Goal: Task Accomplishment & Management: Complete application form

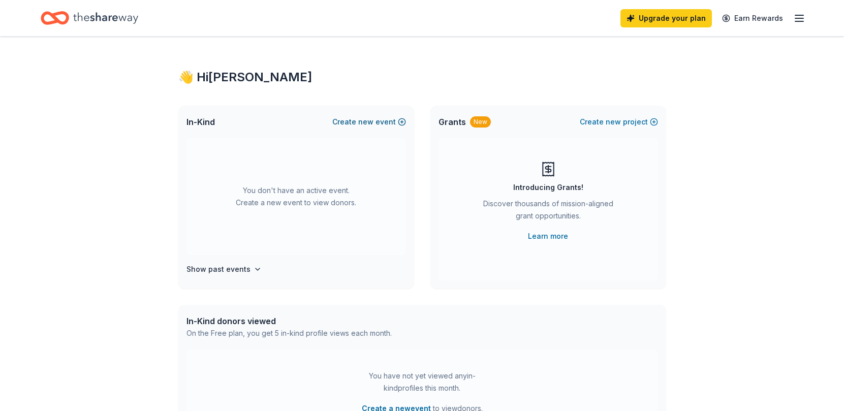
click at [396, 120] on button "Create new event" at bounding box center [369, 122] width 74 height 12
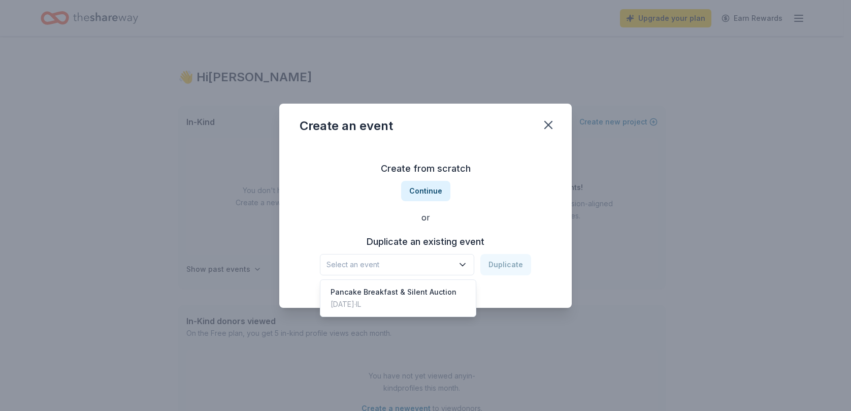
click at [414, 263] on span "Select an event" at bounding box center [390, 264] width 127 height 12
click at [410, 295] on div "Pancake Breakfast & Silent Auction" at bounding box center [394, 292] width 126 height 12
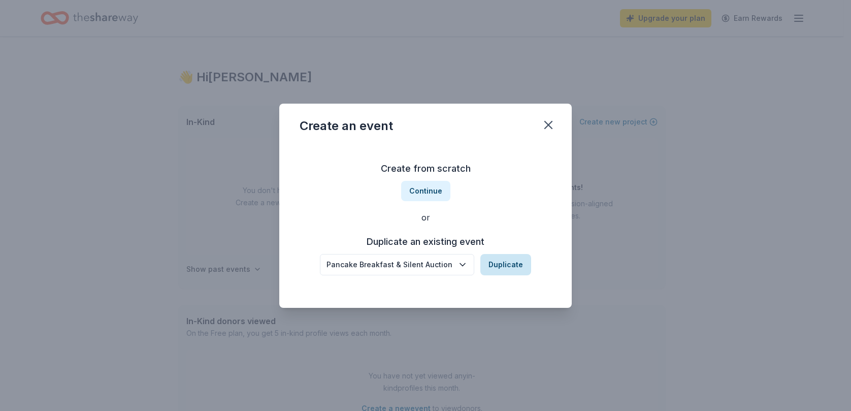
click at [511, 263] on button "Duplicate" at bounding box center [505, 264] width 51 height 21
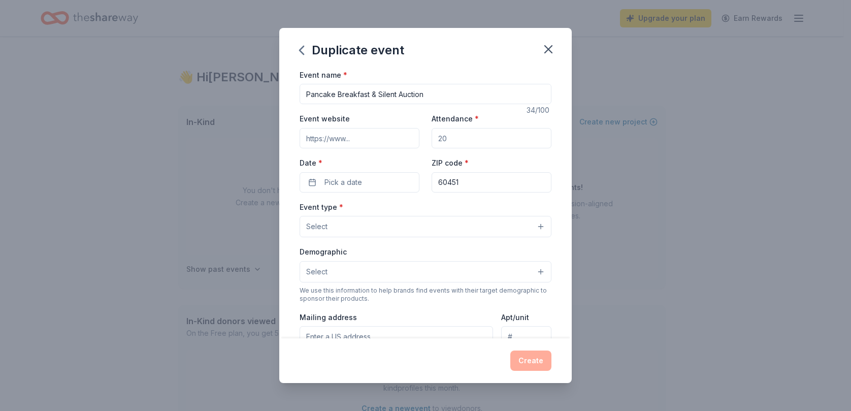
click at [349, 141] on input "Event website" at bounding box center [360, 138] width 120 height 20
paste input "8/11/2025"
type input "8/11/2025"
paste input "https://www.trooptwelve.com/pancake"
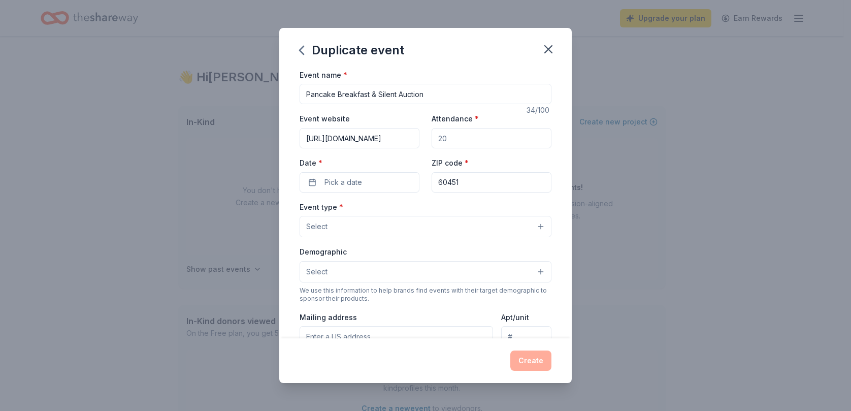
type input "https://www.trooptwelve.com/pancake"
click at [445, 147] on input "Attendance *" at bounding box center [492, 138] width 120 height 20
type input "300"
click at [372, 189] on button "Pick a date" at bounding box center [360, 182] width 120 height 20
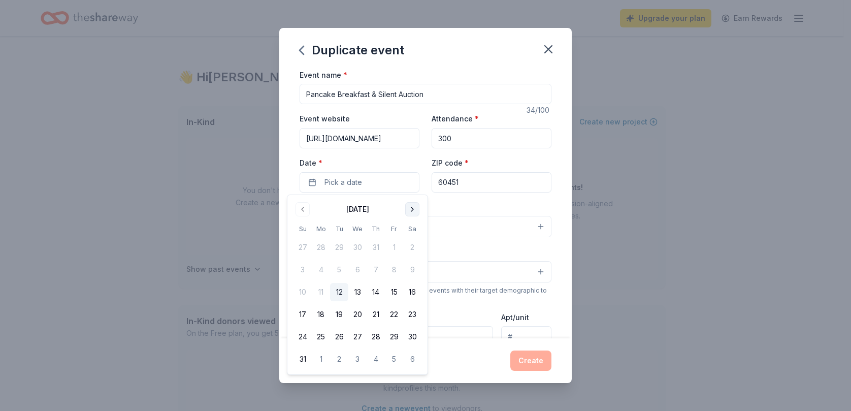
click at [415, 211] on button "Go to next month" at bounding box center [412, 209] width 14 height 14
click at [307, 270] on button "2" at bounding box center [303, 270] width 18 height 18
click at [481, 214] on div "Event type * Select" at bounding box center [426, 219] width 252 height 37
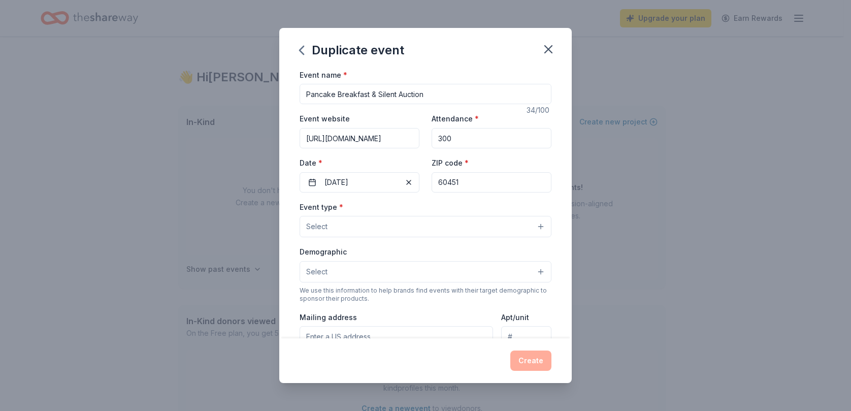
click at [463, 233] on button "Select" at bounding box center [426, 226] width 252 height 21
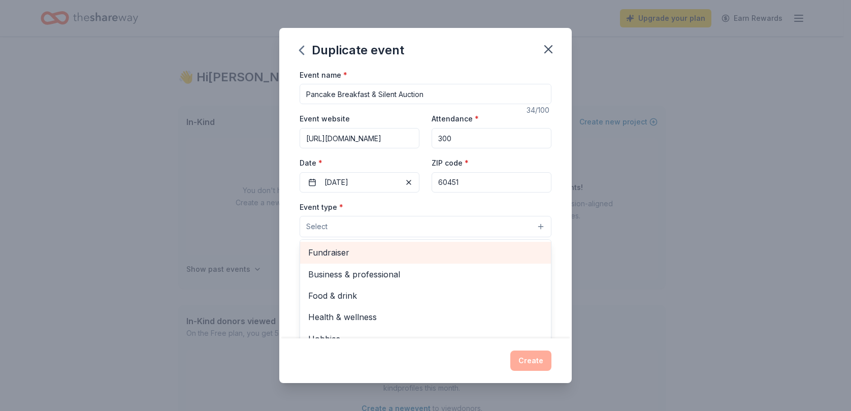
click at [418, 261] on div "Fundraiser" at bounding box center [425, 252] width 251 height 21
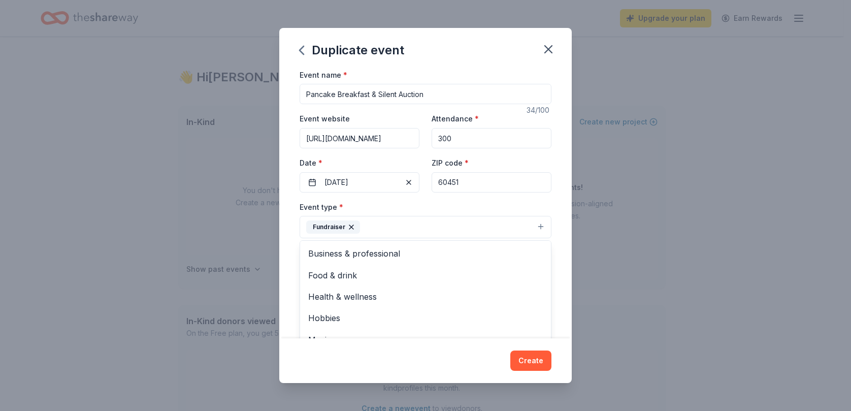
click at [554, 250] on div "Event name * Pancake Breakfast & Silent Auction 34 /100 Event website https://w…" at bounding box center [425, 204] width 293 height 270
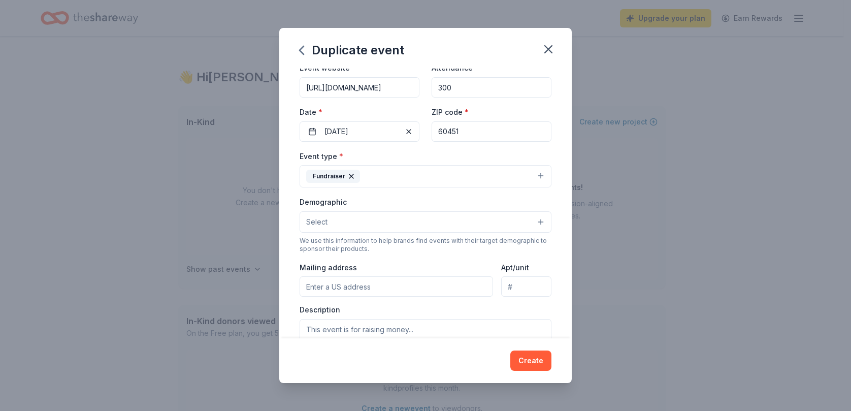
scroll to position [102, 0]
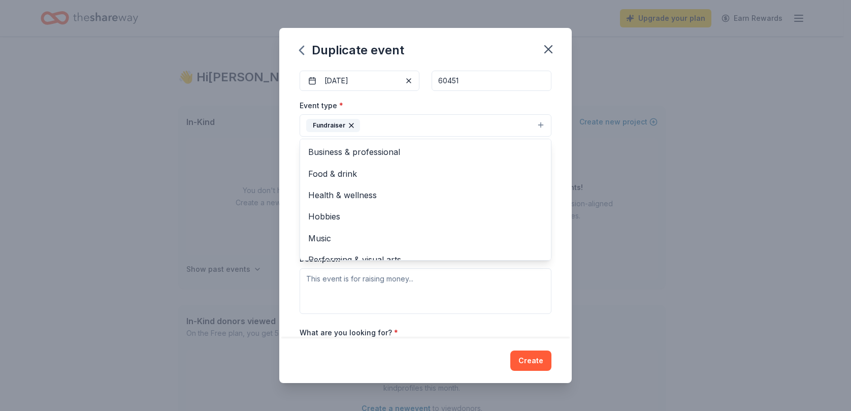
click at [400, 130] on button "Fundraiser" at bounding box center [426, 125] width 252 height 22
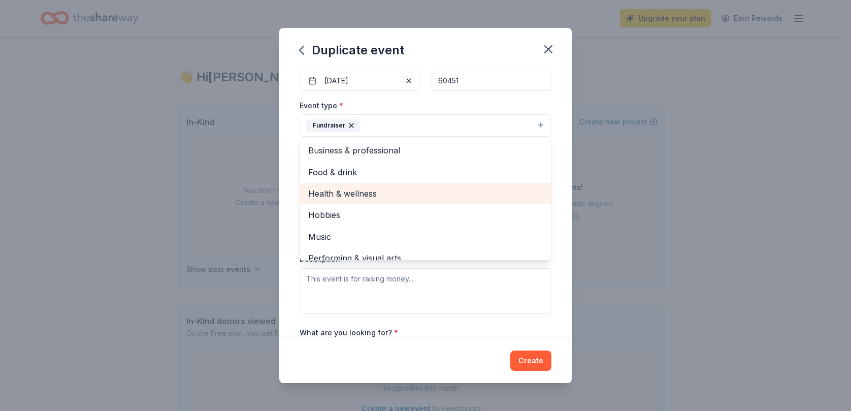
scroll to position [0, 0]
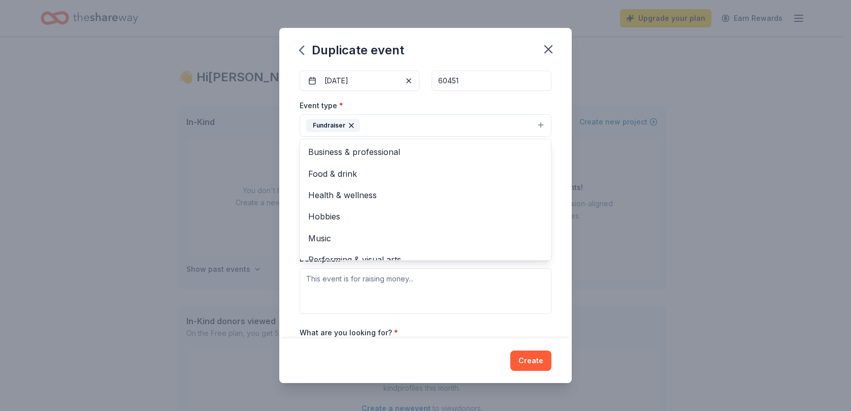
click at [557, 185] on div "Event name * Pancake Breakfast & Silent Auction 34 /100 Event website https://w…" at bounding box center [425, 204] width 293 height 270
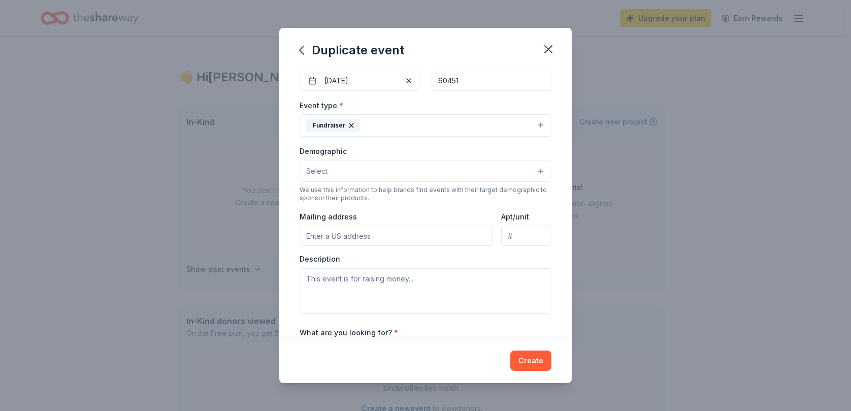
click at [531, 171] on button "Select" at bounding box center [426, 170] width 252 height 21
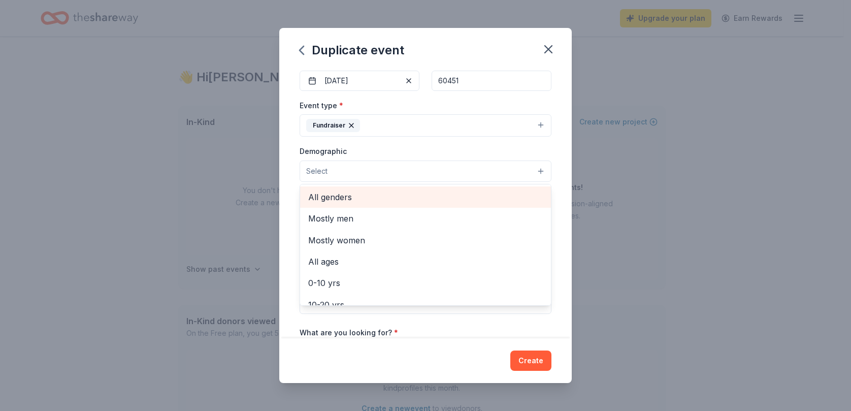
click at [495, 192] on span "All genders" at bounding box center [425, 196] width 235 height 13
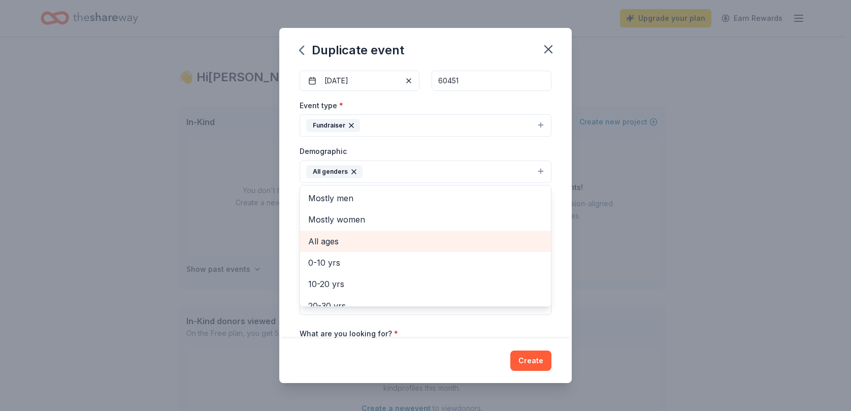
click at [423, 235] on span "All ages" at bounding box center [425, 241] width 235 height 13
click at [551, 219] on div "Event name * Pancake Breakfast & Silent Auction 34 /100 Event website https://w…" at bounding box center [425, 204] width 293 height 270
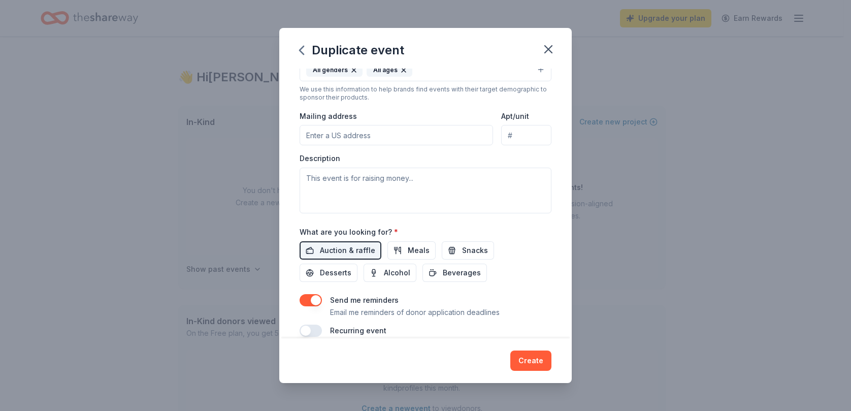
scroll to position [254, 0]
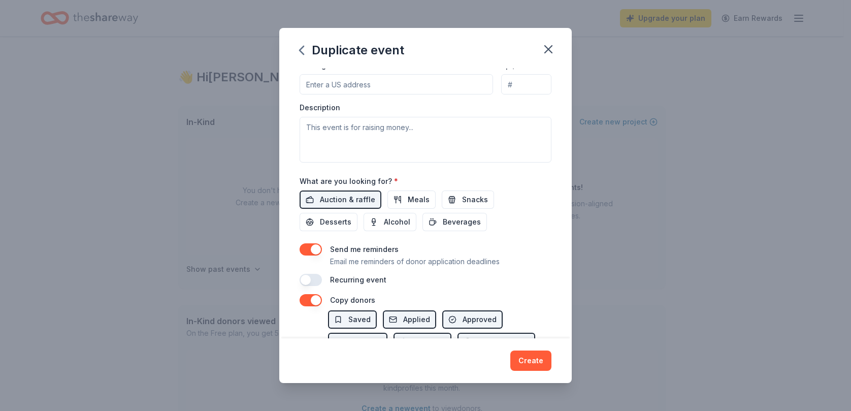
click at [315, 252] on button "button" at bounding box center [311, 249] width 22 height 12
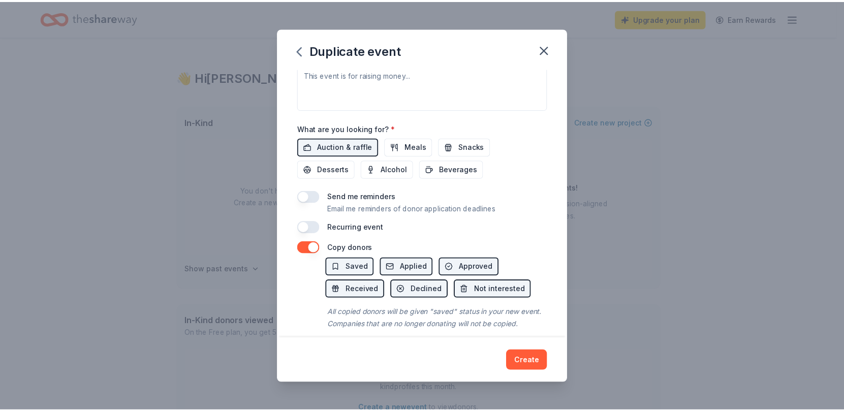
scroll to position [330, 0]
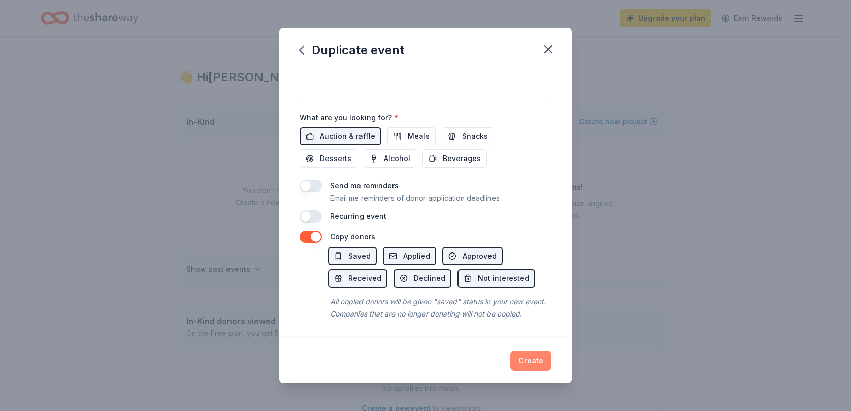
click at [534, 358] on button "Create" at bounding box center [530, 360] width 41 height 20
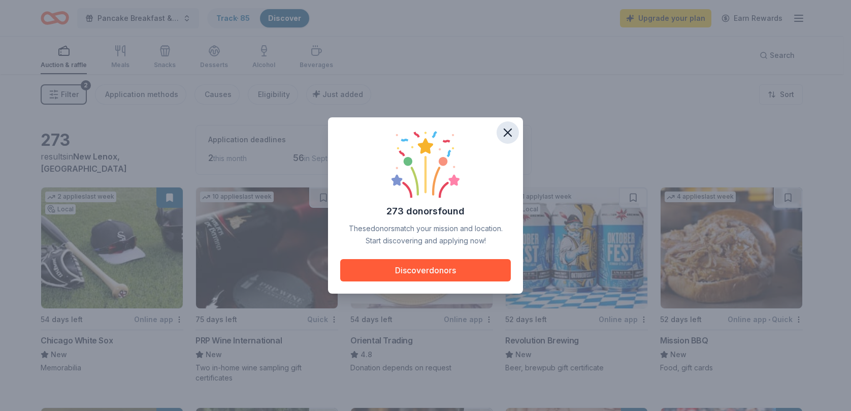
click at [509, 133] on icon "button" at bounding box center [508, 132] width 14 height 14
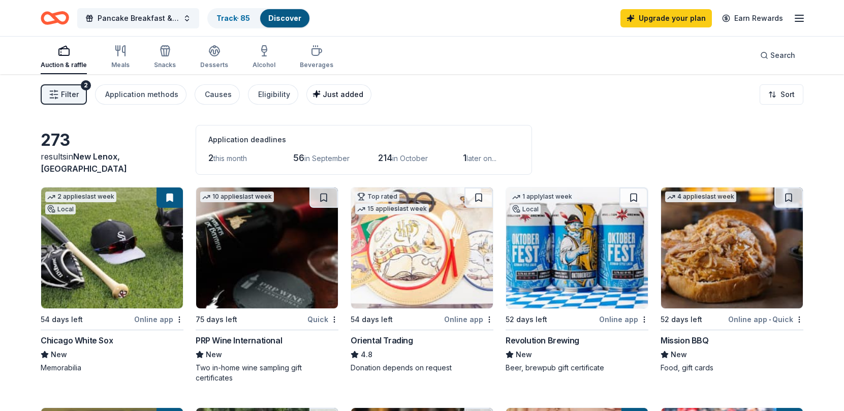
click at [328, 93] on span "Just added" at bounding box center [342, 94] width 41 height 9
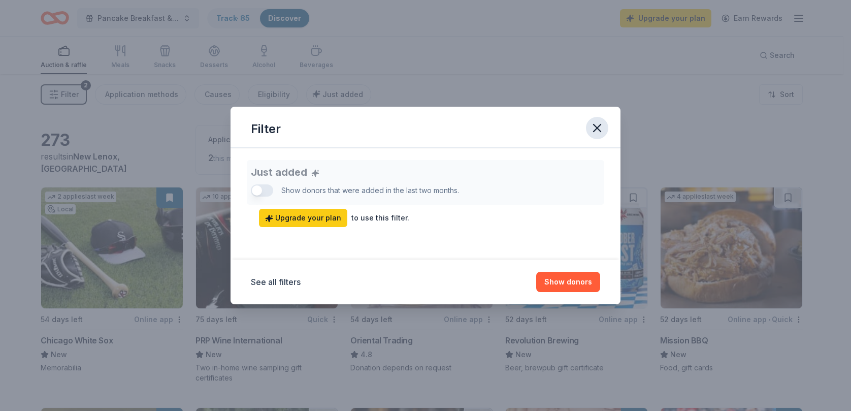
click at [603, 125] on icon "button" at bounding box center [597, 128] width 14 height 14
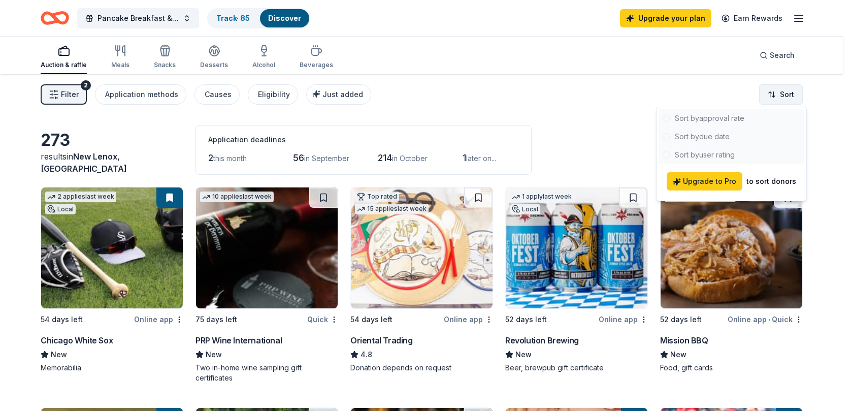
click at [781, 96] on html "Pancake Breakfast & Silent Auction Track · 85 Discover Upgrade your plan Earn R…" at bounding box center [425, 205] width 851 height 411
click at [813, 134] on html "Pancake Breakfast & Silent Auction Track · 85 Discover Upgrade your plan Earn R…" at bounding box center [425, 205] width 851 height 411
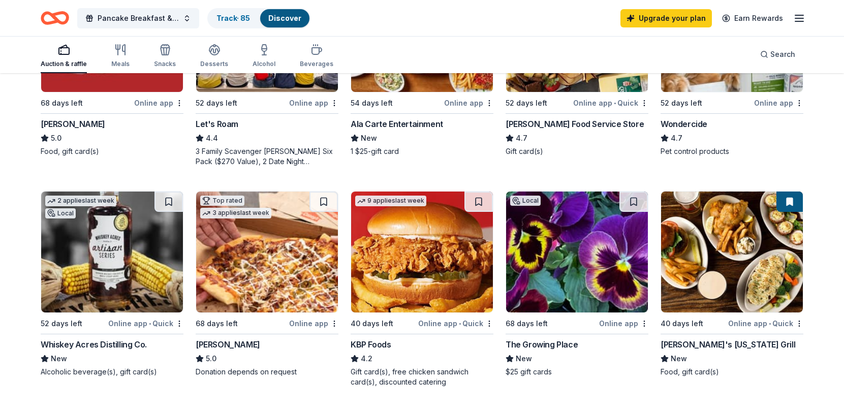
scroll to position [711, 0]
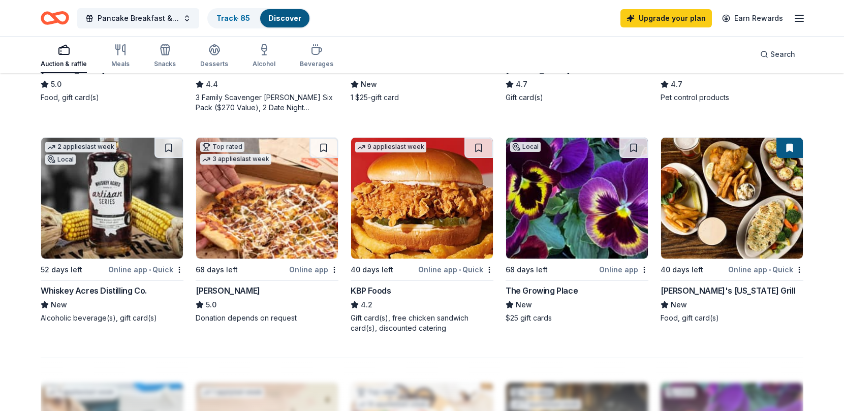
click at [565, 184] on img at bounding box center [577, 198] width 142 height 121
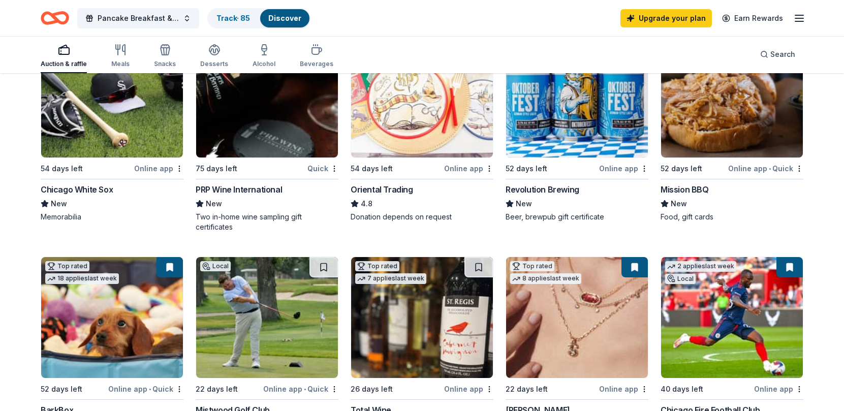
scroll to position [0, 0]
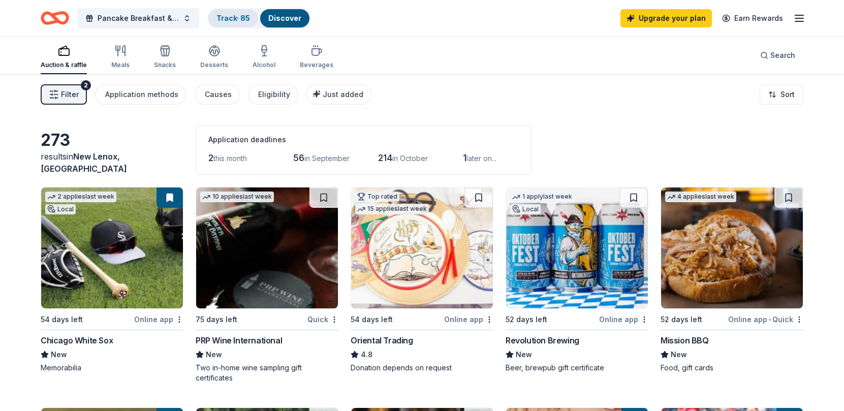
click at [233, 11] on div "Track · 85" at bounding box center [233, 18] width 50 height 18
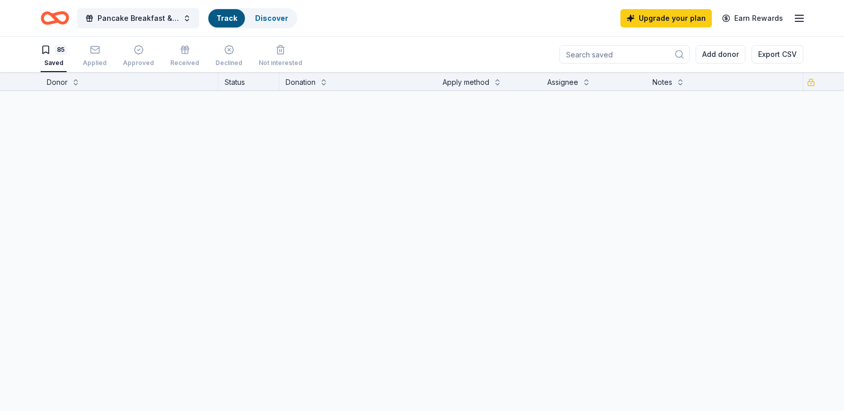
scroll to position [1, 0]
click at [229, 17] on link "Track" at bounding box center [226, 18] width 20 height 9
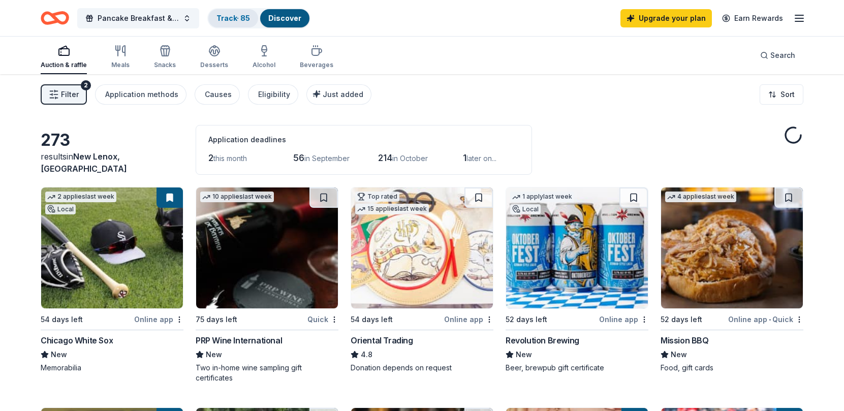
click at [224, 16] on link "Track · 85" at bounding box center [233, 18] width 34 height 9
click at [230, 21] on link "Track · 85" at bounding box center [233, 18] width 34 height 9
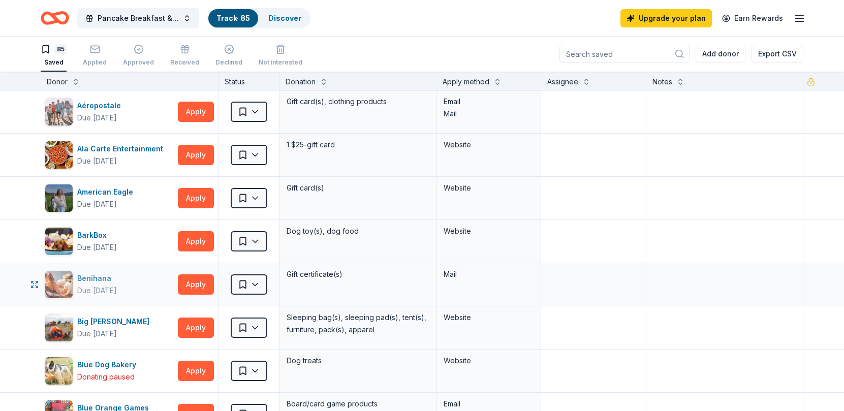
click at [93, 279] on div "Benihana" at bounding box center [97, 278] width 40 height 12
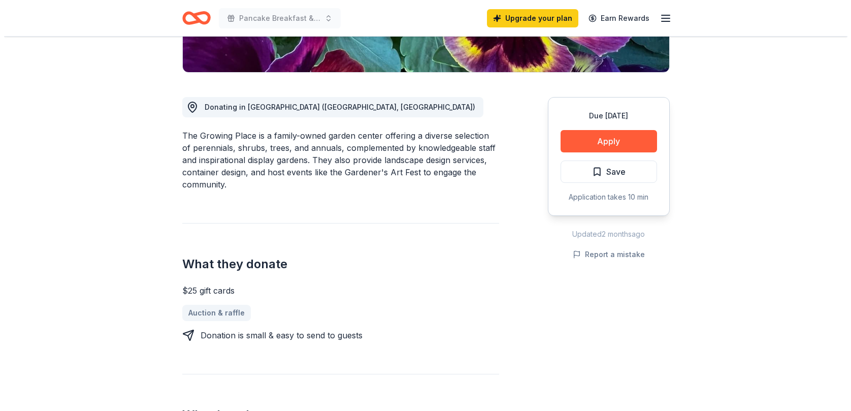
scroll to position [254, 0]
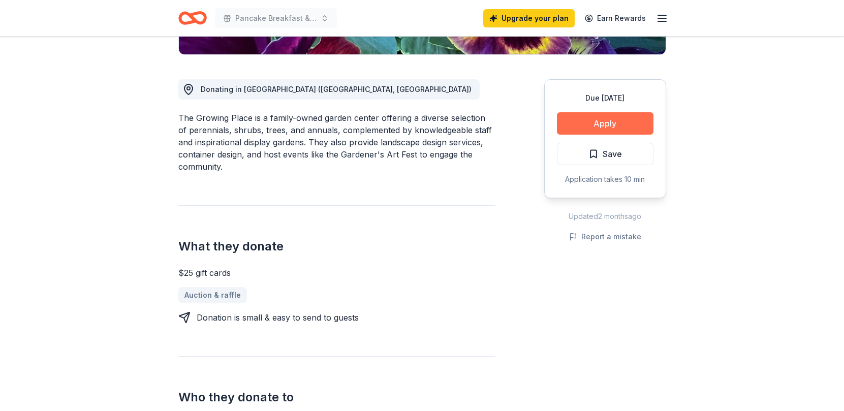
click at [595, 129] on button "Apply" at bounding box center [605, 123] width 96 height 22
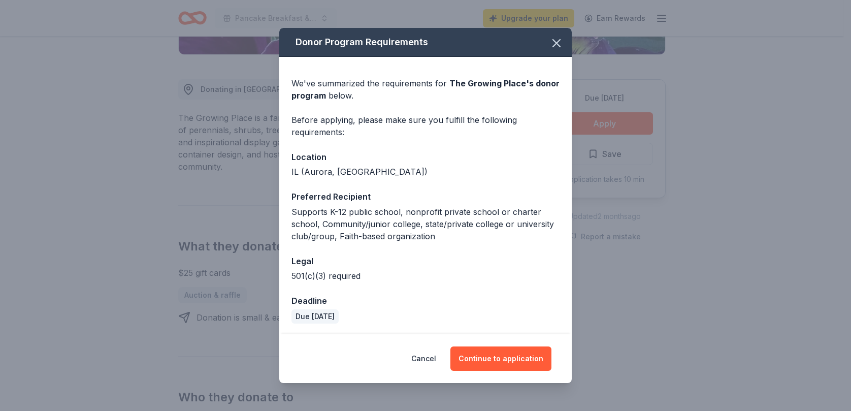
scroll to position [2, 0]
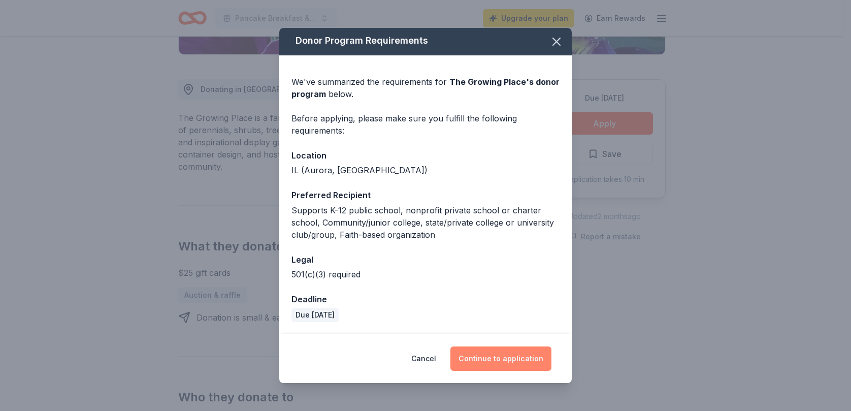
click at [478, 352] on button "Continue to application" at bounding box center [500, 358] width 101 height 24
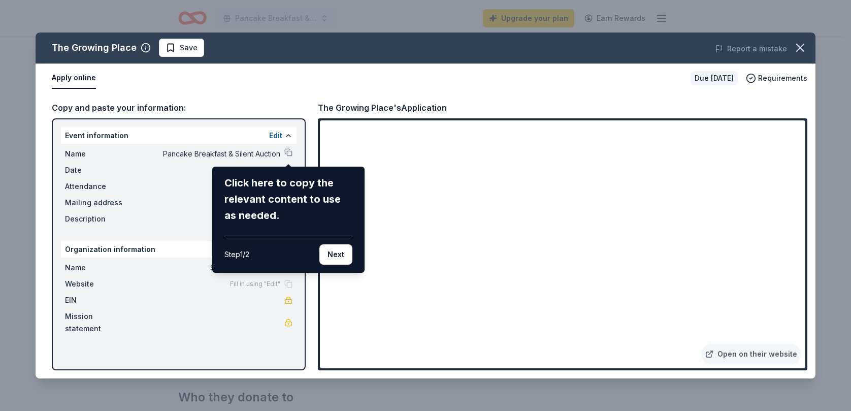
click at [751, 354] on div "The Growing Place Save Report a mistake Apply online Due in 68 days Requirement…" at bounding box center [426, 206] width 780 height 346
click at [746, 349] on div "The Growing Place Save Report a mistake Apply online Due in 68 days Requirement…" at bounding box center [426, 206] width 780 height 346
click at [729, 357] on div "The Growing Place Save Report a mistake Apply online Due in 68 days Requirement…" at bounding box center [426, 206] width 780 height 346
click at [332, 254] on button "Next" at bounding box center [335, 254] width 33 height 20
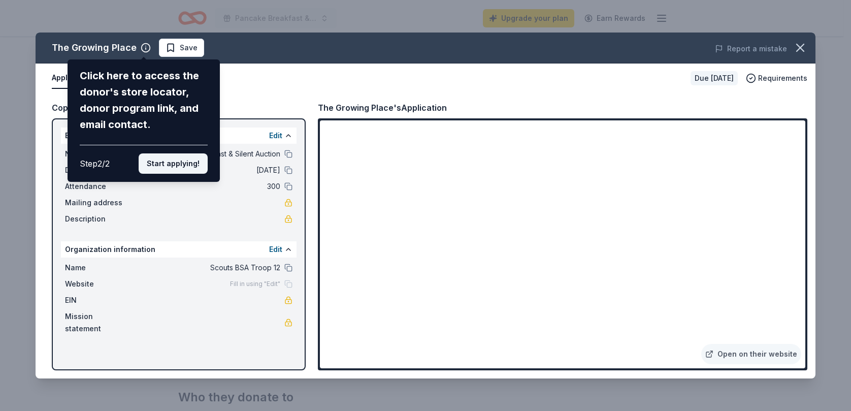
click at [178, 161] on button "Start applying!" at bounding box center [173, 163] width 69 height 20
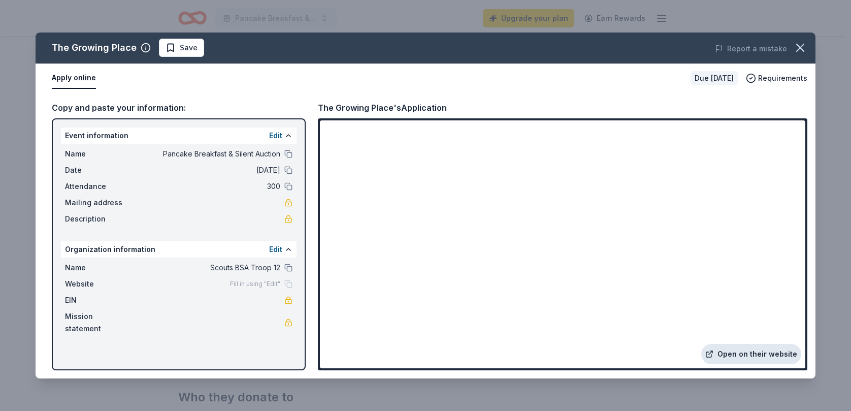
click at [721, 351] on link "Open on their website" at bounding box center [751, 354] width 100 height 20
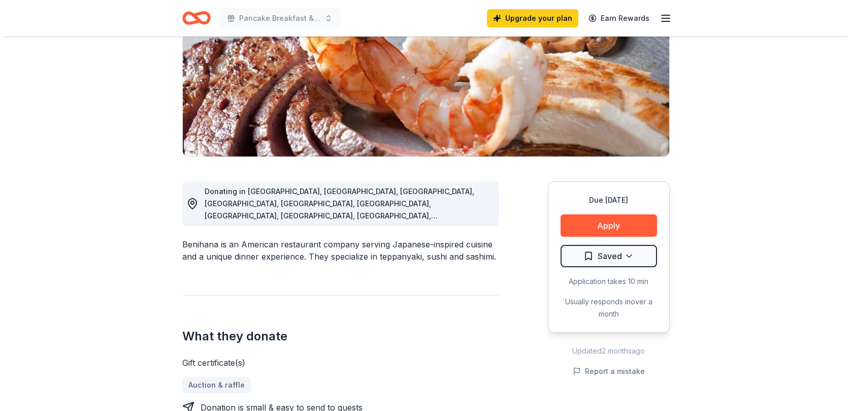
scroll to position [152, 0]
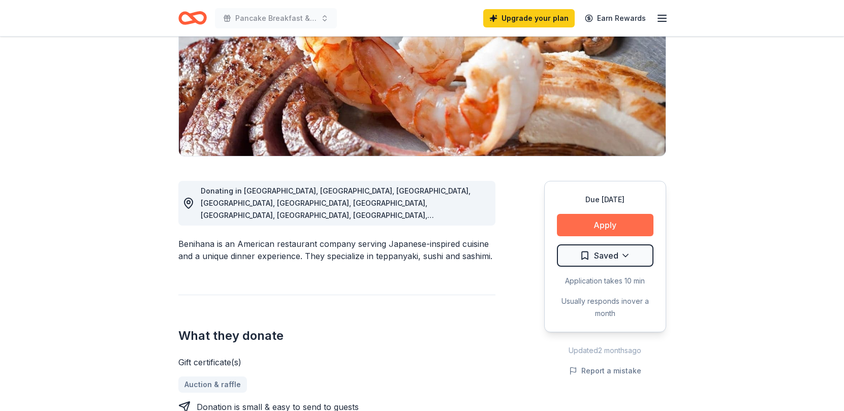
click at [586, 230] on button "Apply" at bounding box center [605, 225] width 96 height 22
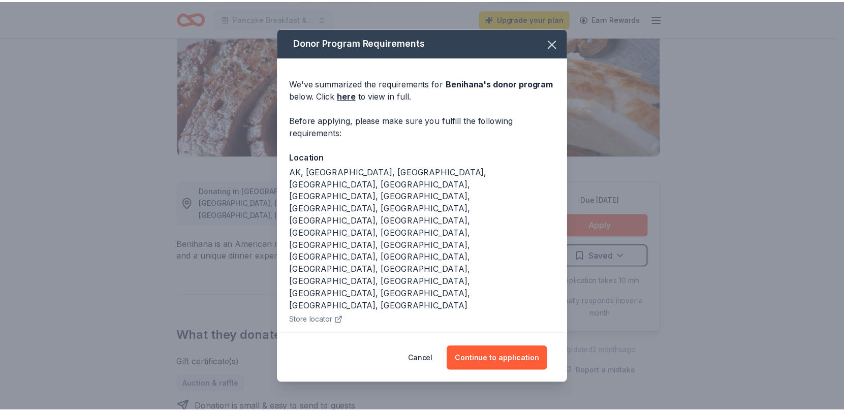
scroll to position [28, 0]
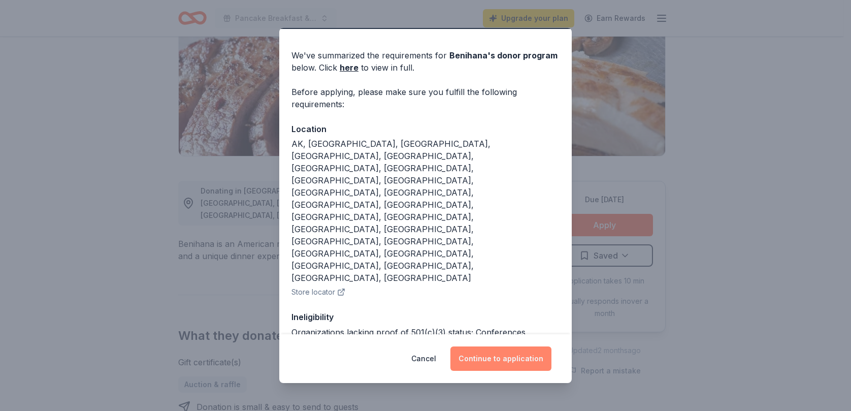
click at [507, 356] on button "Continue to application" at bounding box center [500, 358] width 101 height 24
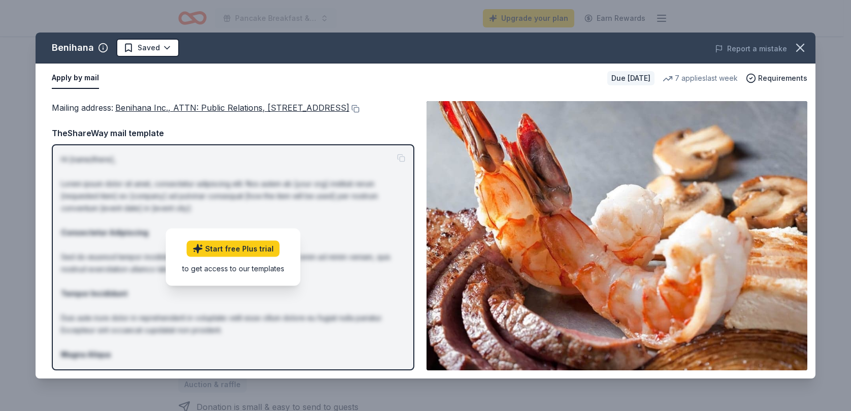
drag, startPoint x: 625, startPoint y: 270, endPoint x: 509, endPoint y: 178, distance: 147.5
click at [509, 178] on img at bounding box center [617, 235] width 381 height 269
click at [794, 46] on icon "button" at bounding box center [800, 48] width 14 height 14
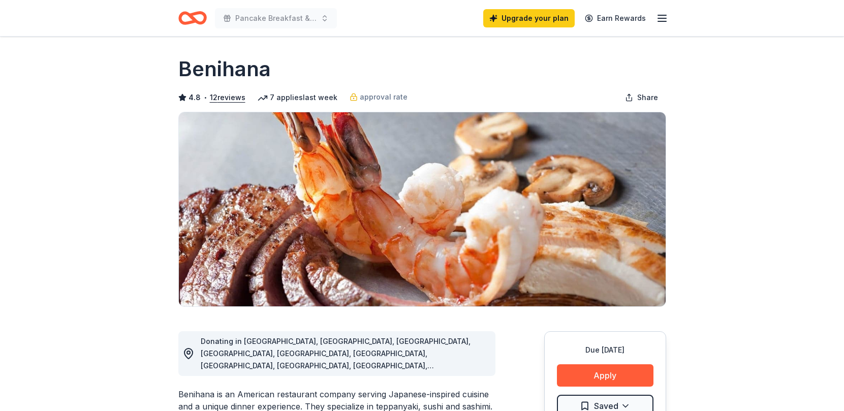
scroll to position [0, 0]
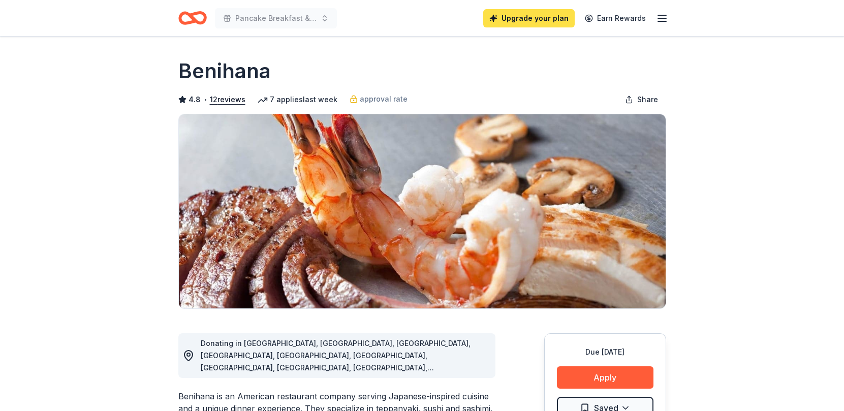
click at [527, 22] on link "Upgrade your plan" at bounding box center [528, 18] width 91 height 18
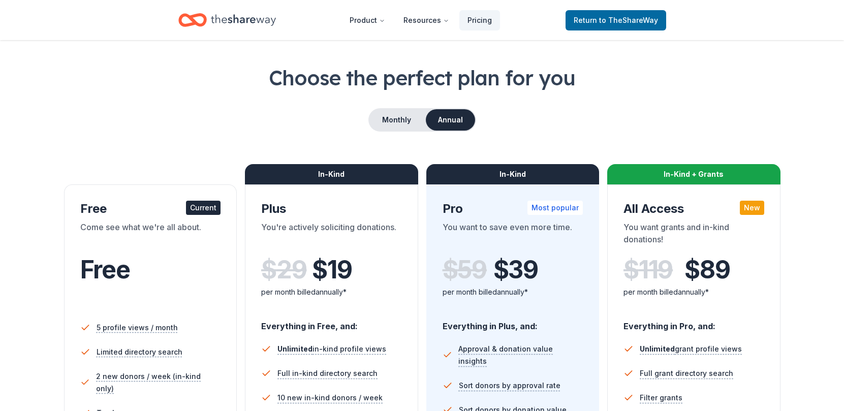
scroll to position [51, 0]
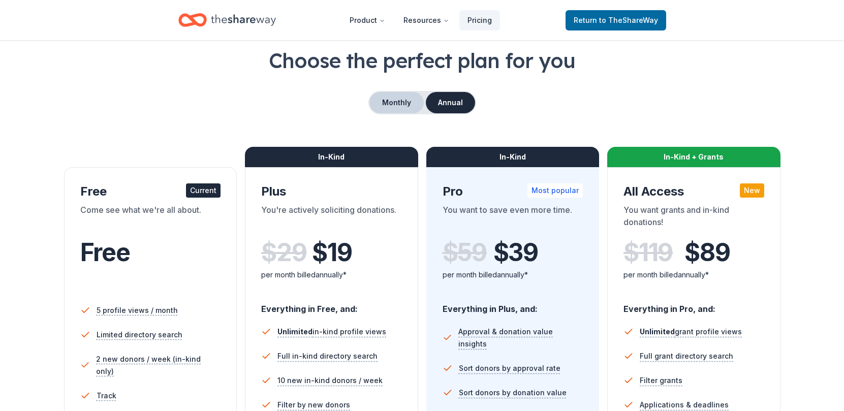
click at [409, 106] on button "Monthly" at bounding box center [396, 102] width 54 height 21
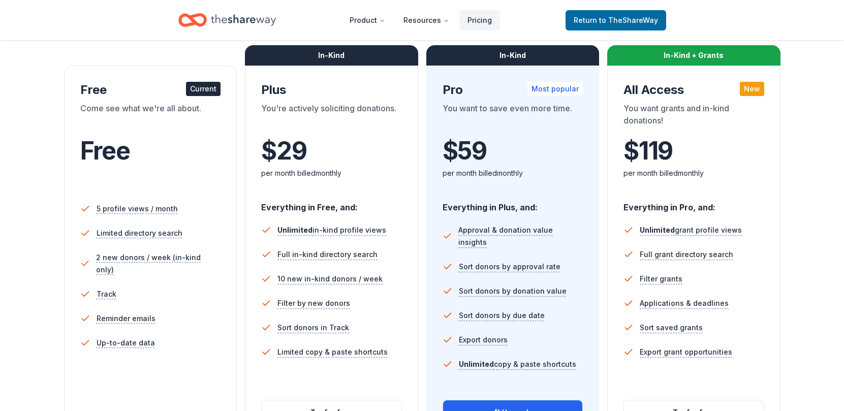
scroll to position [254, 0]
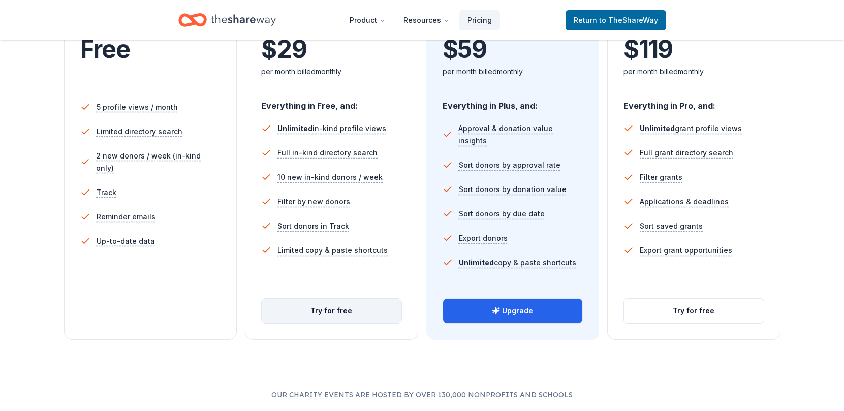
click at [355, 311] on button "Try for free" at bounding box center [332, 311] width 140 height 24
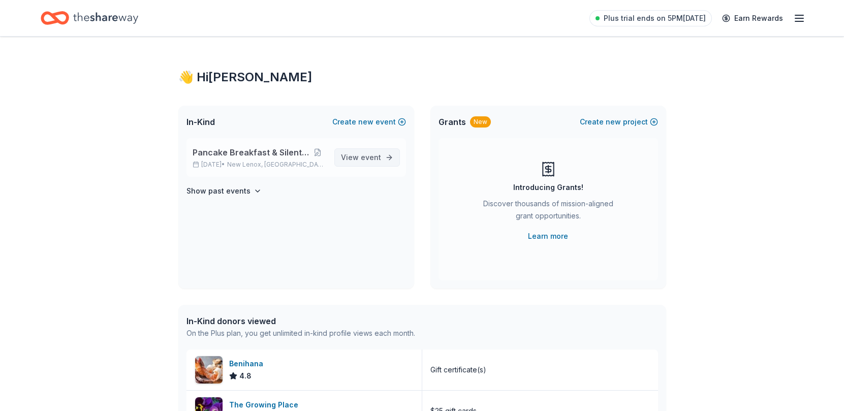
click at [355, 159] on span "View event" at bounding box center [361, 157] width 40 height 12
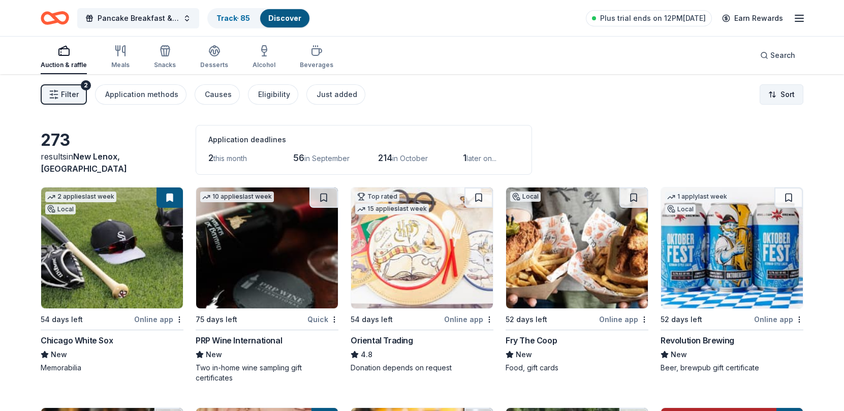
click at [781, 93] on html "Pancake Breakfast & Silent Auction Track · 85 Discover Plus trial ends on 12PM,…" at bounding box center [422, 205] width 844 height 411
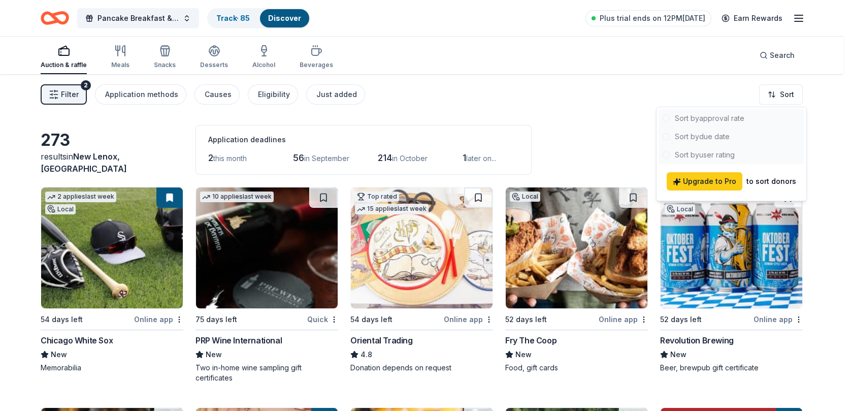
click at [453, 115] on html "Pancake Breakfast & Silent Auction Track · 85 Discover Plus trial ends on 12PM,…" at bounding box center [425, 205] width 851 height 411
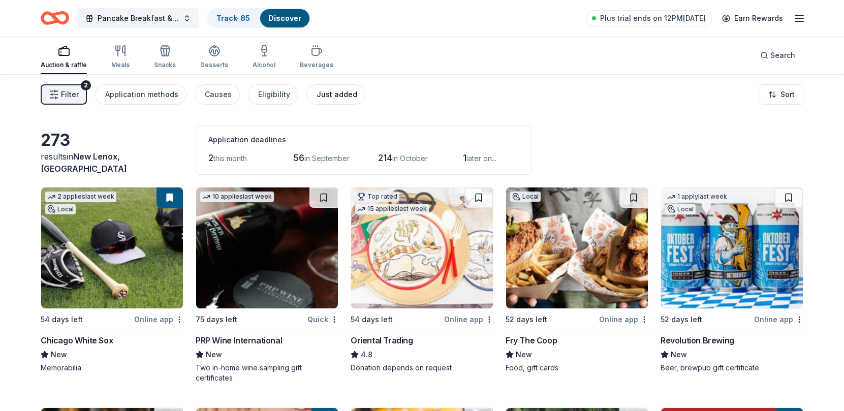
click at [335, 96] on div "Just added" at bounding box center [336, 94] width 41 height 12
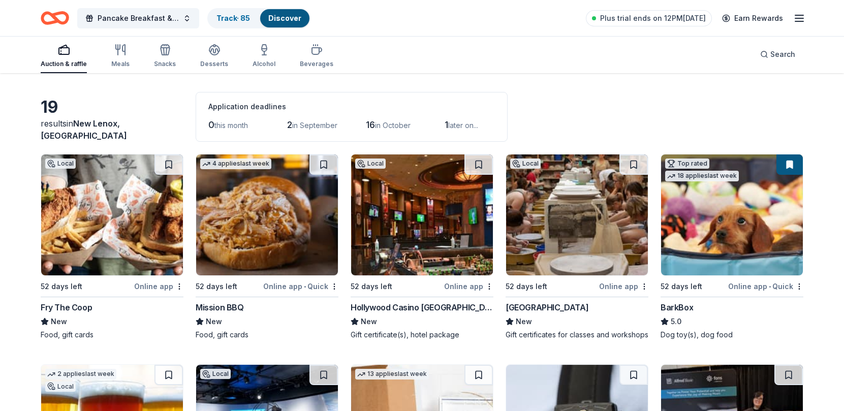
scroll to position [51, 0]
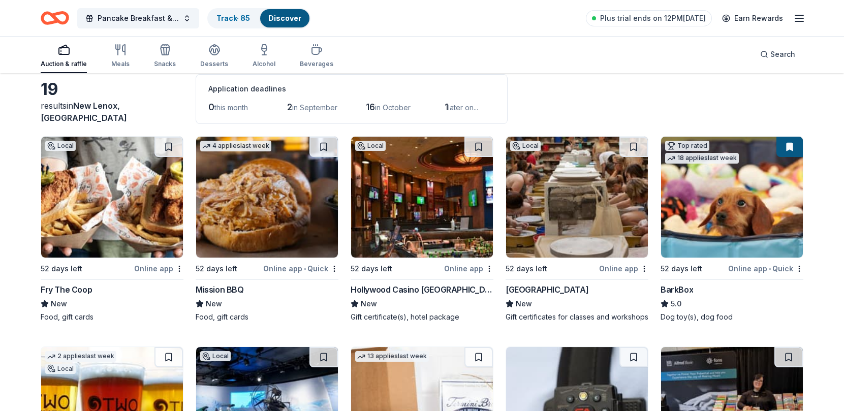
click at [415, 232] on img at bounding box center [422, 197] width 142 height 121
click at [566, 180] on img at bounding box center [577, 197] width 142 height 121
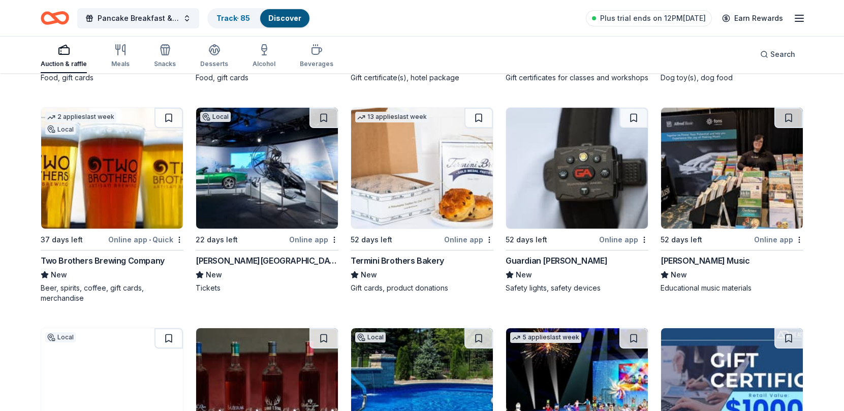
scroll to position [305, 0]
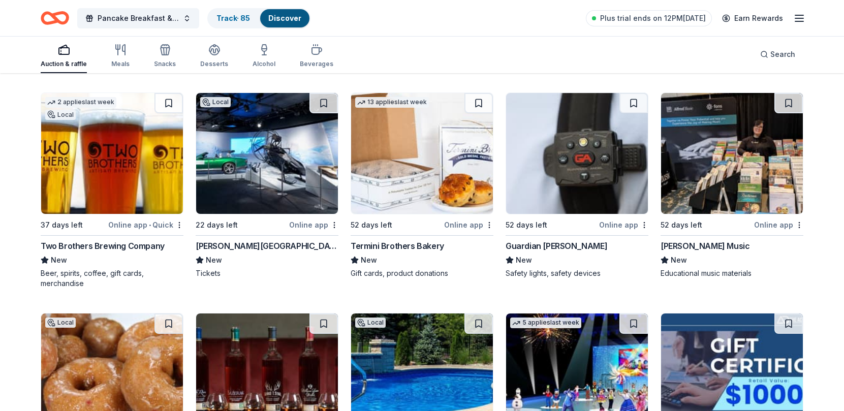
click at [584, 181] on img at bounding box center [577, 153] width 142 height 121
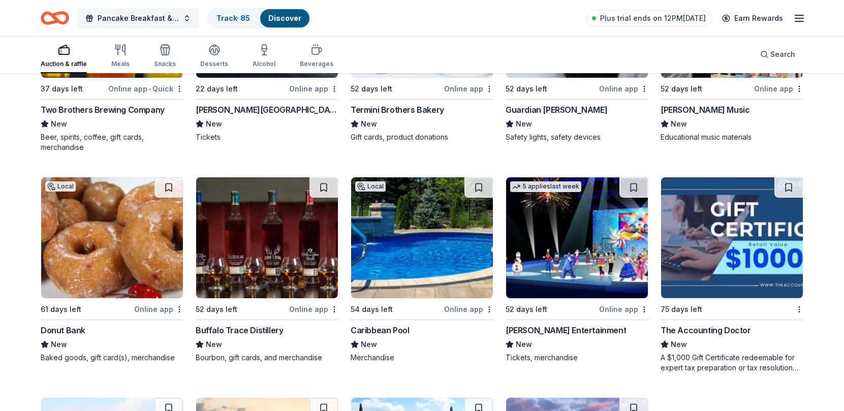
scroll to position [457, 0]
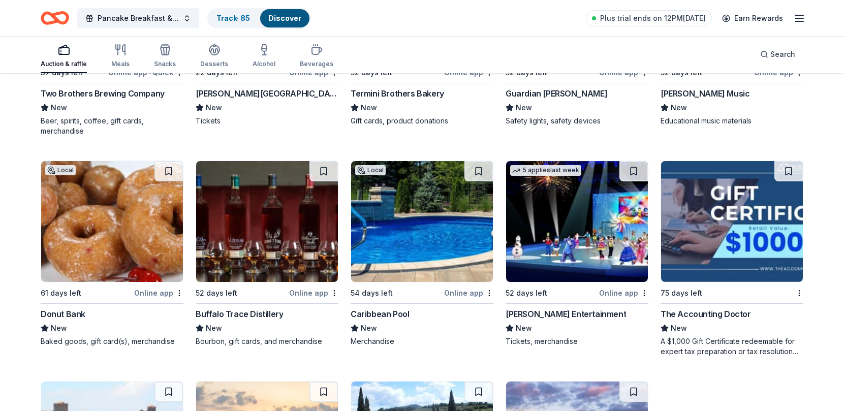
click at [383, 216] on img at bounding box center [422, 221] width 142 height 121
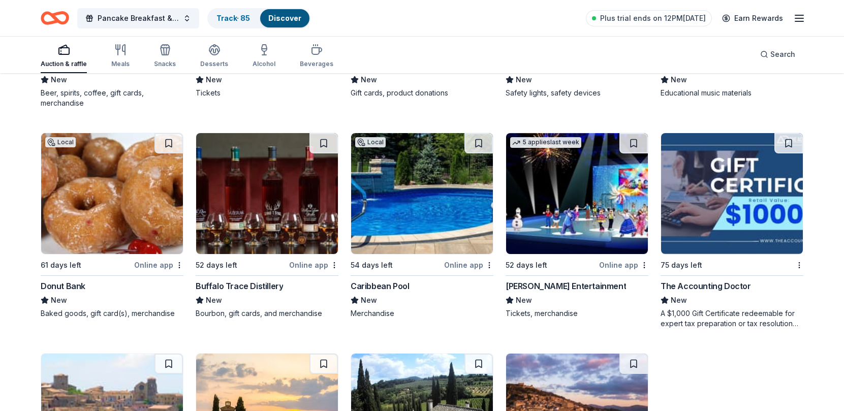
scroll to position [508, 0]
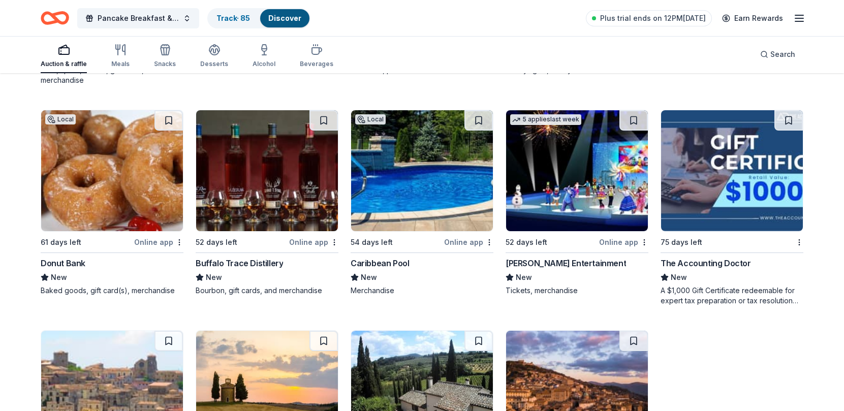
click at [568, 170] on img at bounding box center [577, 170] width 142 height 121
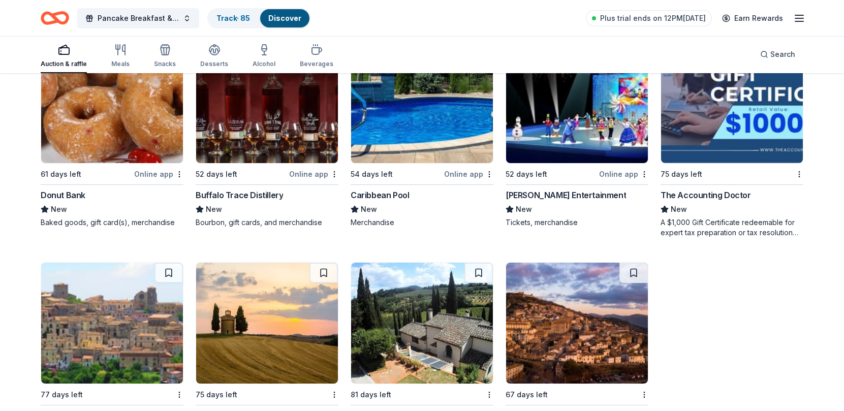
scroll to position [559, 0]
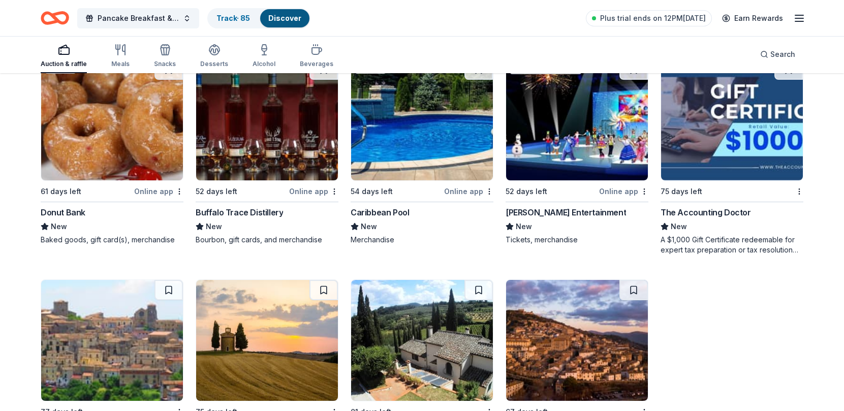
click at [723, 154] on img at bounding box center [732, 119] width 142 height 121
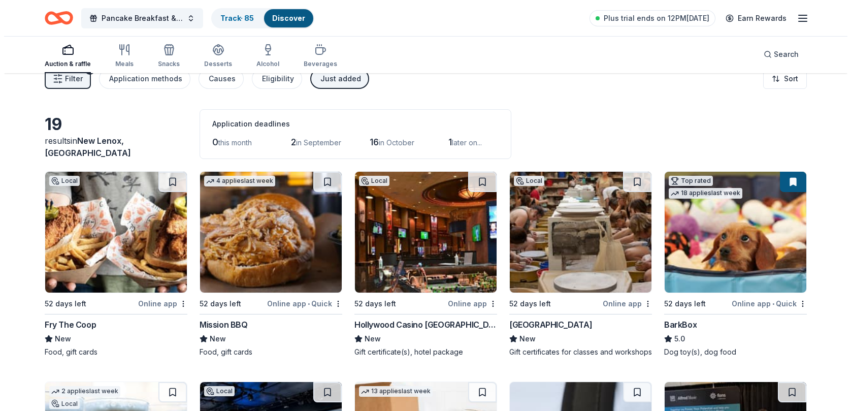
scroll to position [0, 0]
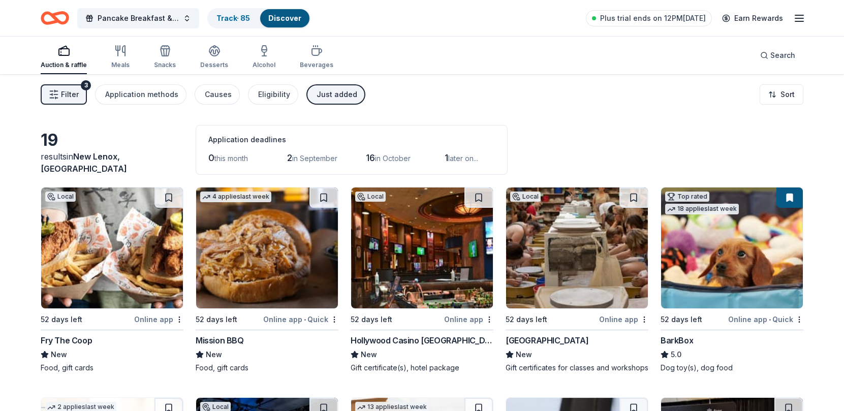
click at [315, 158] on span "in September" at bounding box center [314, 158] width 45 height 9
click at [81, 91] on button "Filter 3" at bounding box center [64, 94] width 46 height 20
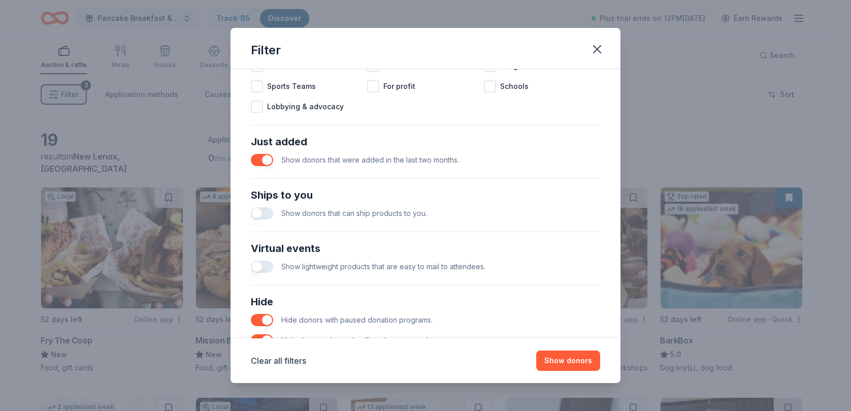
scroll to position [400, 0]
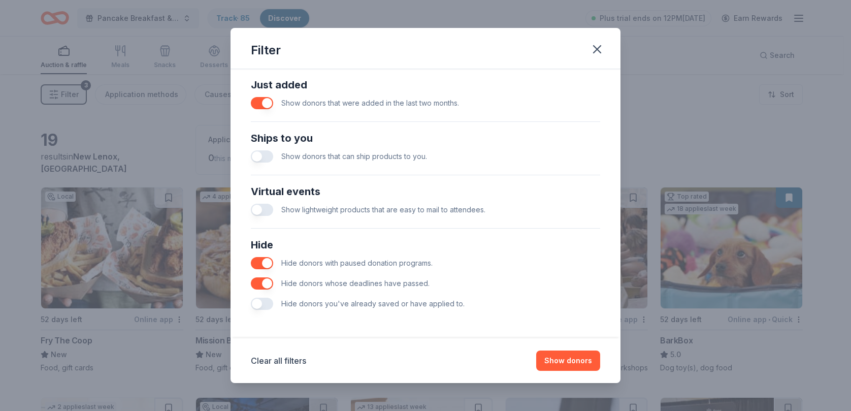
click at [262, 106] on button "button" at bounding box center [262, 103] width 22 height 12
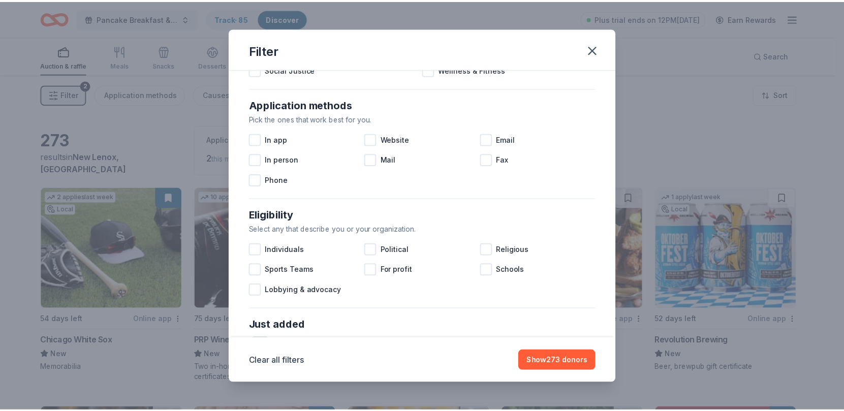
scroll to position [45, 0]
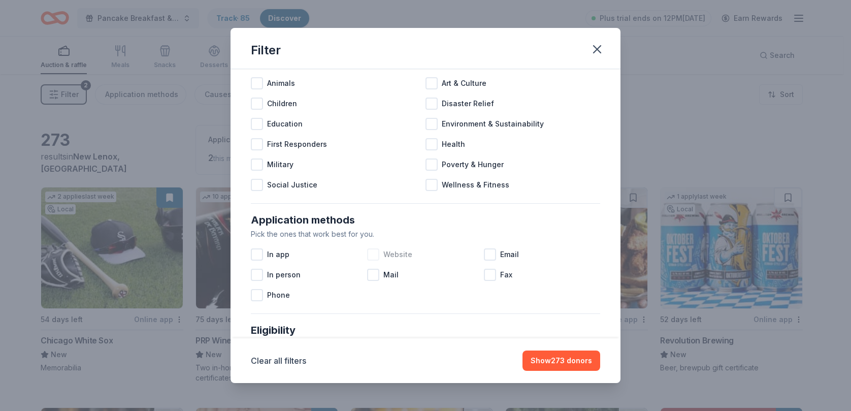
click at [370, 253] on div at bounding box center [373, 254] width 12 height 12
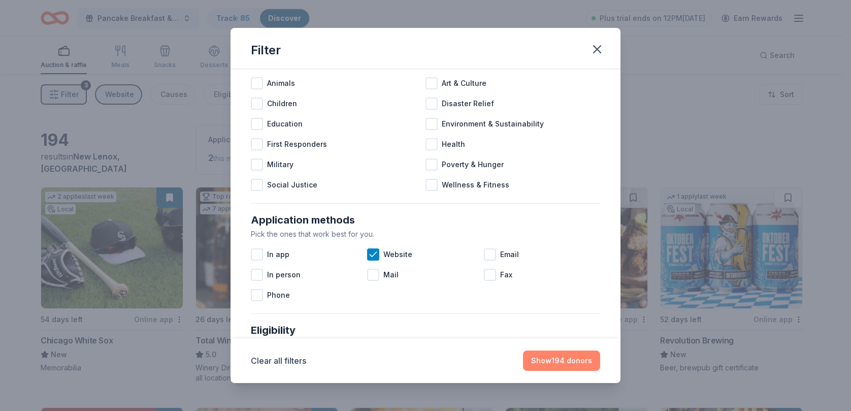
click at [554, 362] on button "Show 194 donors" at bounding box center [561, 360] width 77 height 20
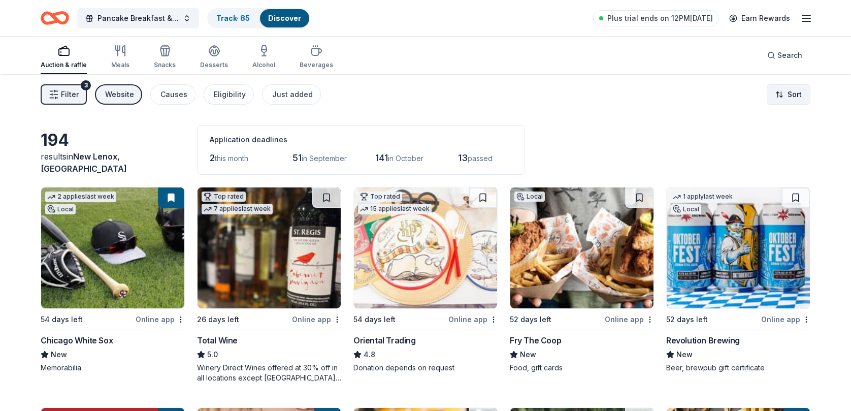
click at [785, 95] on html "Pancake Breakfast & Silent Auction Track · 85 Discover Plus trial ends on 12PM,…" at bounding box center [425, 205] width 851 height 411
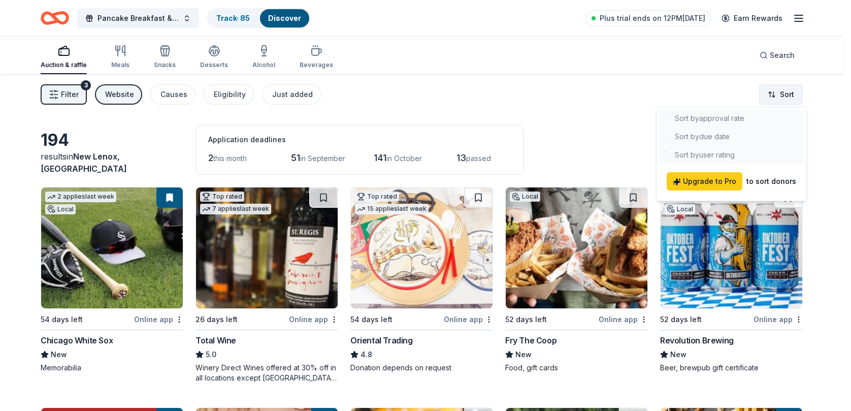
click at [785, 95] on html "Pancake Breakfast & Silent Auction Track · 85 Discover Plus trial ends on 12PM,…" at bounding box center [425, 205] width 851 height 411
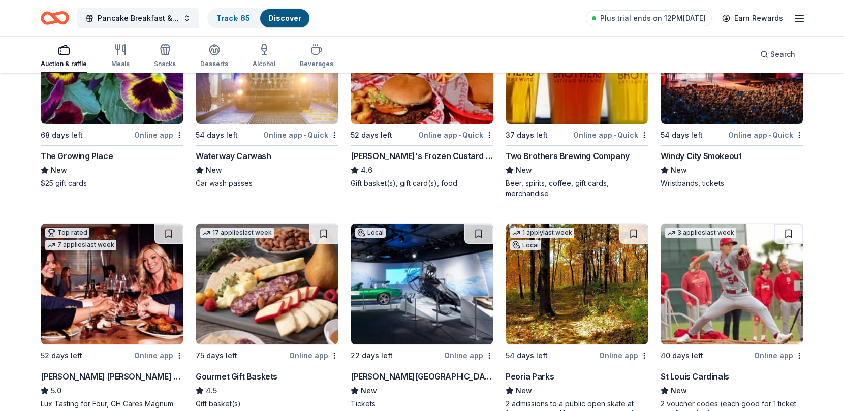
scroll to position [1066, 0]
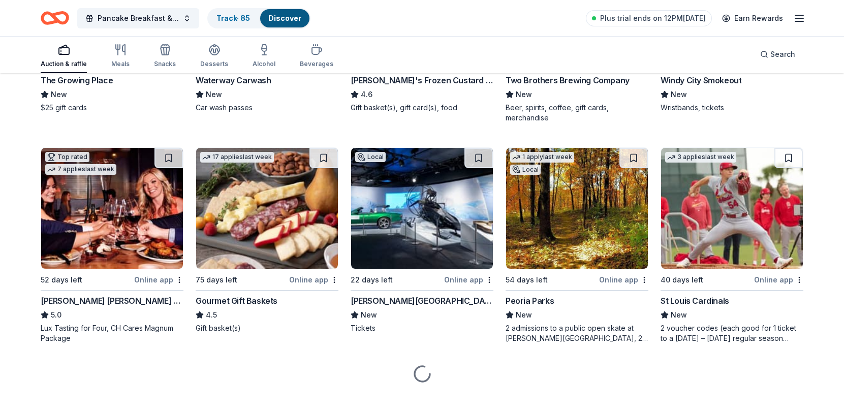
scroll to position [1155, 0]
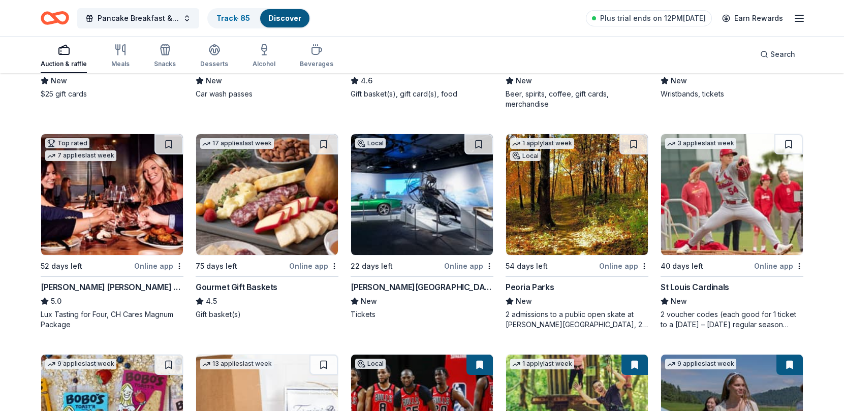
click at [85, 218] on img at bounding box center [112, 194] width 142 height 121
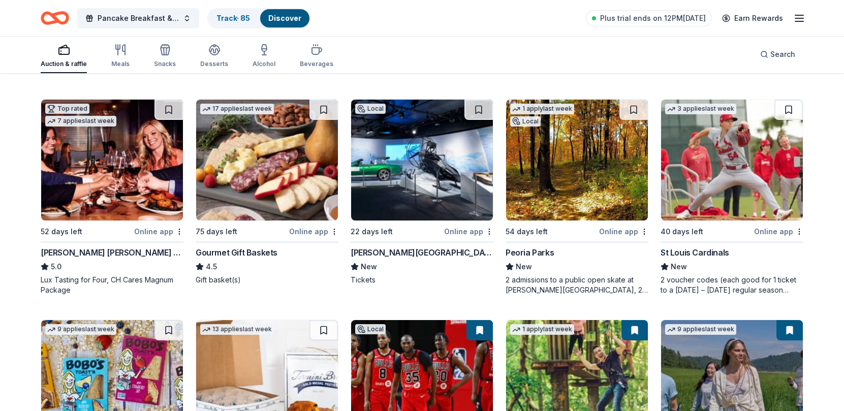
scroll to position [1257, 0]
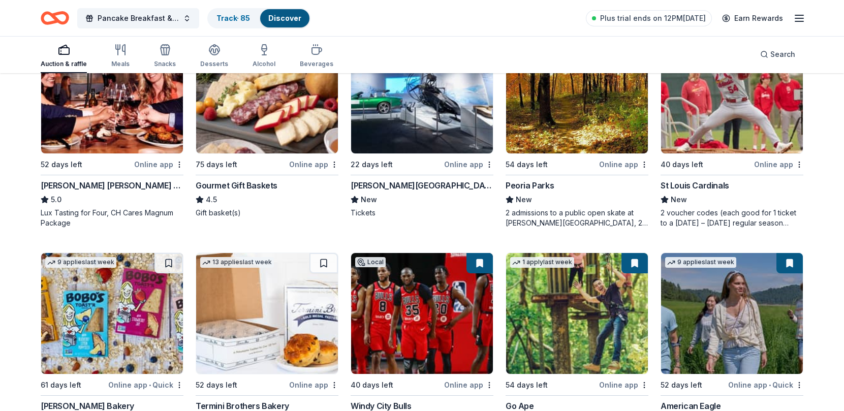
click at [278, 115] on img at bounding box center [267, 93] width 142 height 121
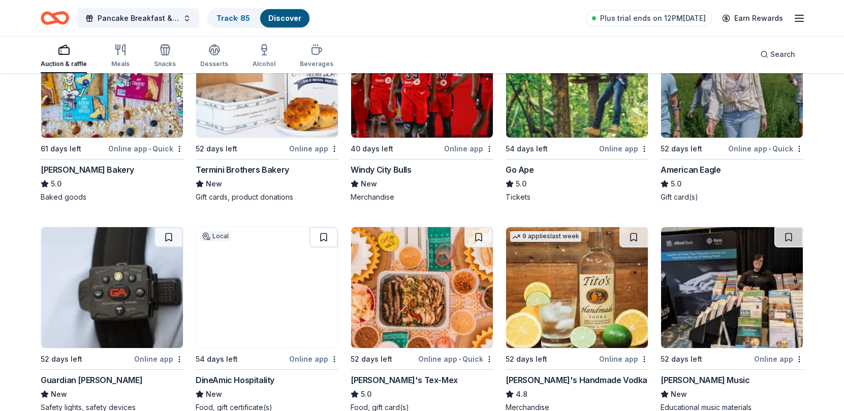
scroll to position [1511, 0]
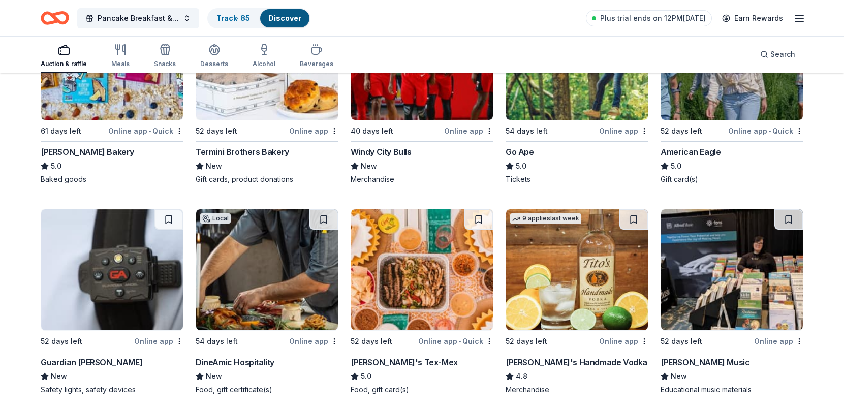
drag, startPoint x: 594, startPoint y: 104, endPoint x: 535, endPoint y: 105, distance: 59.4
click at [535, 105] on img at bounding box center [577, 59] width 142 height 121
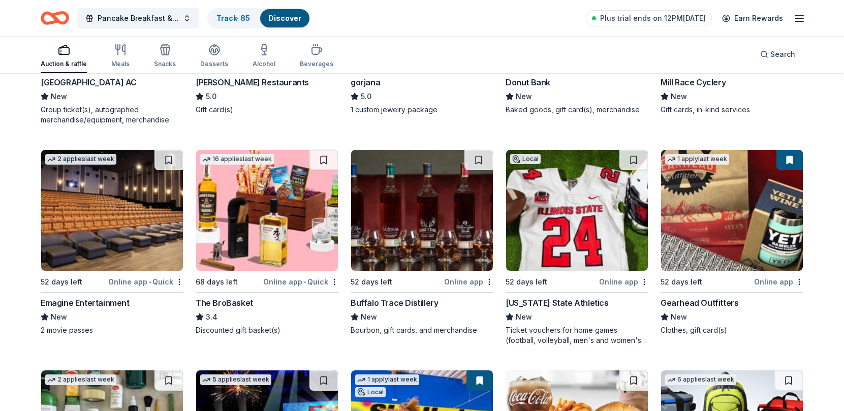
scroll to position [2019, 0]
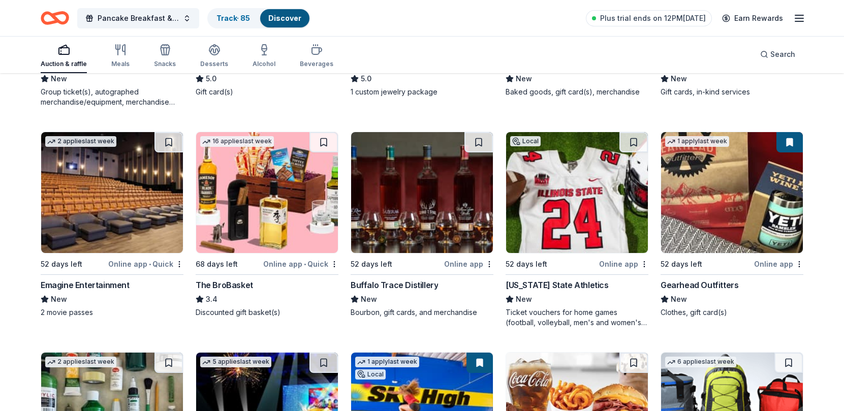
click at [118, 210] on img at bounding box center [112, 192] width 142 height 121
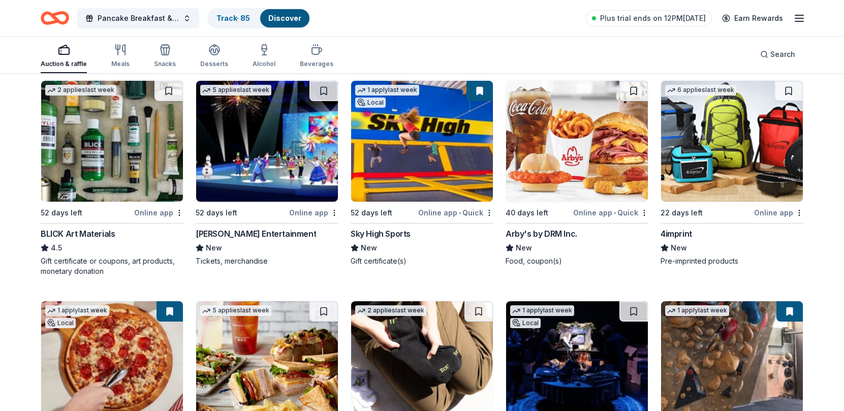
scroll to position [2273, 0]
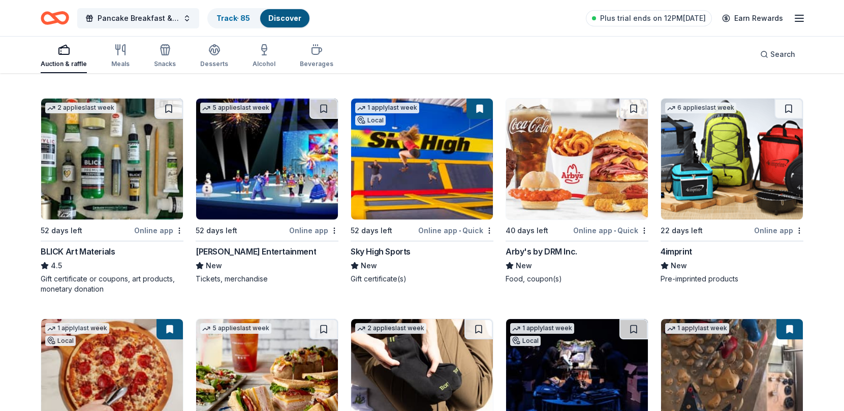
click at [157, 147] on img at bounding box center [112, 159] width 142 height 121
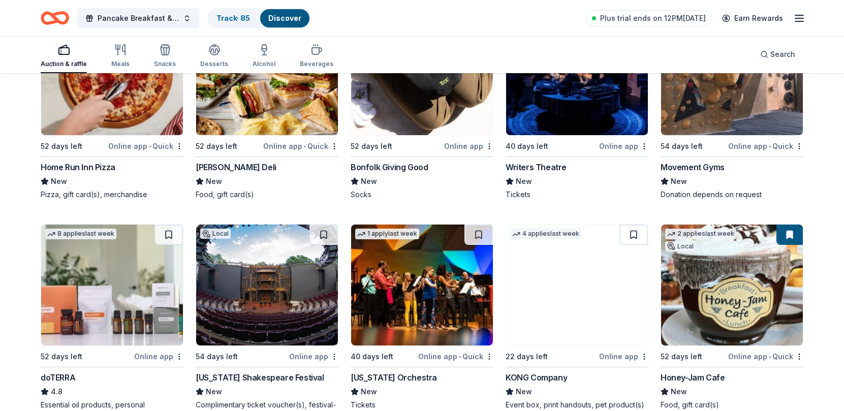
scroll to position [2628, 0]
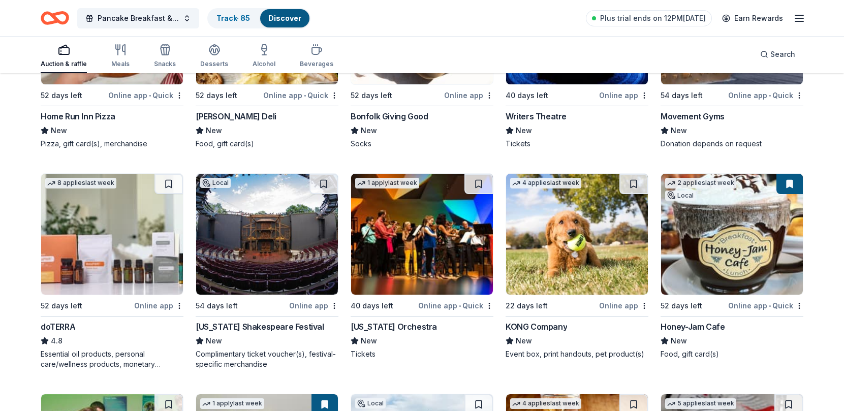
click at [571, 245] on img at bounding box center [577, 234] width 142 height 121
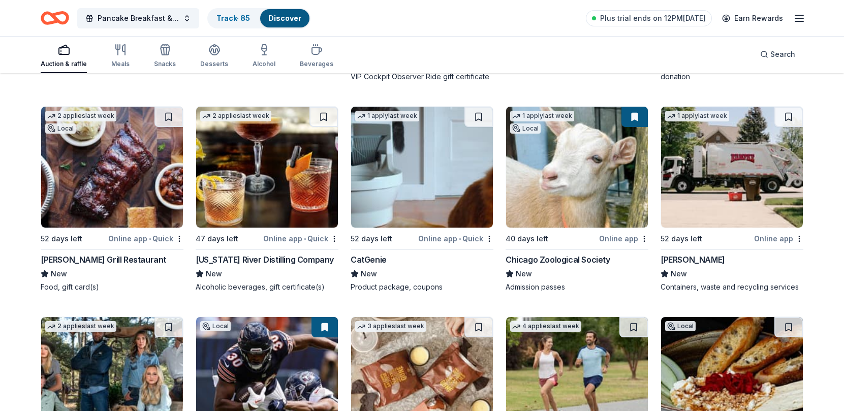
scroll to position [3187, 0]
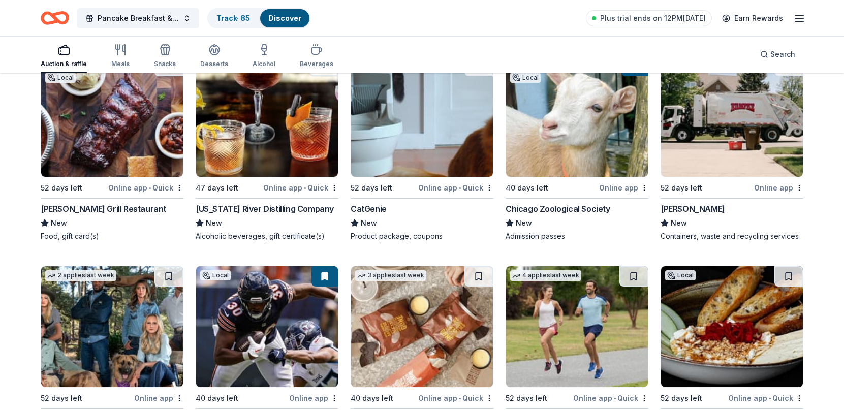
drag, startPoint x: 418, startPoint y: 125, endPoint x: 394, endPoint y: 129, distance: 25.1
click at [394, 129] on img at bounding box center [422, 116] width 142 height 121
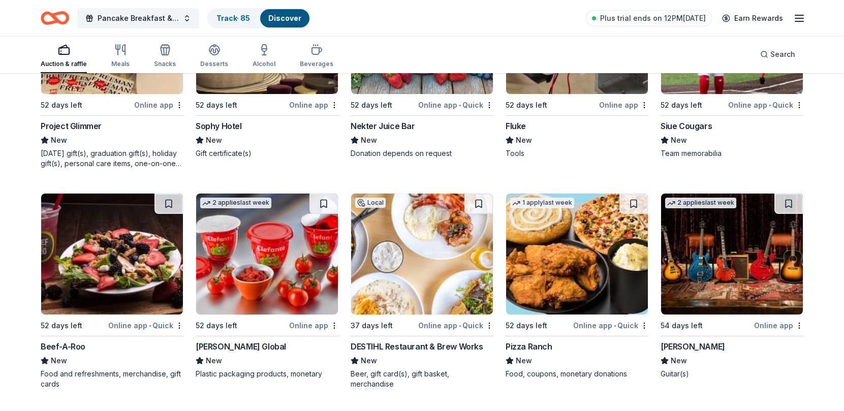
scroll to position [4789, 0]
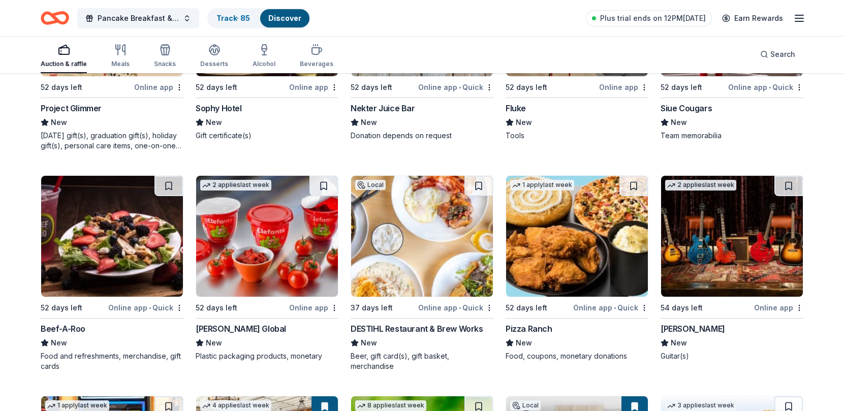
drag, startPoint x: 745, startPoint y: 226, endPoint x: 754, endPoint y: 246, distance: 21.1
click at [754, 246] on img at bounding box center [732, 236] width 142 height 121
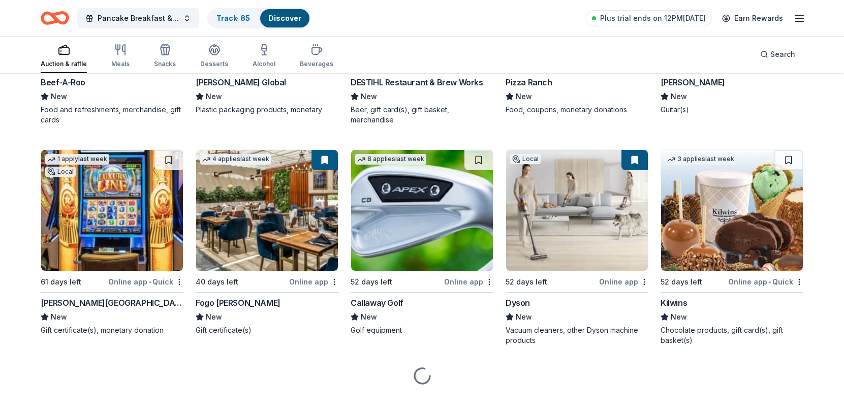
scroll to position [5043, 0]
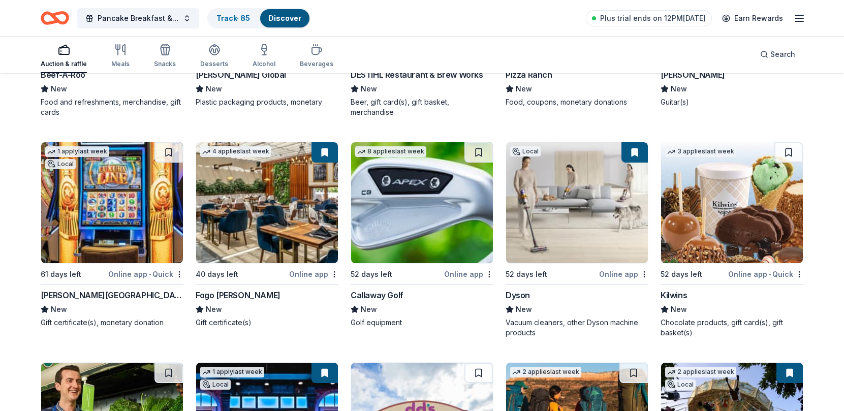
click at [413, 217] on img at bounding box center [422, 202] width 142 height 121
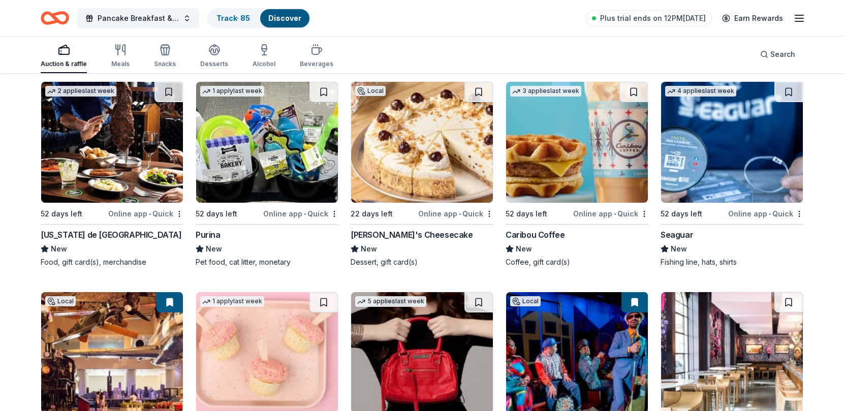
scroll to position [5551, 0]
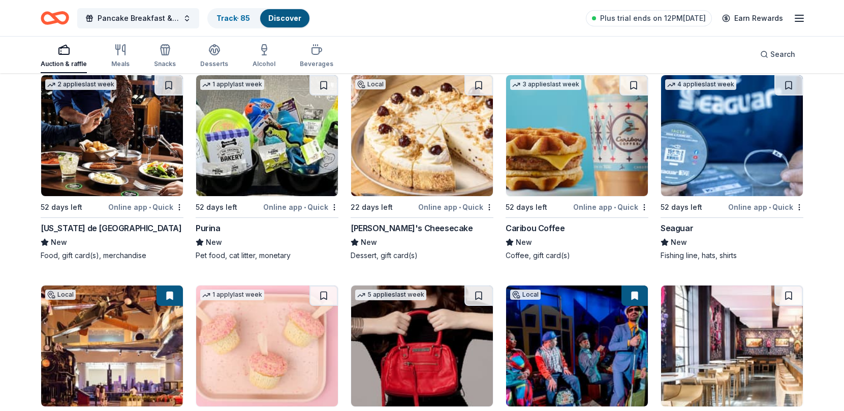
click at [284, 149] on img at bounding box center [267, 135] width 142 height 121
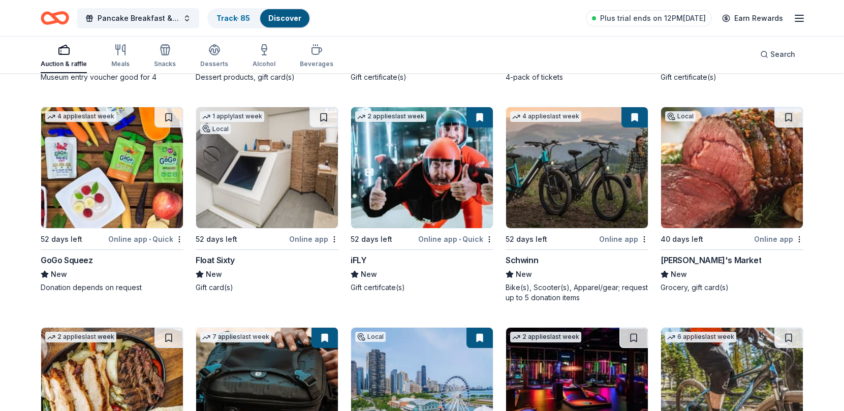
scroll to position [5957, 0]
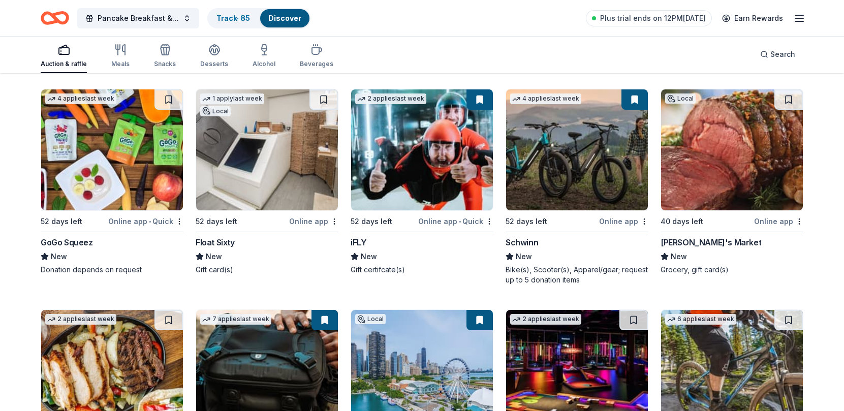
click at [767, 168] on img at bounding box center [732, 149] width 142 height 121
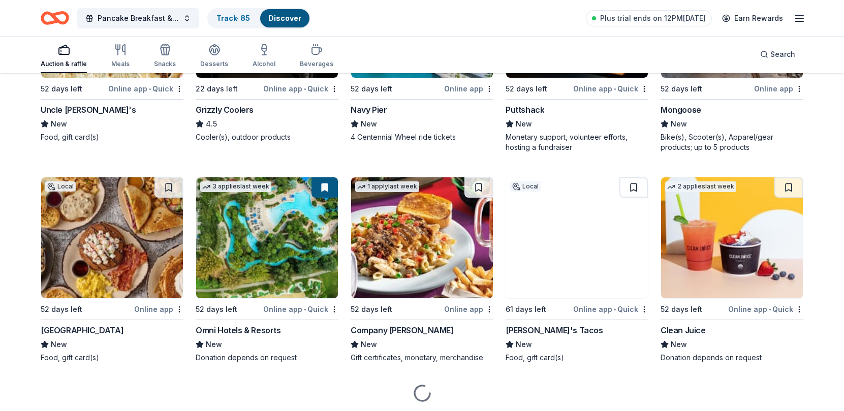
scroll to position [6313, 0]
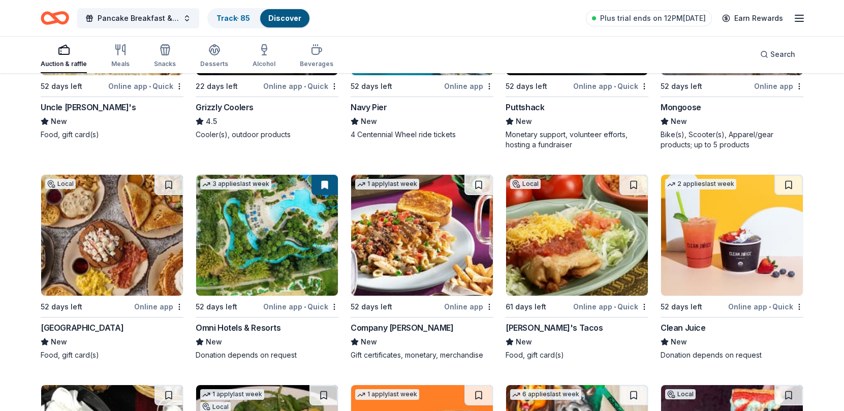
click at [262, 257] on img at bounding box center [267, 235] width 142 height 121
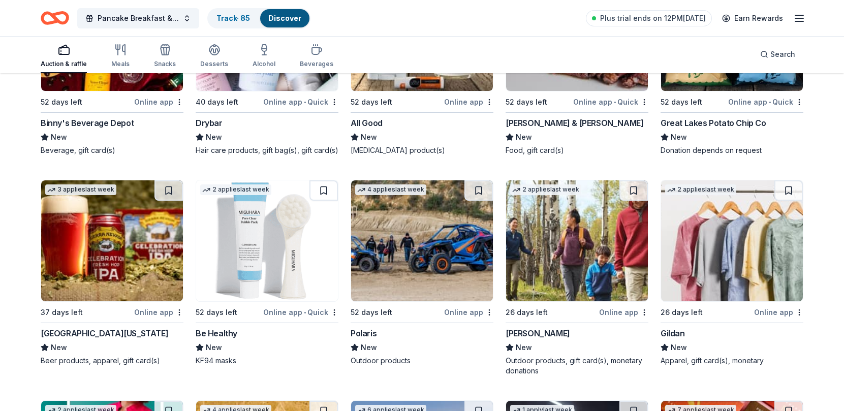
scroll to position [7176, 0]
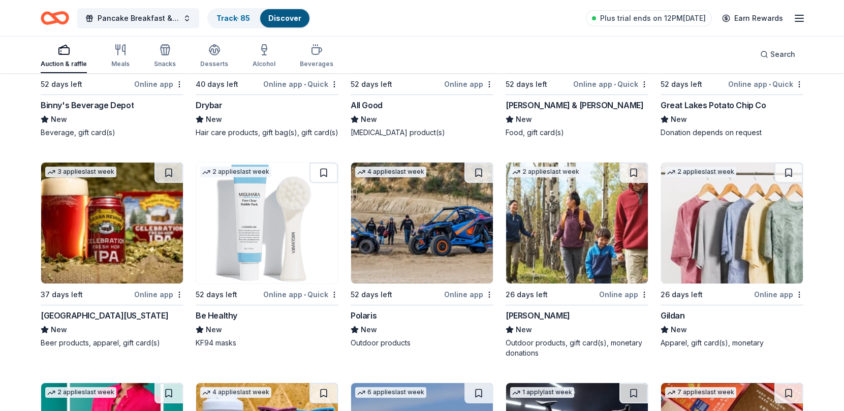
click at [432, 238] on img at bounding box center [422, 223] width 142 height 121
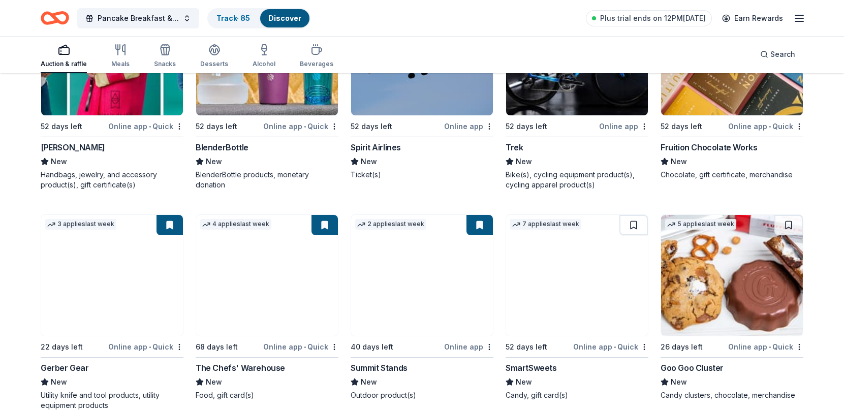
scroll to position [7582, 0]
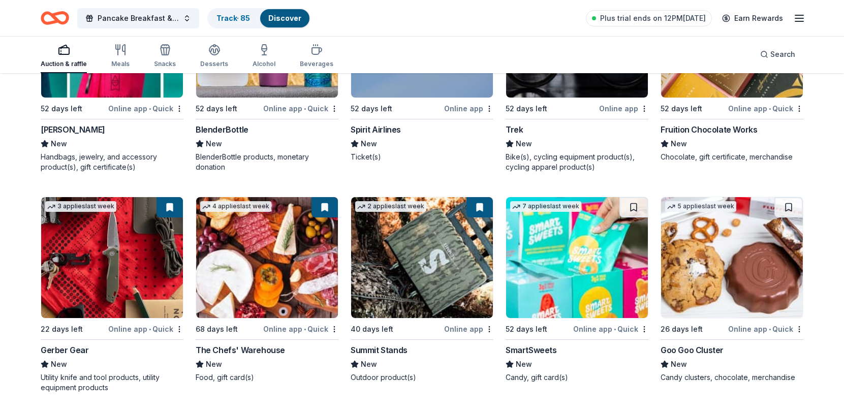
click at [739, 246] on img at bounding box center [732, 257] width 142 height 121
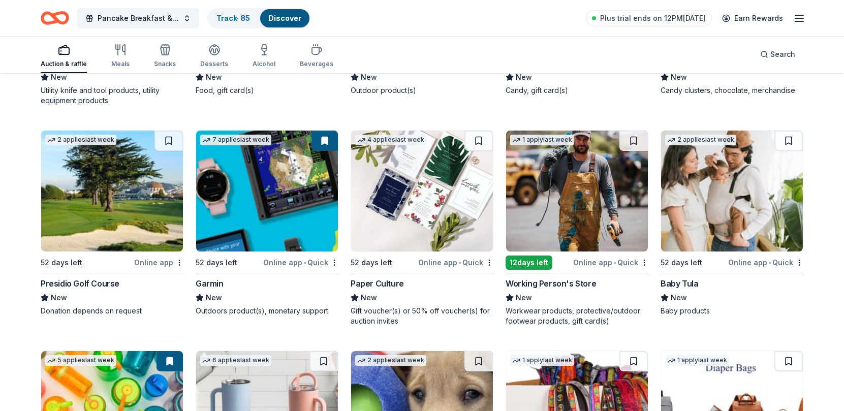
scroll to position [7887, 0]
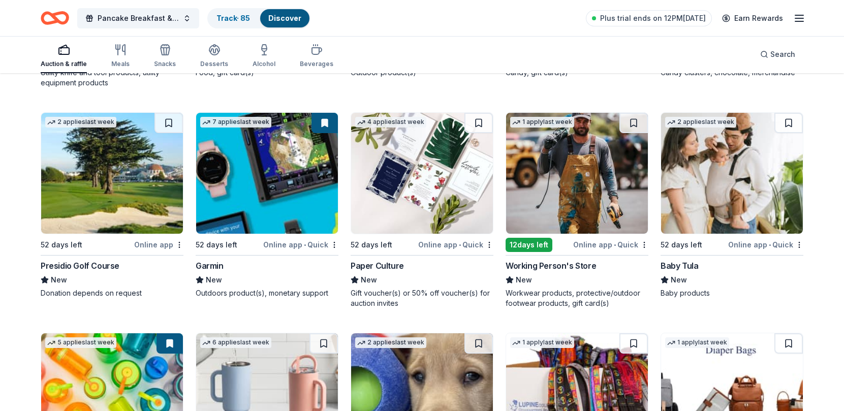
click at [560, 169] on img at bounding box center [577, 173] width 142 height 121
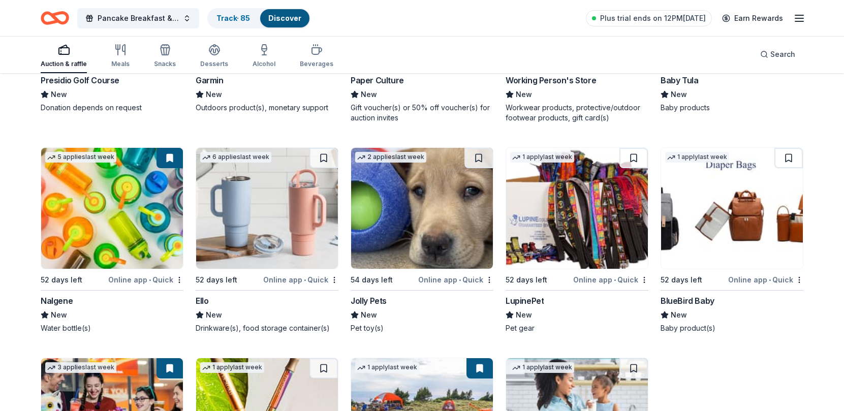
scroll to position [8090, 0]
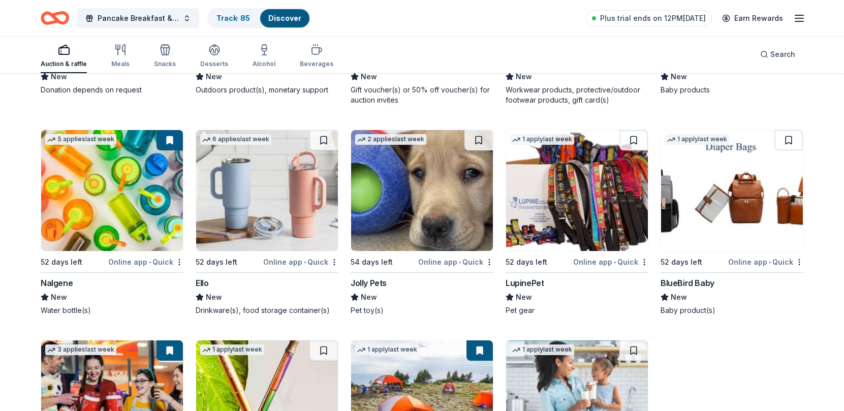
click at [752, 191] on img at bounding box center [732, 190] width 142 height 121
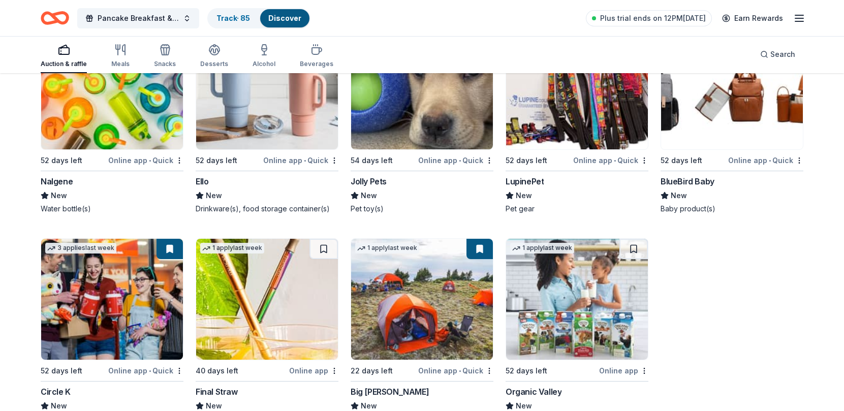
scroll to position [8235, 0]
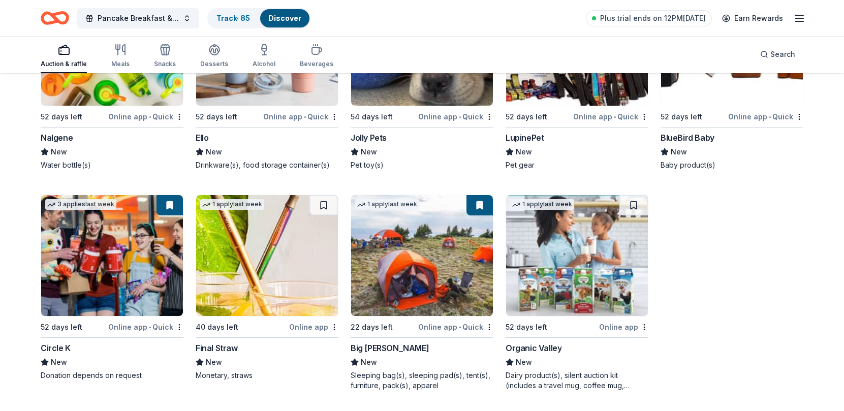
click at [240, 267] on img at bounding box center [267, 255] width 142 height 121
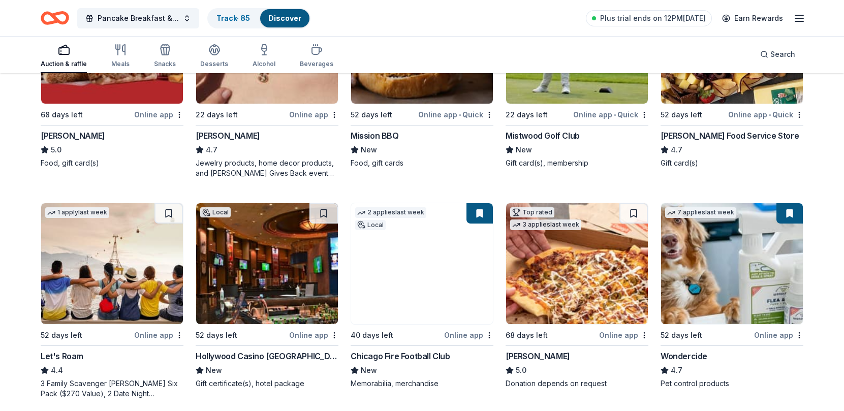
scroll to position [0, 0]
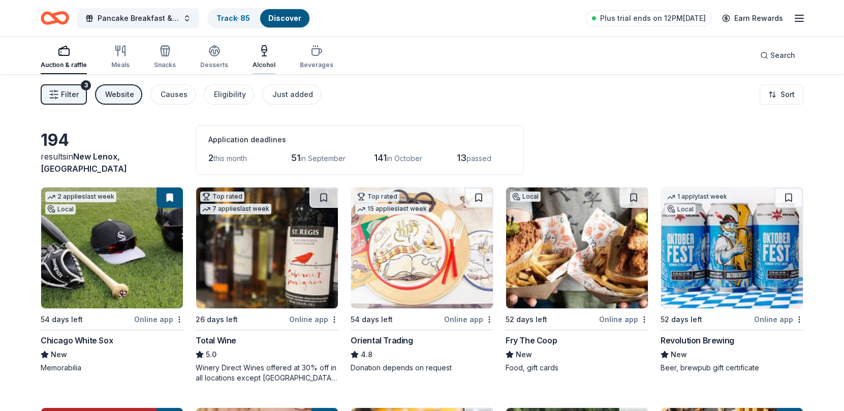
click at [265, 60] on div "Alcohol" at bounding box center [263, 57] width 23 height 24
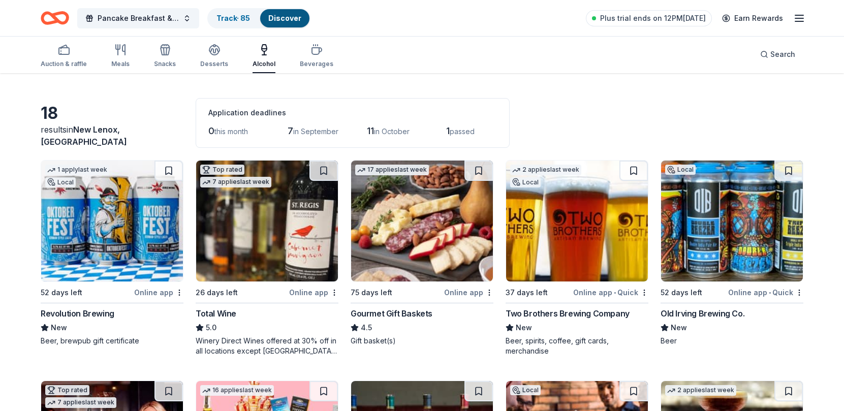
scroll to position [51, 0]
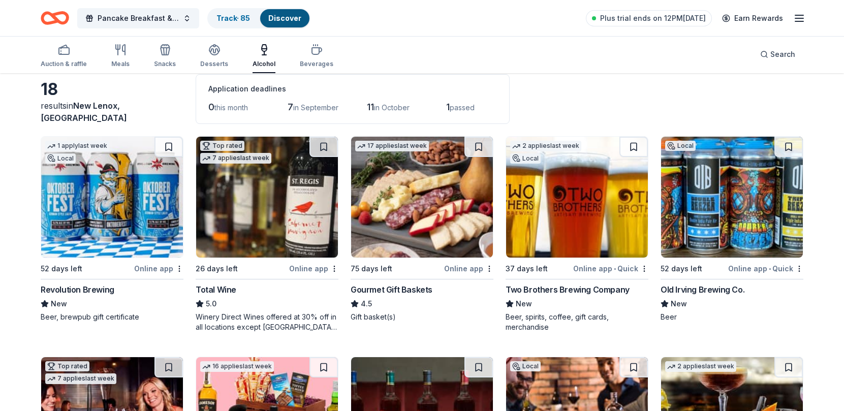
click at [126, 186] on img at bounding box center [112, 197] width 142 height 121
click at [598, 208] on img at bounding box center [577, 197] width 142 height 121
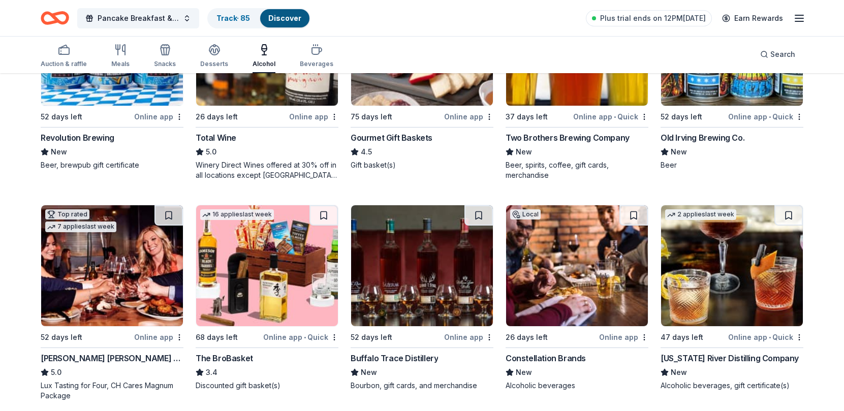
scroll to position [203, 0]
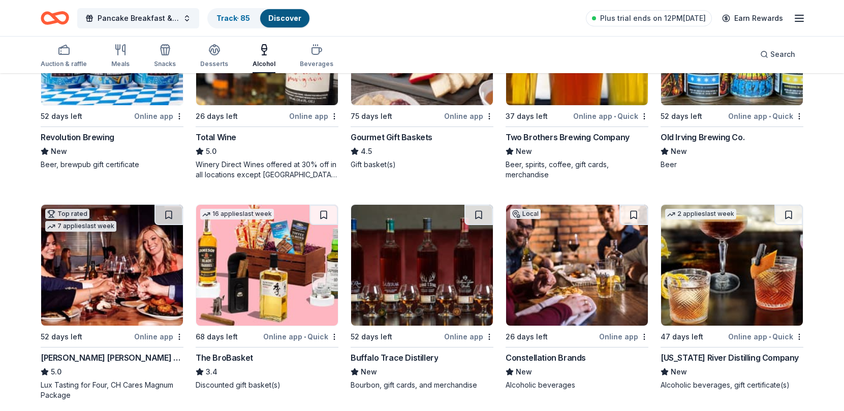
click at [265, 271] on img at bounding box center [267, 265] width 142 height 121
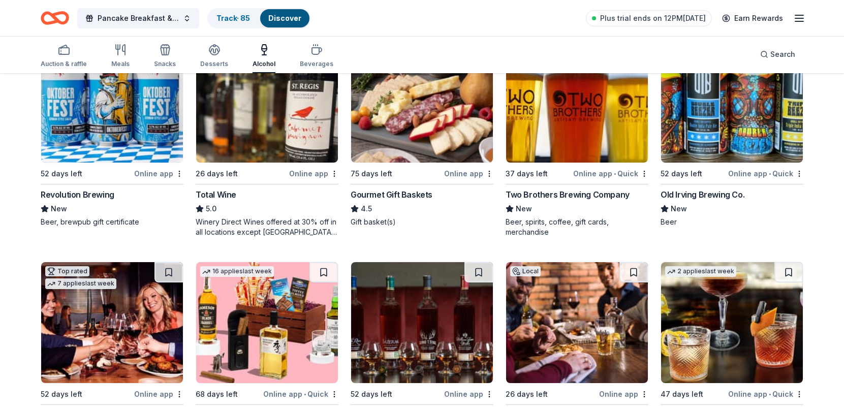
scroll to position [0, 0]
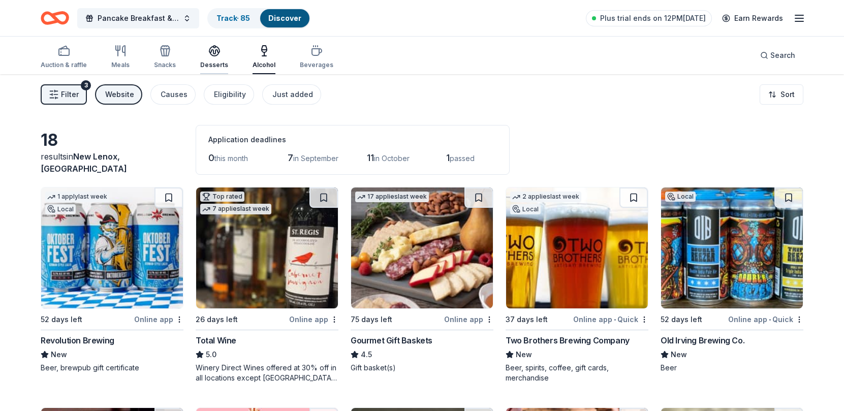
click at [211, 59] on div "Desserts" at bounding box center [214, 57] width 28 height 24
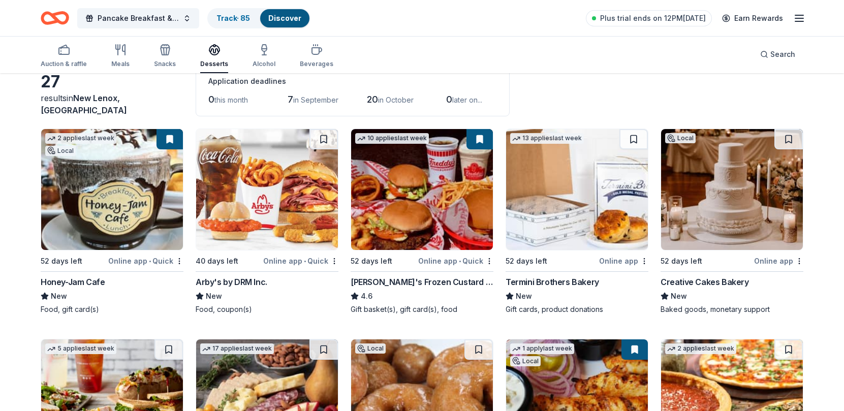
scroll to position [102, 0]
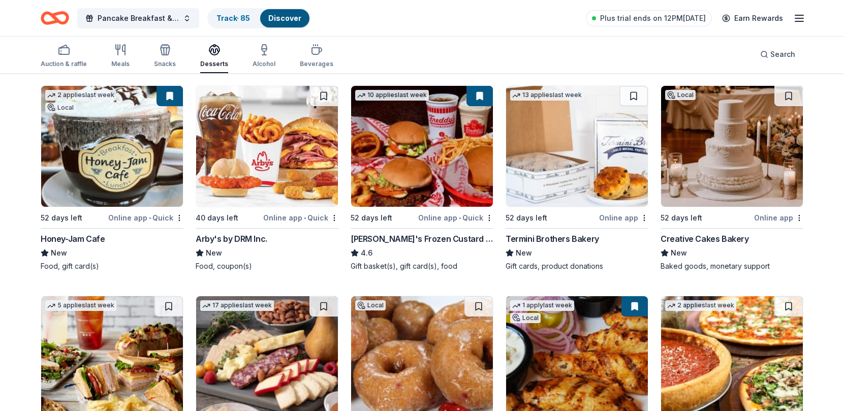
click at [765, 172] on img at bounding box center [732, 146] width 142 height 121
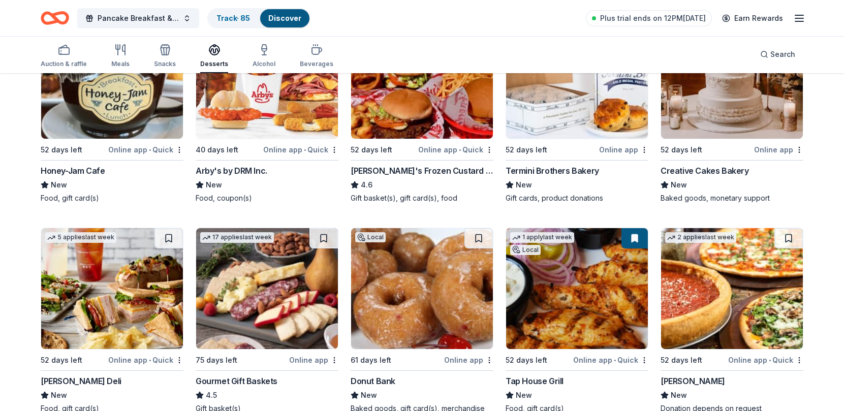
scroll to position [254, 0]
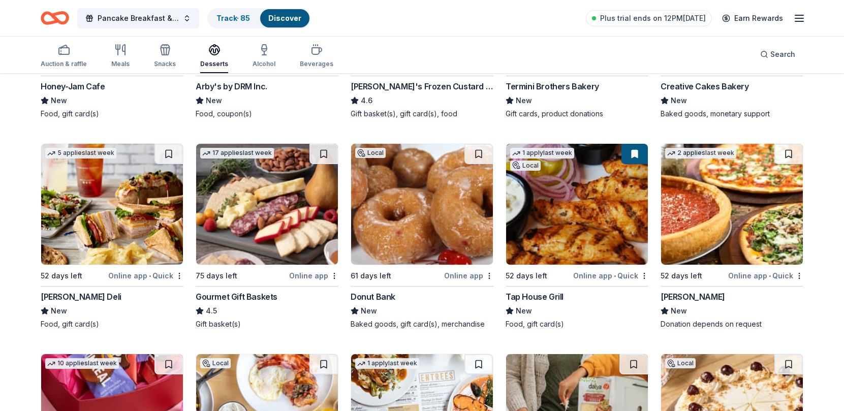
click at [402, 178] on img at bounding box center [422, 204] width 142 height 121
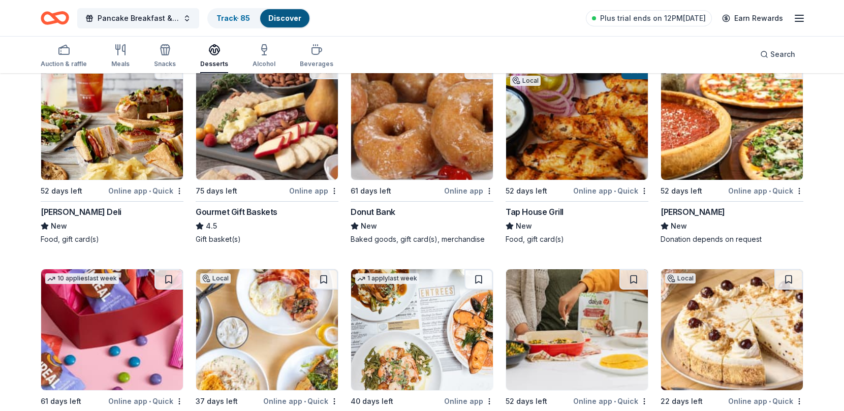
scroll to position [0, 0]
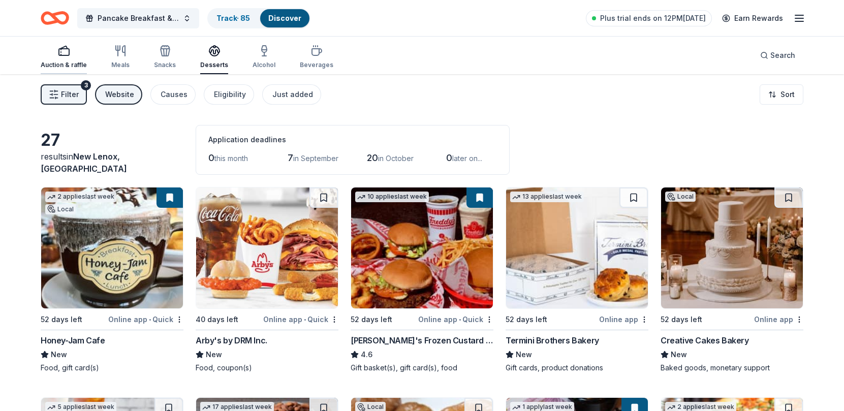
click at [61, 62] on div "Auction & raffle" at bounding box center [64, 65] width 46 height 8
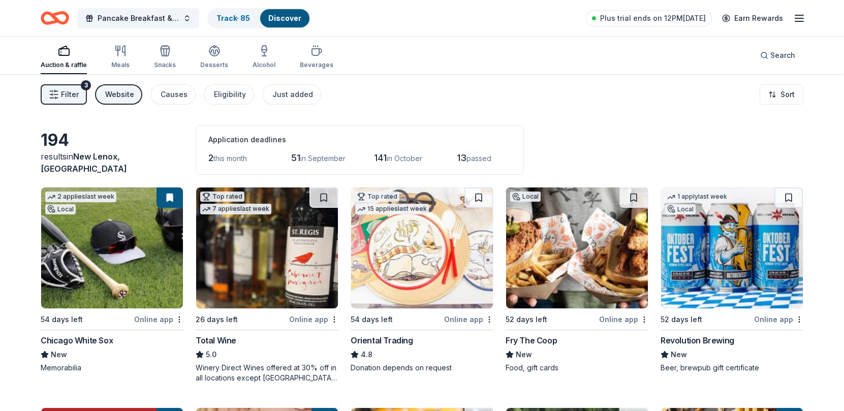
click at [77, 96] on span "Filter" at bounding box center [70, 94] width 18 height 12
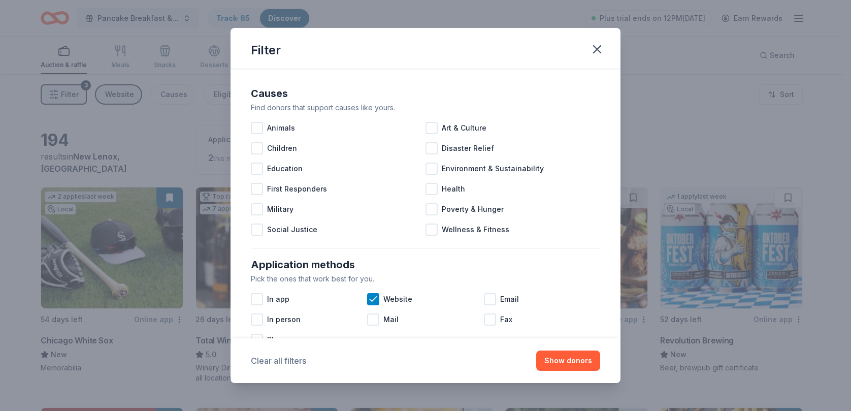
click at [301, 363] on button "Clear all filters" at bounding box center [278, 360] width 55 height 12
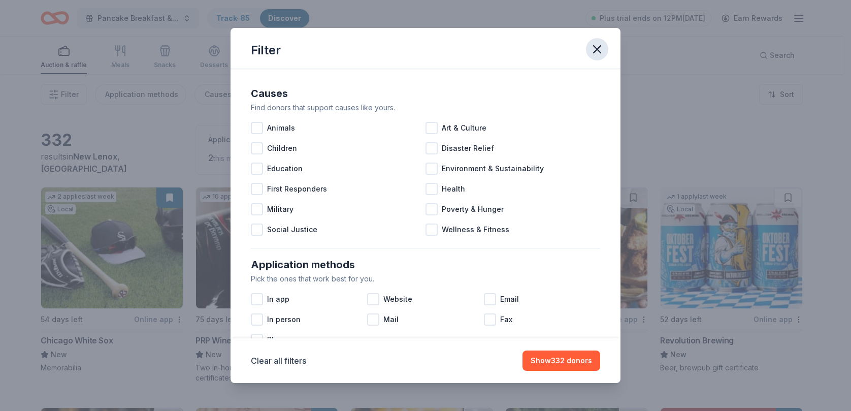
click at [596, 48] on icon "button" at bounding box center [597, 49] width 7 height 7
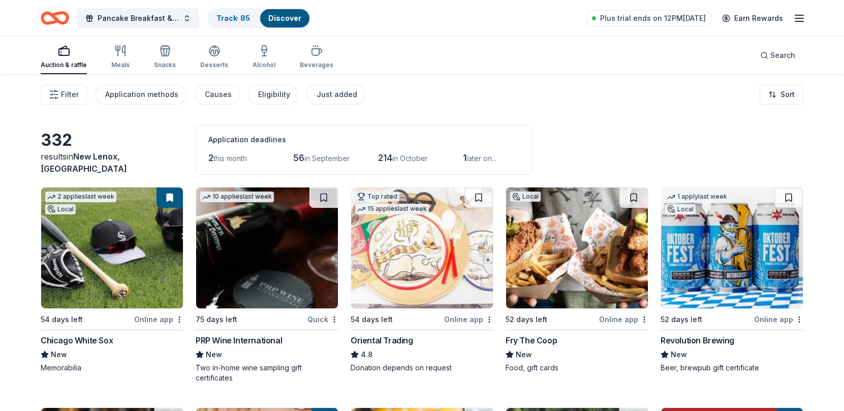
click at [569, 260] on img at bounding box center [577, 247] width 142 height 121
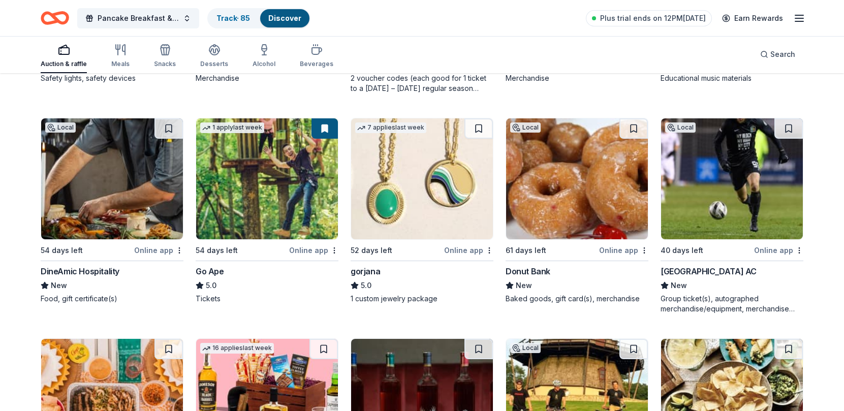
scroll to position [1850, 0]
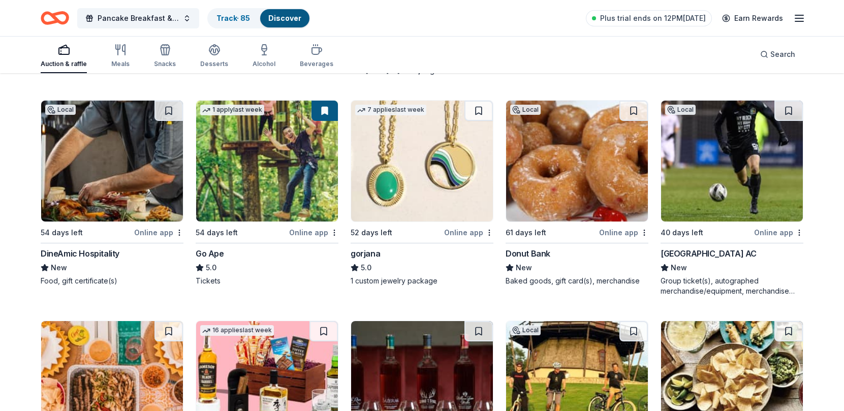
click at [148, 167] on img at bounding box center [112, 161] width 142 height 121
click at [409, 164] on img at bounding box center [422, 161] width 142 height 121
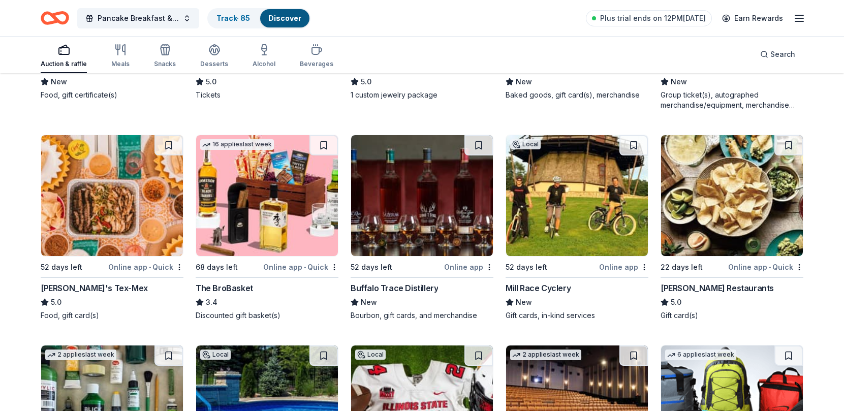
scroll to position [2053, 0]
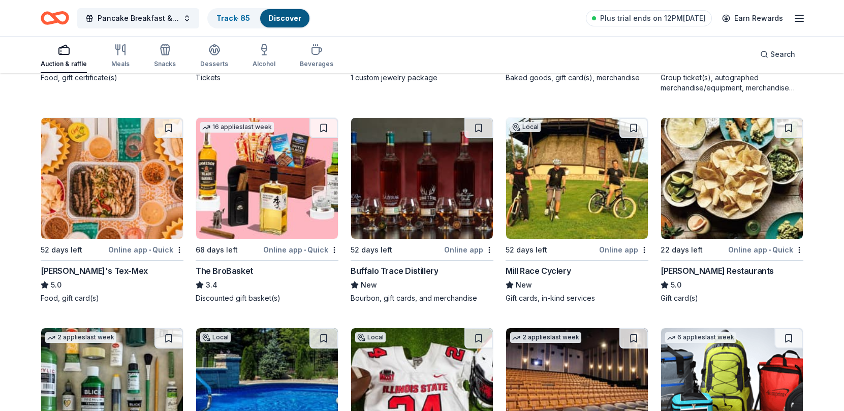
click at [591, 182] on img at bounding box center [577, 178] width 142 height 121
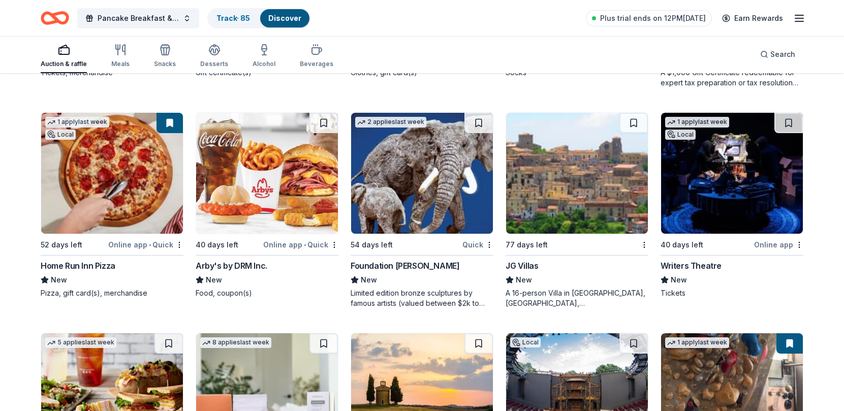
scroll to position [2713, 0]
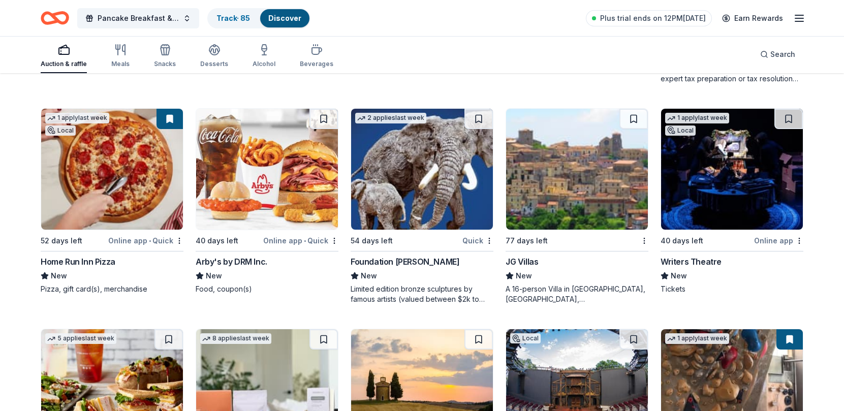
click at [429, 187] on img at bounding box center [422, 169] width 142 height 121
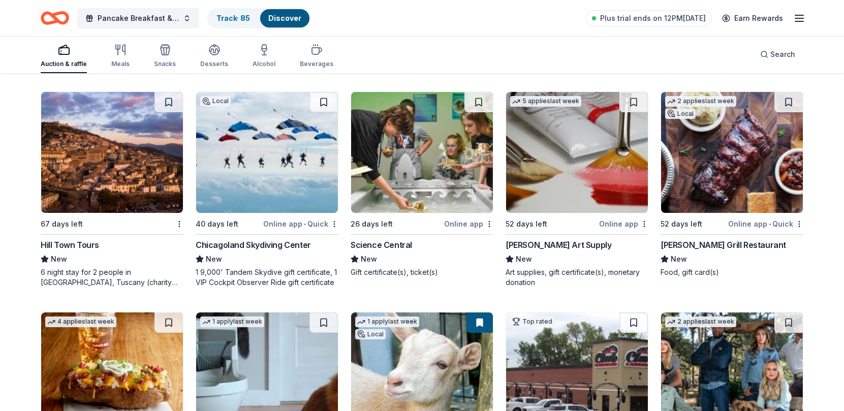
scroll to position [3374, 0]
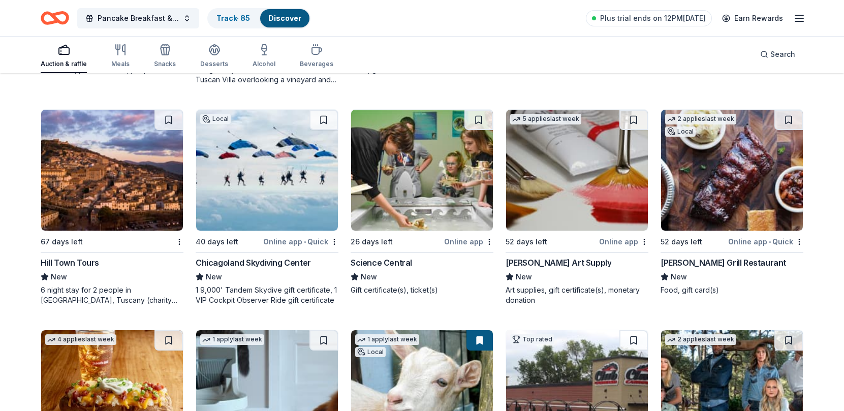
click at [731, 199] on img at bounding box center [732, 170] width 142 height 121
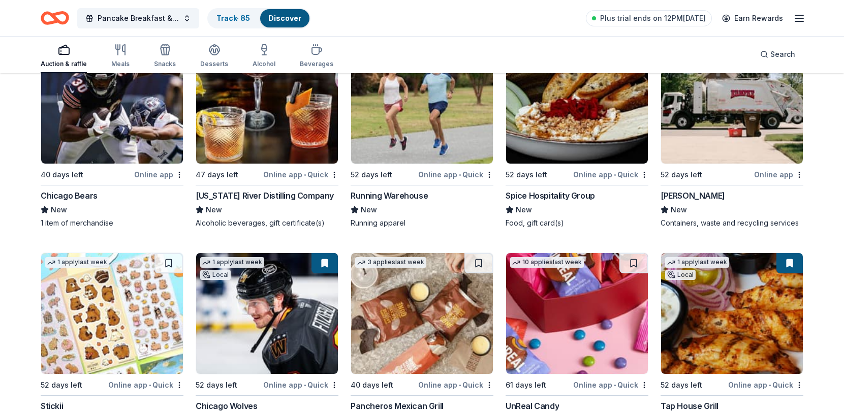
scroll to position [3831, 0]
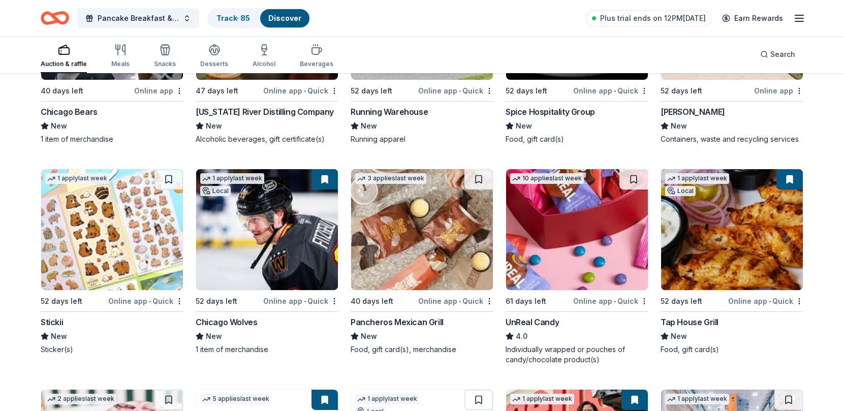
scroll to position [3983, 0]
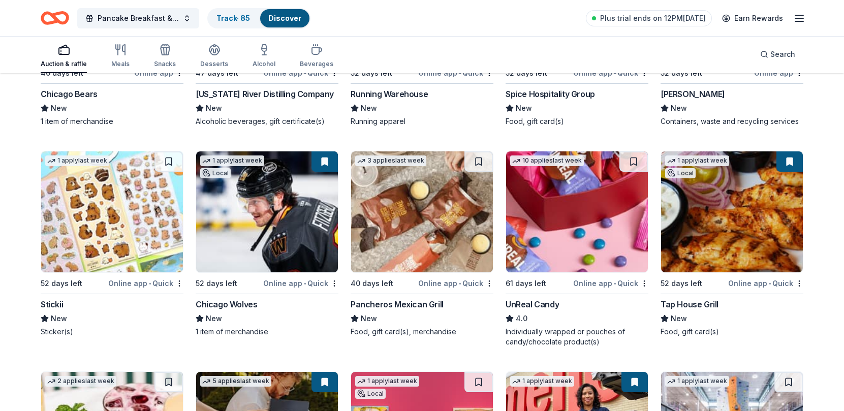
click at [121, 220] on img at bounding box center [112, 211] width 142 height 121
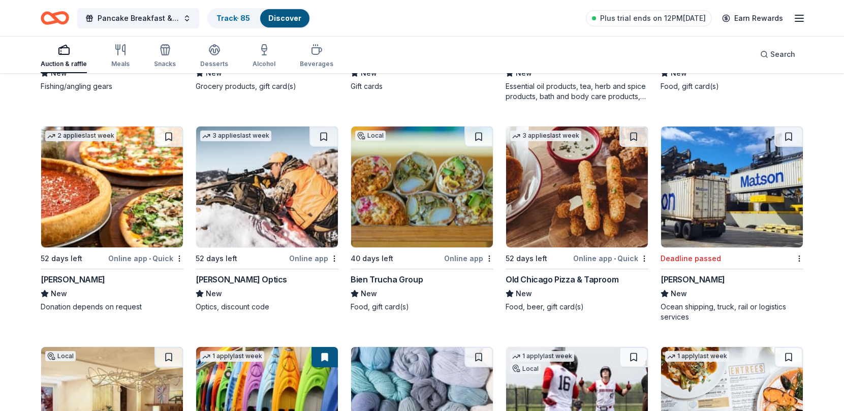
scroll to position [4897, 0]
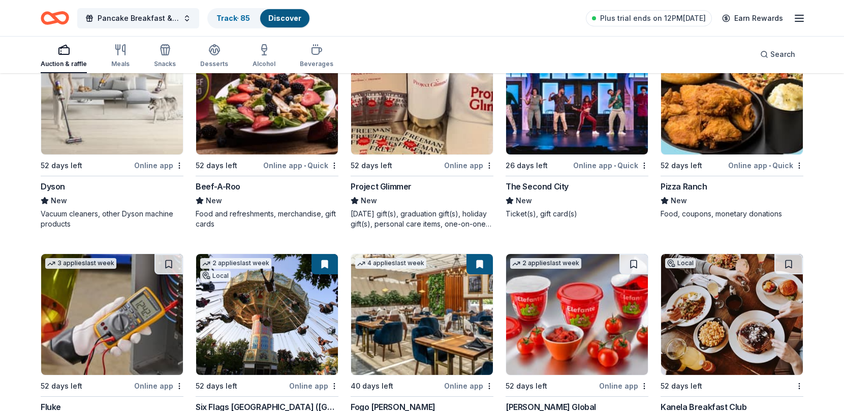
scroll to position [5905, 0]
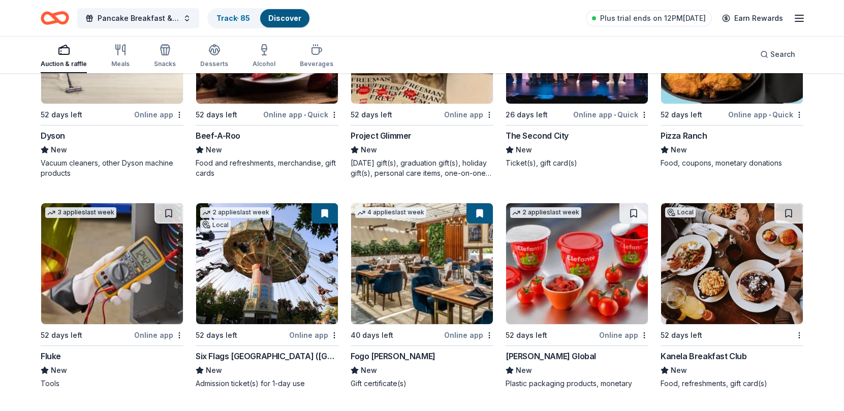
click at [471, 252] on img at bounding box center [422, 263] width 142 height 121
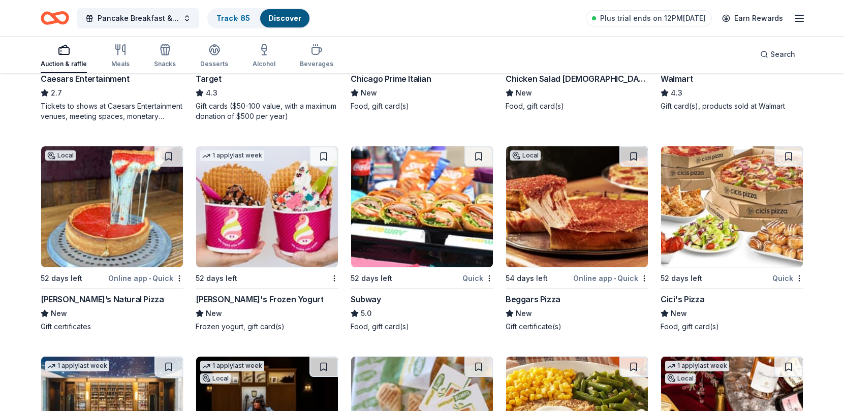
scroll to position [8342, 0]
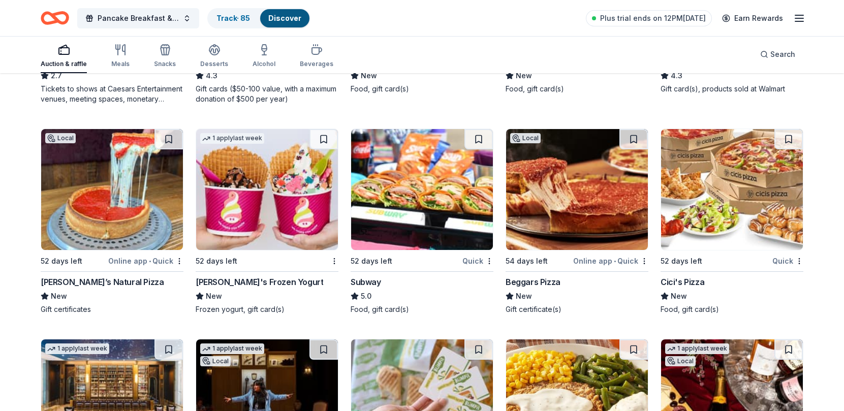
click at [575, 213] on img at bounding box center [577, 189] width 142 height 121
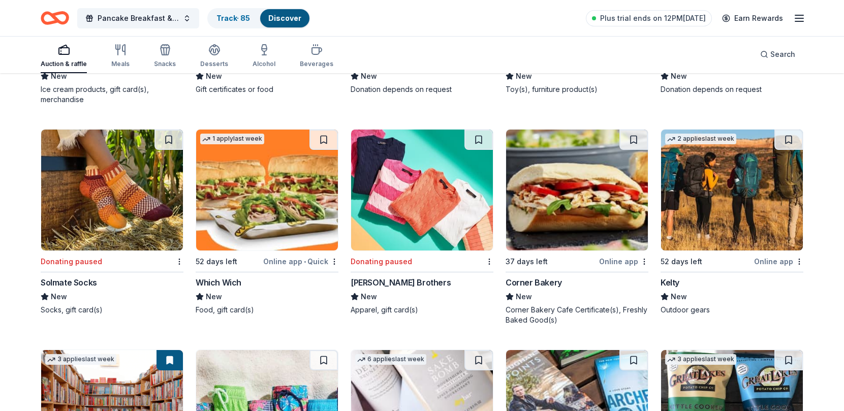
scroll to position [10323, 0]
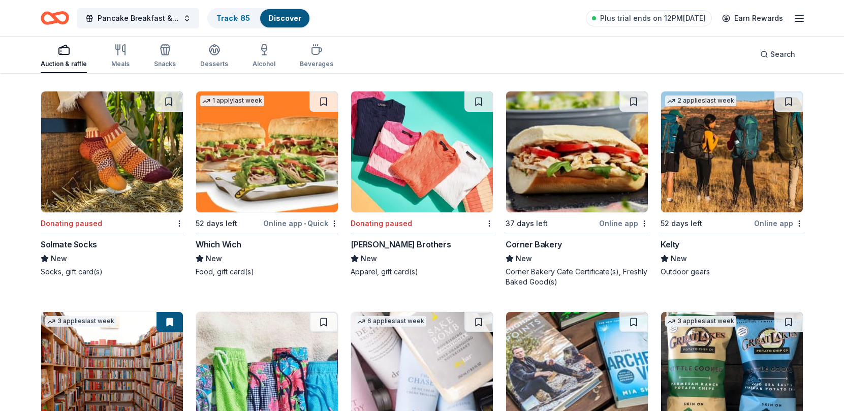
click at [747, 166] on img at bounding box center [732, 151] width 142 height 121
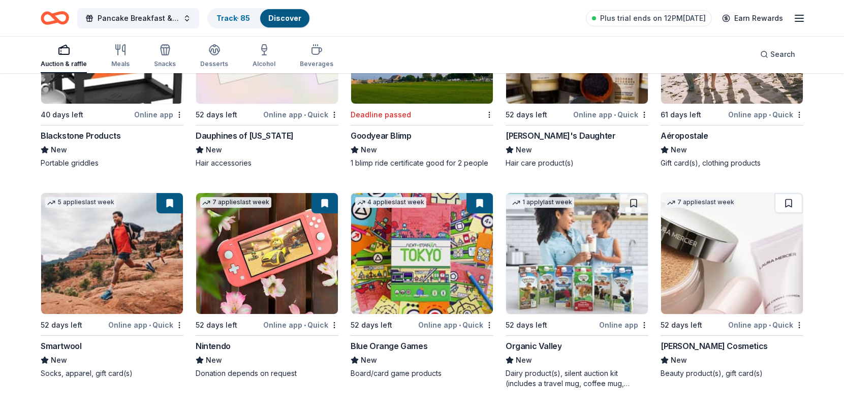
scroll to position [13747, 0]
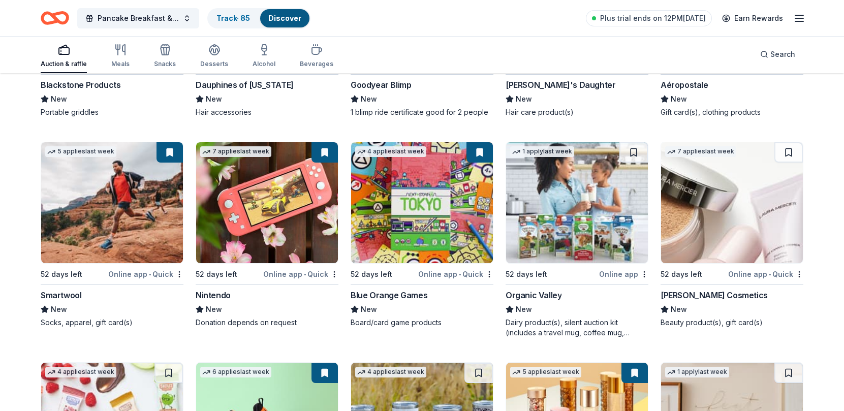
click at [248, 209] on img at bounding box center [267, 202] width 142 height 121
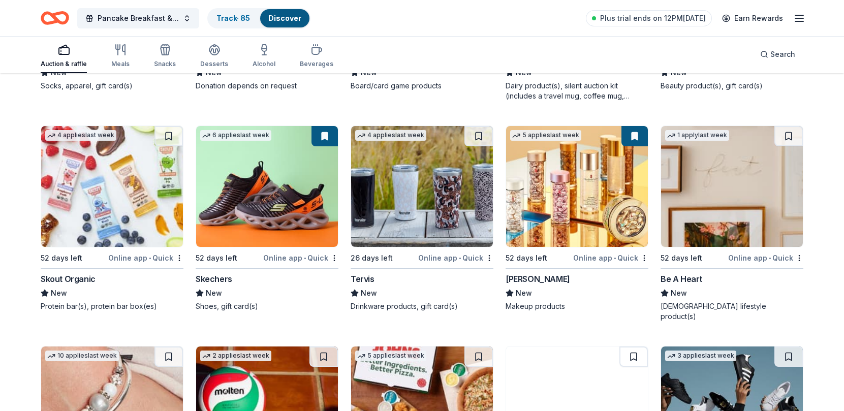
scroll to position [14001, 0]
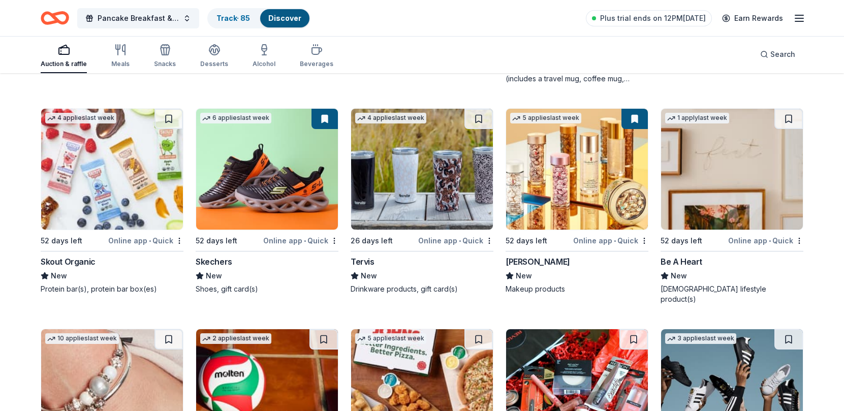
click at [283, 186] on img at bounding box center [267, 169] width 142 height 121
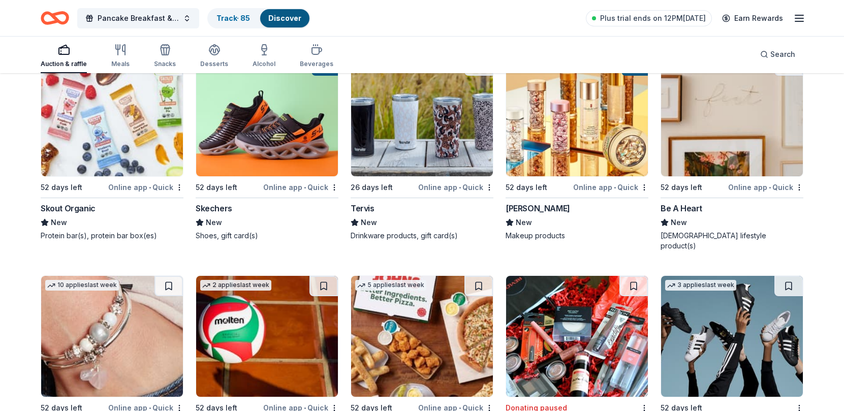
scroll to position [14154, 0]
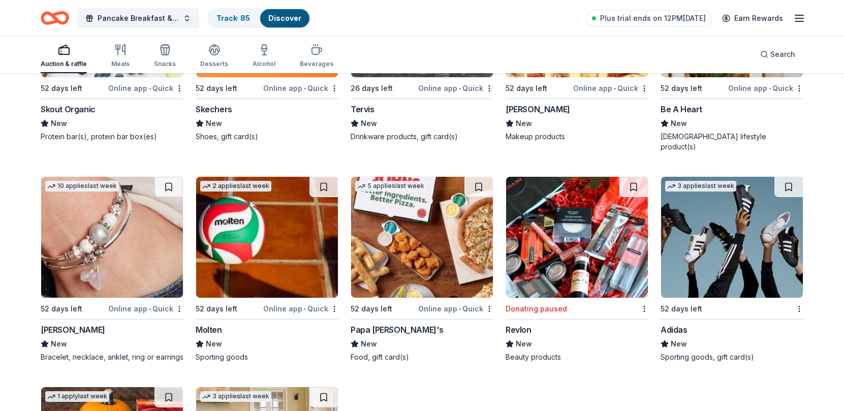
click at [298, 212] on img at bounding box center [267, 237] width 142 height 121
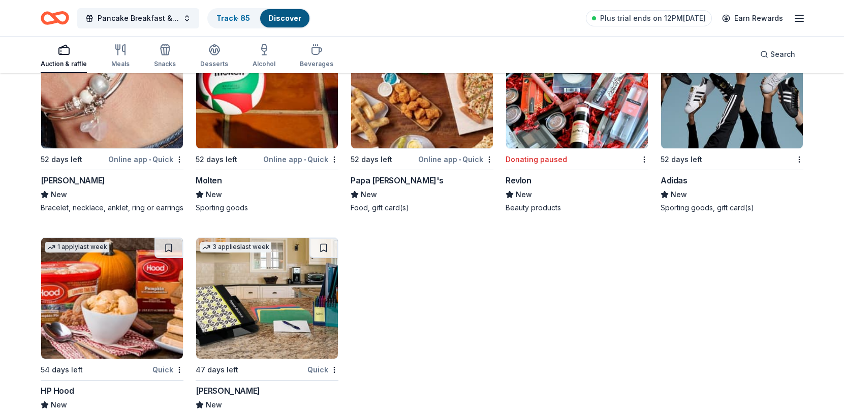
scroll to position [14315, 0]
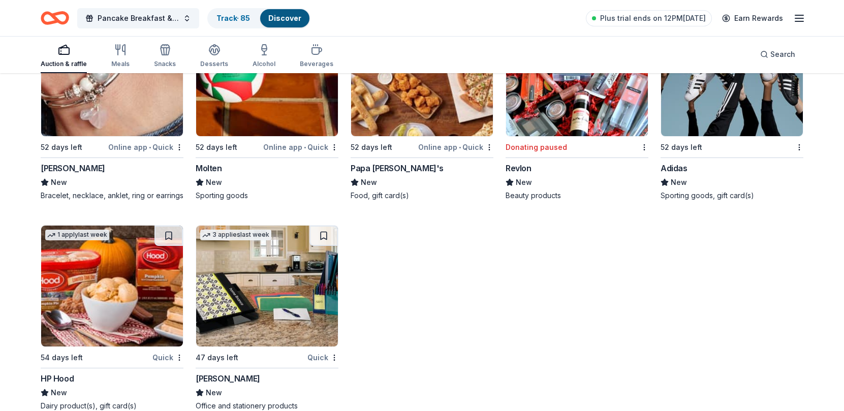
click at [279, 277] on img at bounding box center [267, 285] width 142 height 121
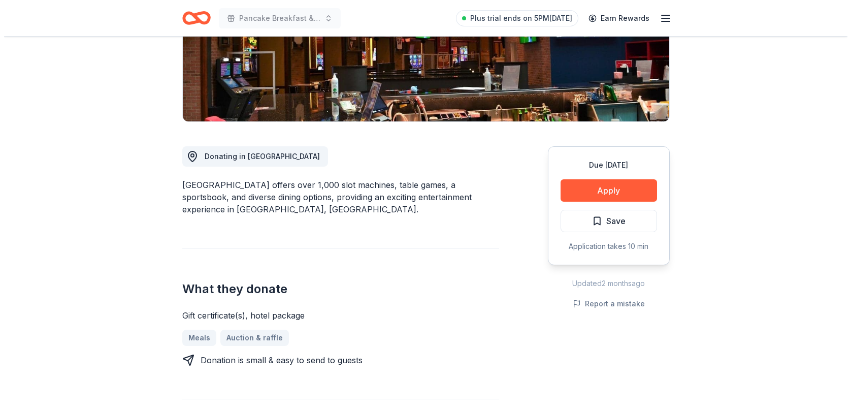
scroll to position [203, 0]
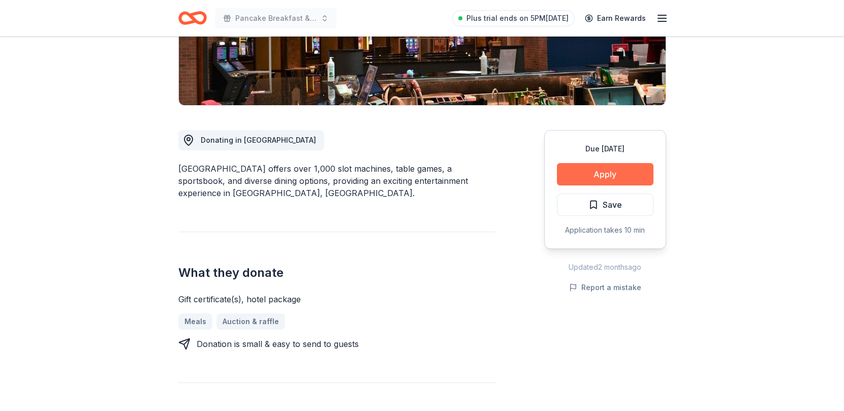
click at [596, 173] on button "Apply" at bounding box center [605, 174] width 96 height 22
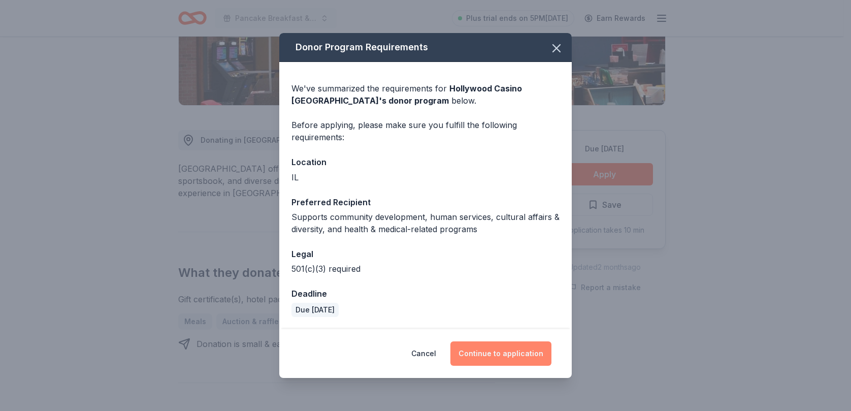
click at [509, 358] on button "Continue to application" at bounding box center [500, 353] width 101 height 24
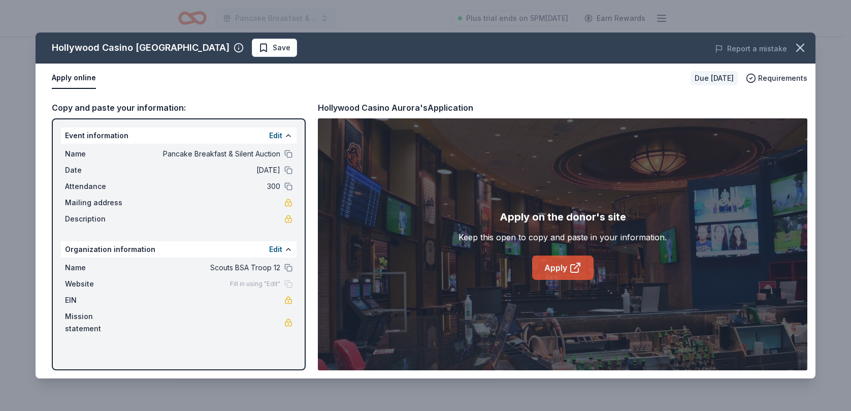
click at [559, 266] on link "Apply" at bounding box center [562, 267] width 61 height 24
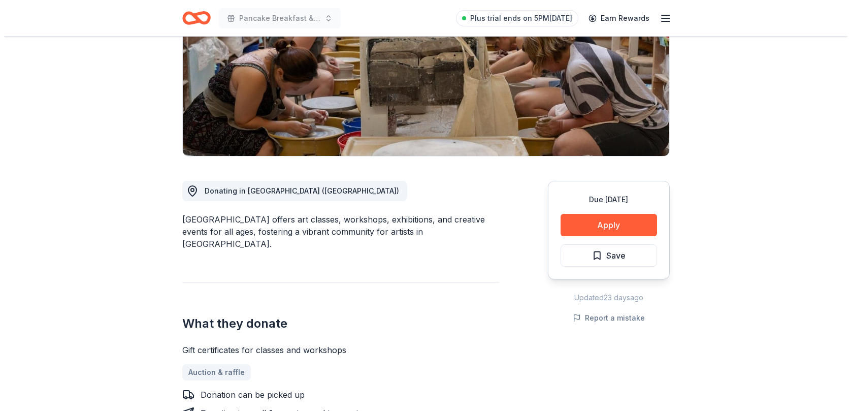
scroll to position [203, 0]
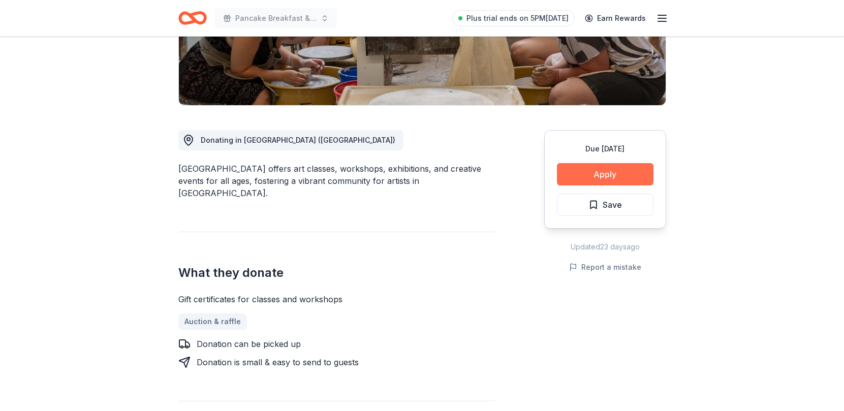
click at [596, 177] on button "Apply" at bounding box center [605, 174] width 96 height 22
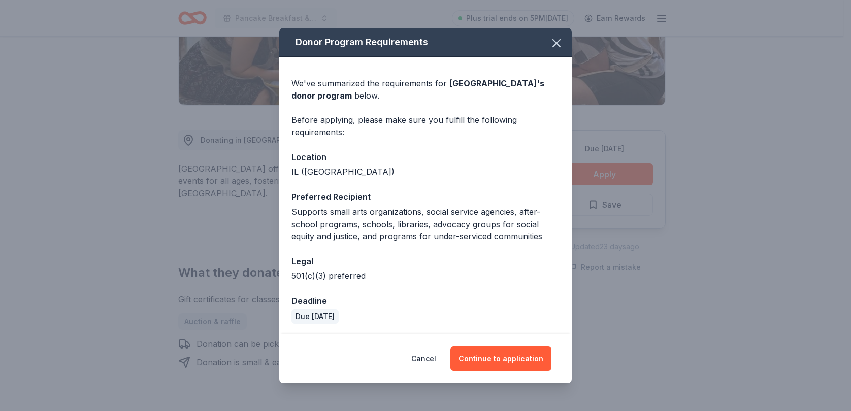
scroll to position [2, 0]
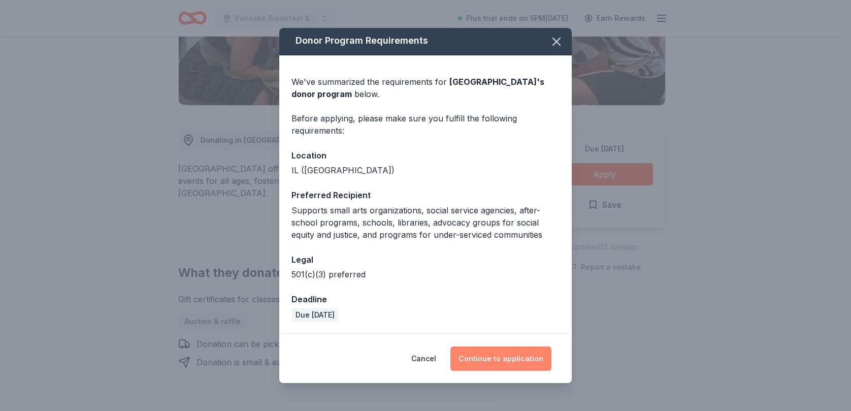
click at [495, 350] on button "Continue to application" at bounding box center [500, 358] width 101 height 24
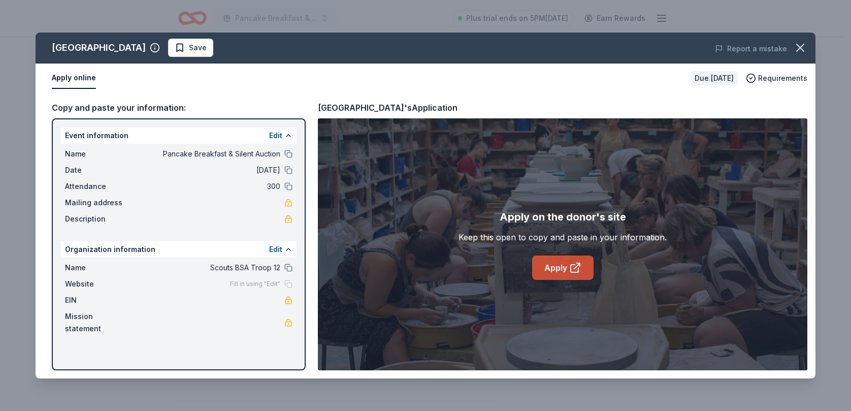
click at [552, 263] on link "Apply" at bounding box center [562, 267] width 61 height 24
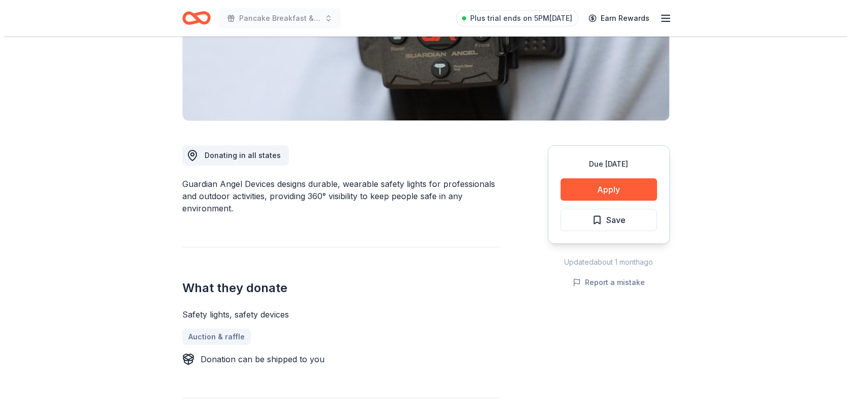
scroll to position [203, 0]
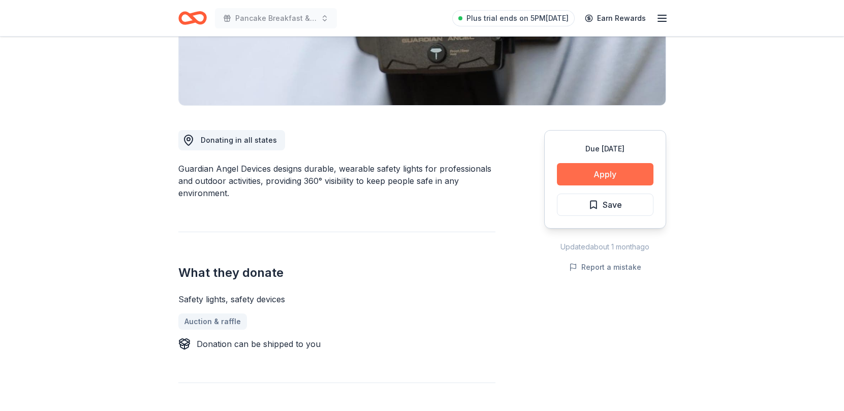
click at [587, 175] on button "Apply" at bounding box center [605, 174] width 96 height 22
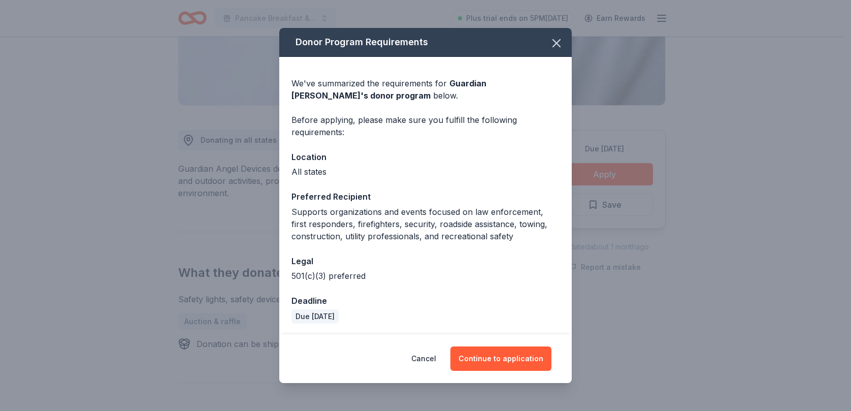
scroll to position [2, 0]
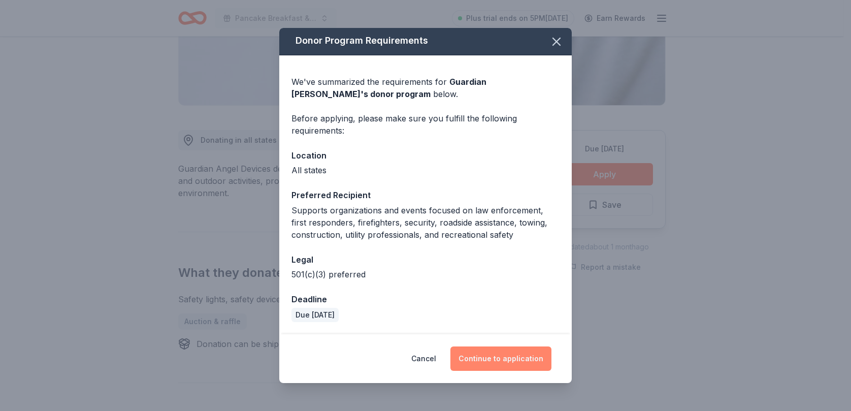
click at [489, 354] on button "Continue to application" at bounding box center [500, 358] width 101 height 24
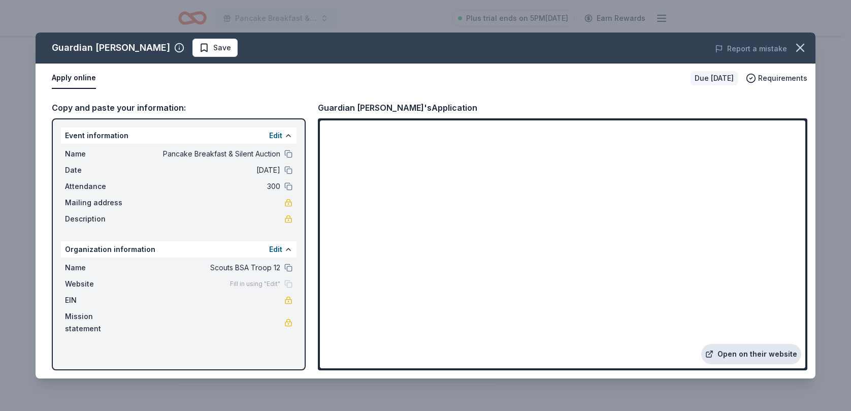
click at [755, 351] on link "Open on their website" at bounding box center [751, 354] width 100 height 20
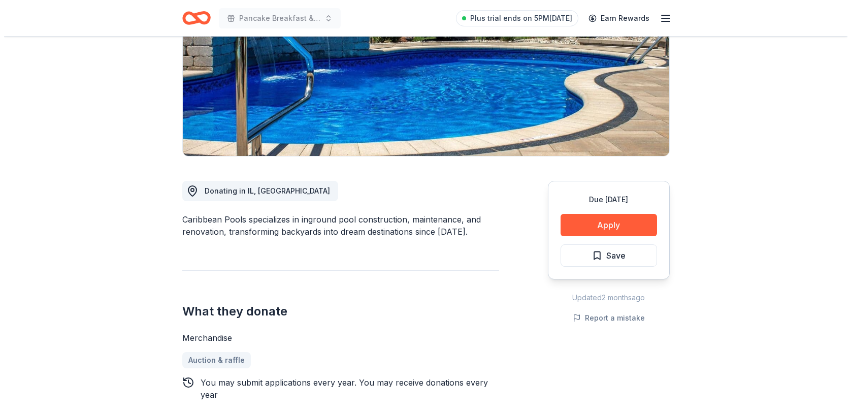
scroll to position [203, 0]
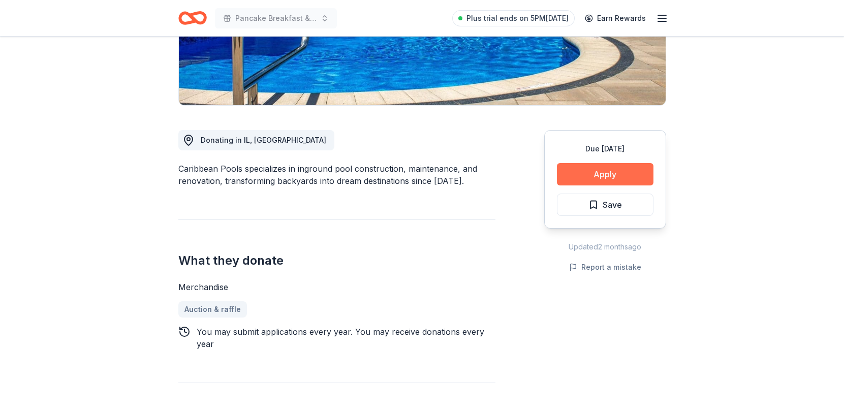
click at [625, 180] on button "Apply" at bounding box center [605, 174] width 96 height 22
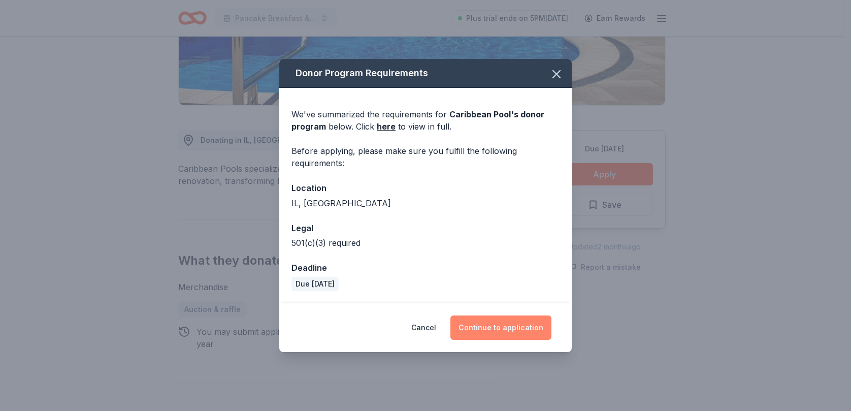
click at [501, 328] on button "Continue to application" at bounding box center [500, 327] width 101 height 24
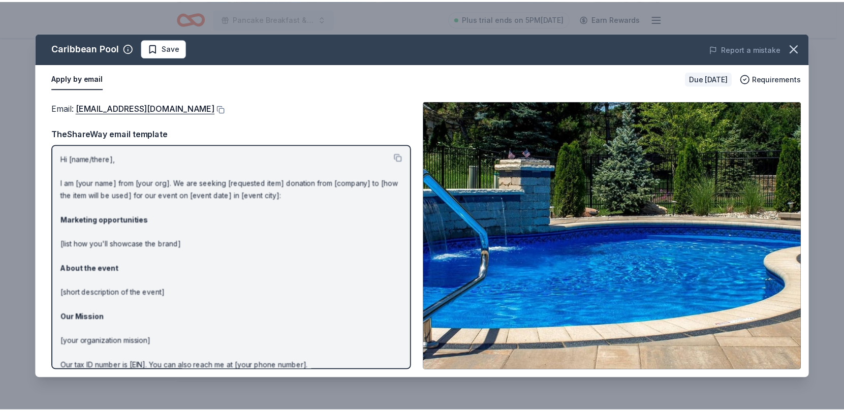
scroll to position [0, 0]
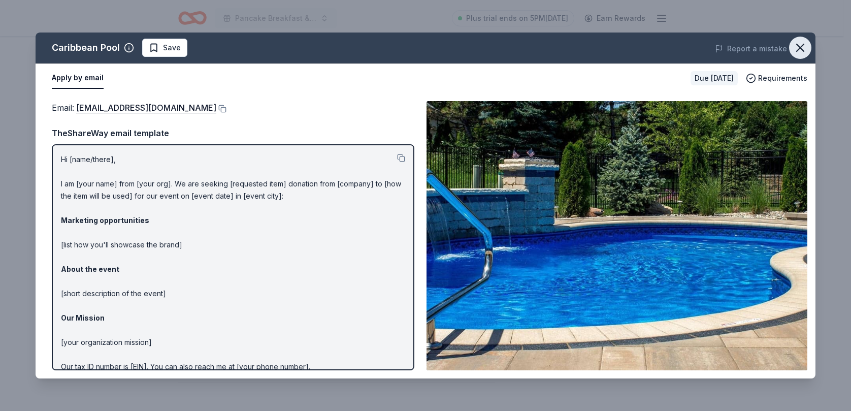
click at [797, 49] on icon "button" at bounding box center [800, 48] width 14 height 14
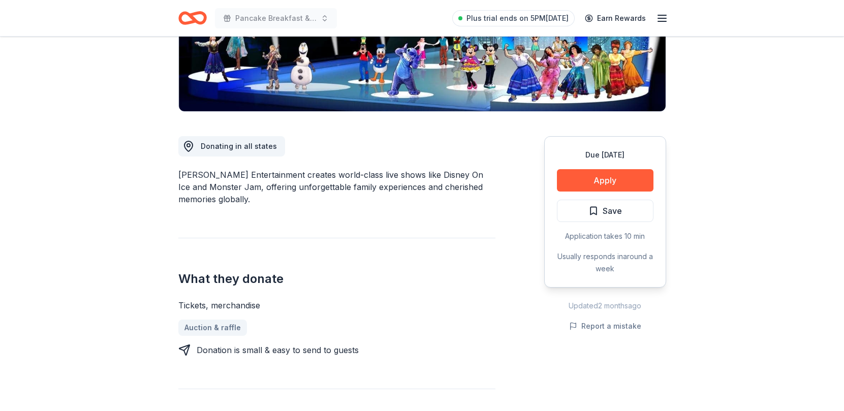
scroll to position [203, 0]
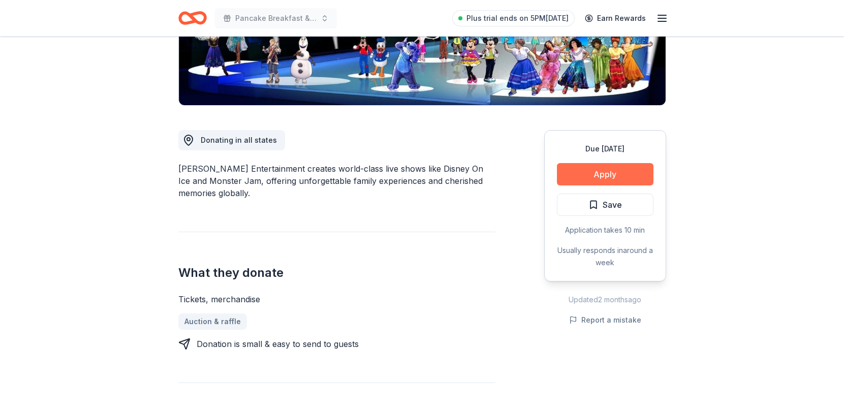
click at [614, 168] on button "Apply" at bounding box center [605, 174] width 96 height 22
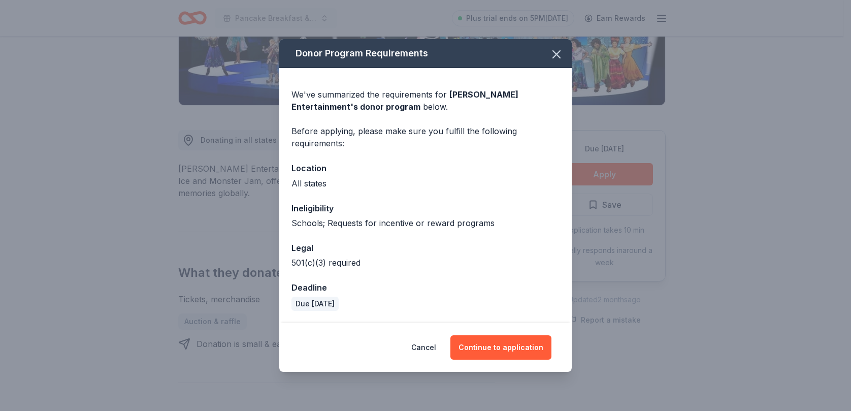
click at [742, 152] on div "Donor Program Requirements We've summarized the requirements for [PERSON_NAME] …" at bounding box center [425, 205] width 851 height 411
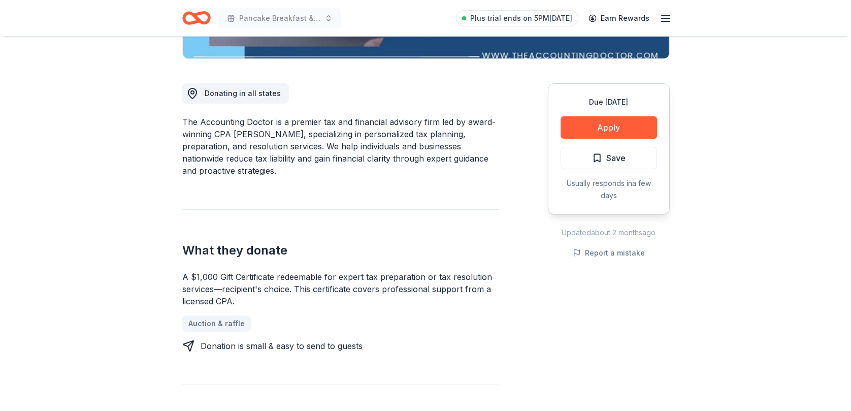
scroll to position [254, 0]
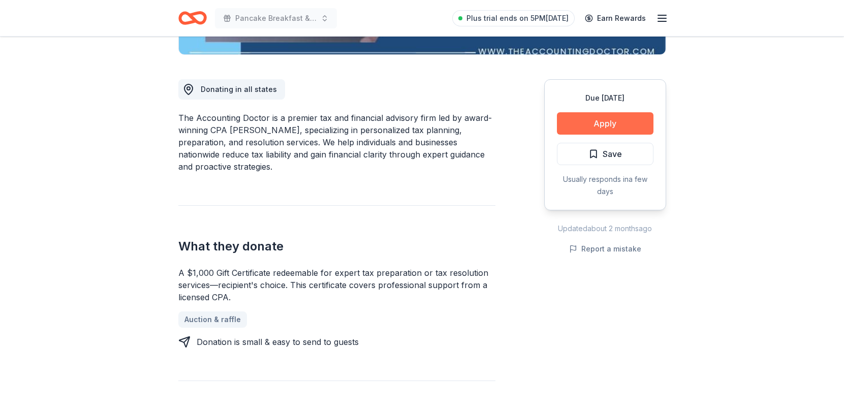
click at [614, 126] on button "Apply" at bounding box center [605, 123] width 96 height 22
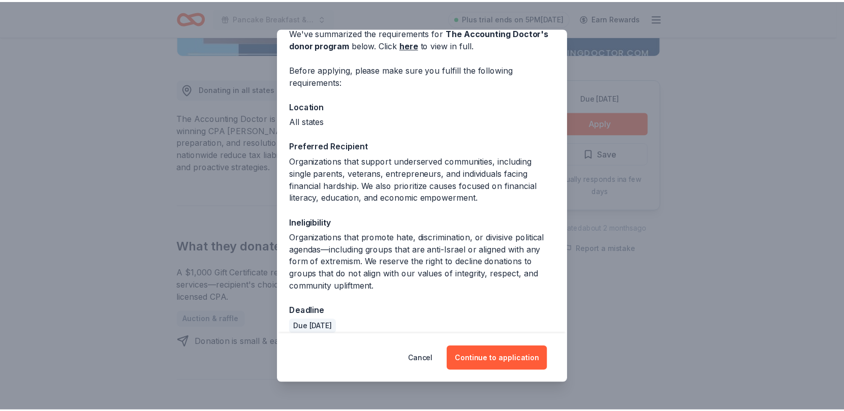
scroll to position [62, 0]
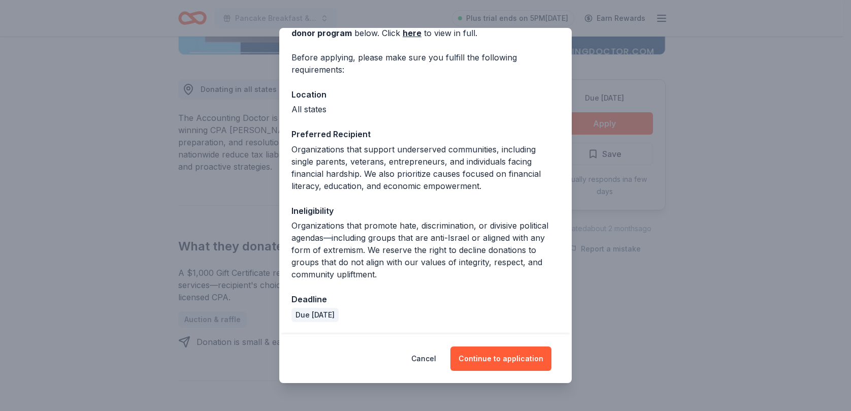
click at [678, 101] on div "Donor Program Requirements We've summarized the requirements for The Accounting…" at bounding box center [425, 205] width 851 height 411
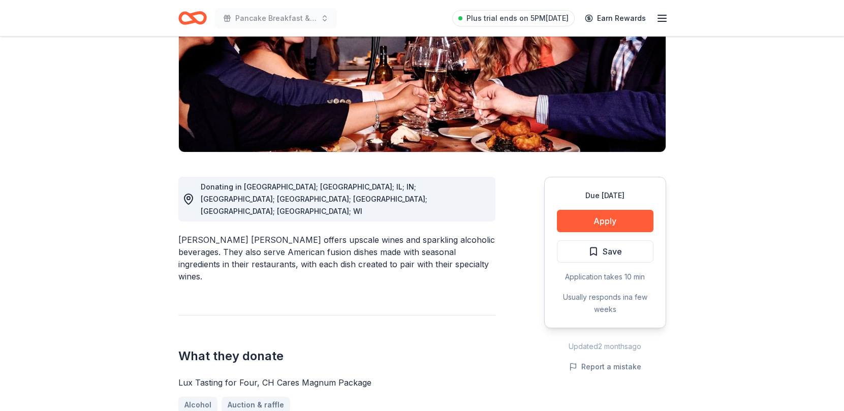
scroll to position [203, 0]
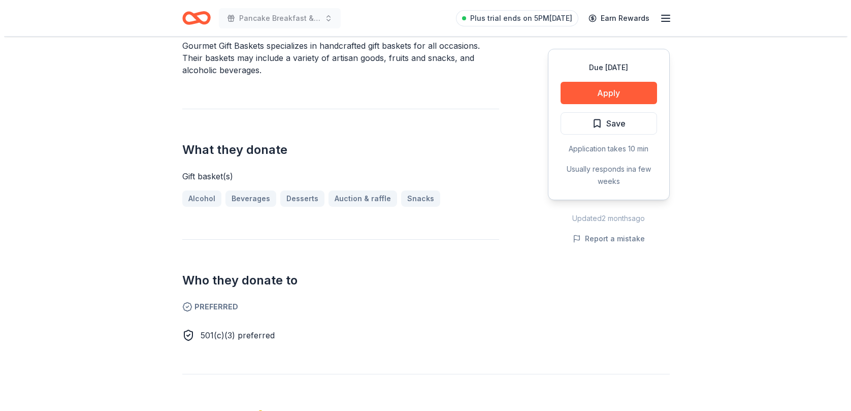
scroll to position [355, 0]
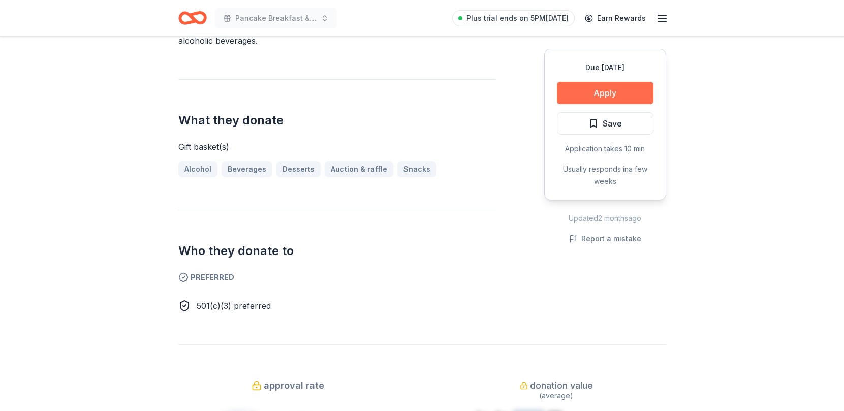
click at [603, 91] on button "Apply" at bounding box center [605, 93] width 96 height 22
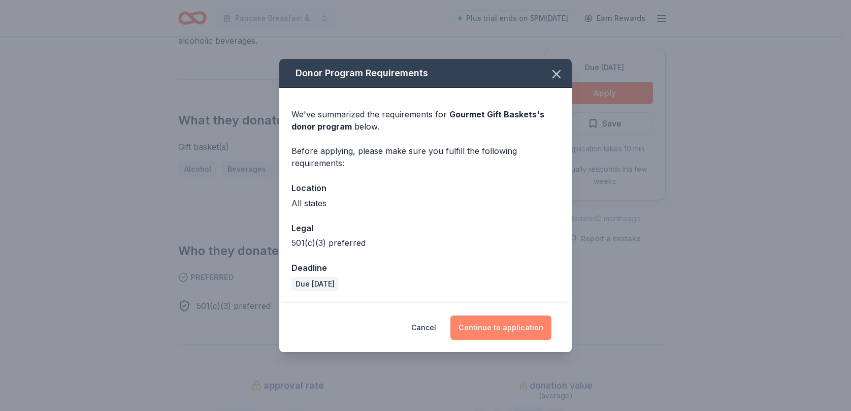
click at [482, 329] on button "Continue to application" at bounding box center [500, 327] width 101 height 24
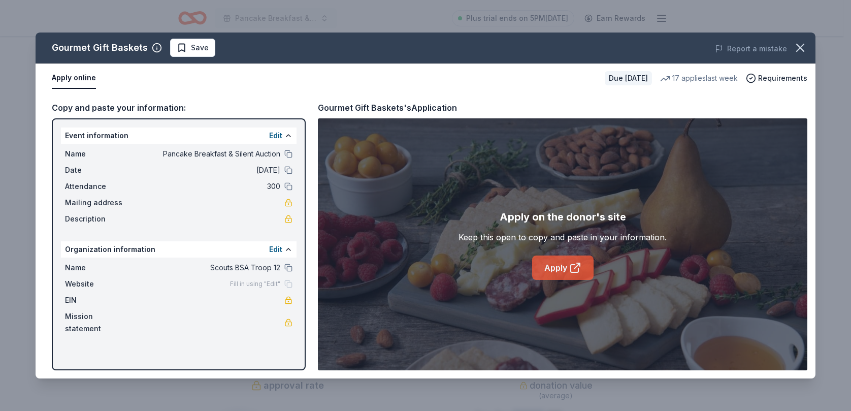
click at [549, 270] on link "Apply" at bounding box center [562, 267] width 61 height 24
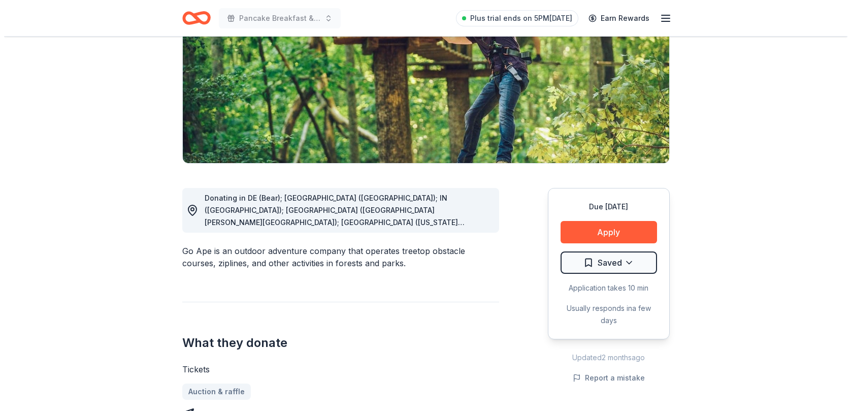
scroll to position [254, 0]
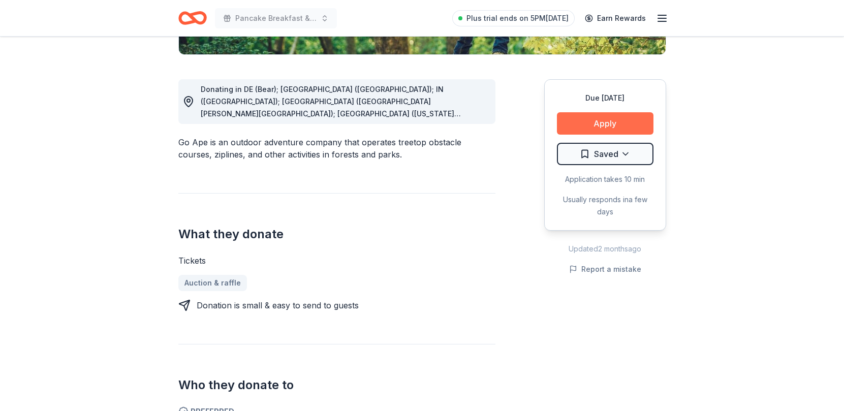
click at [603, 119] on button "Apply" at bounding box center [605, 123] width 96 height 22
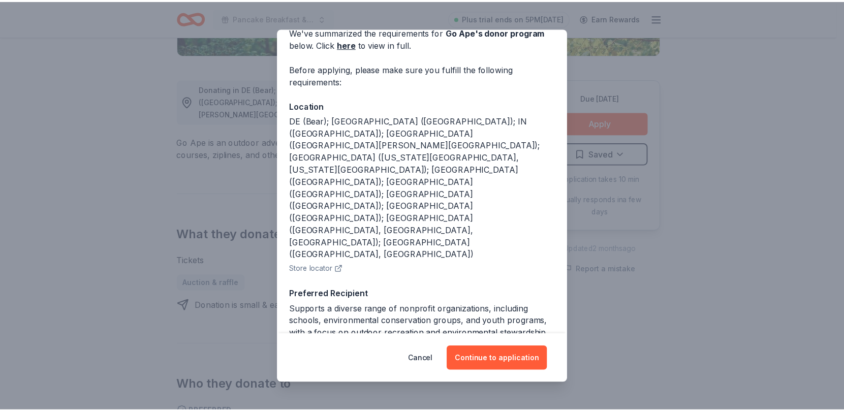
scroll to position [92, 0]
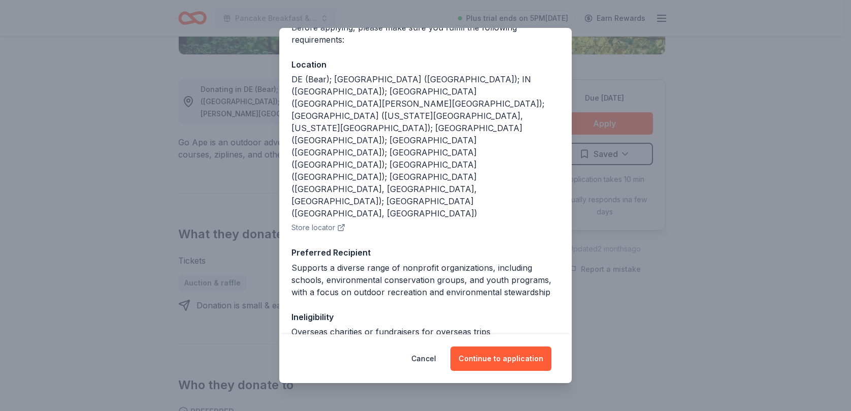
click at [697, 116] on div "Donor Program Requirements We've summarized the requirements for Go Ape 's dono…" at bounding box center [425, 205] width 851 height 411
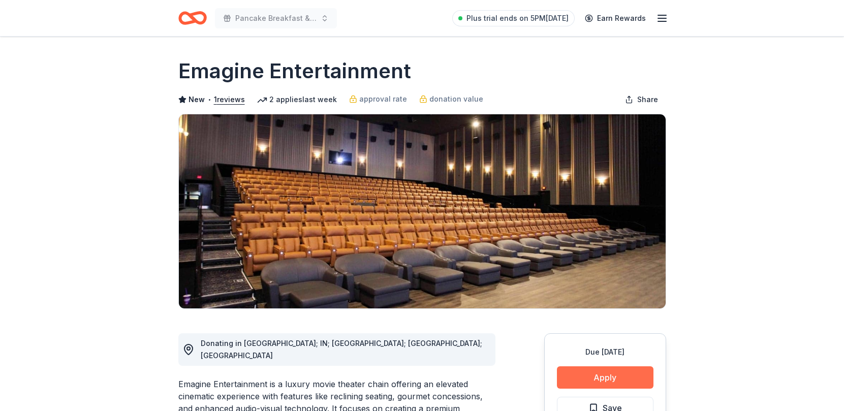
click at [604, 370] on button "Apply" at bounding box center [605, 377] width 96 height 22
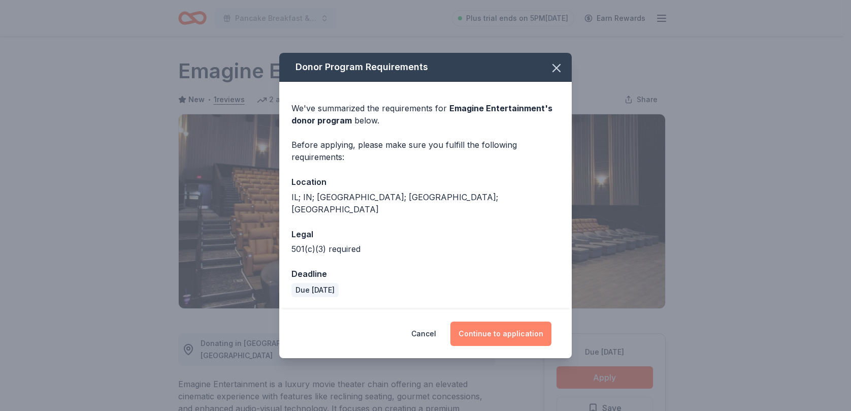
click at [500, 321] on button "Continue to application" at bounding box center [500, 333] width 101 height 24
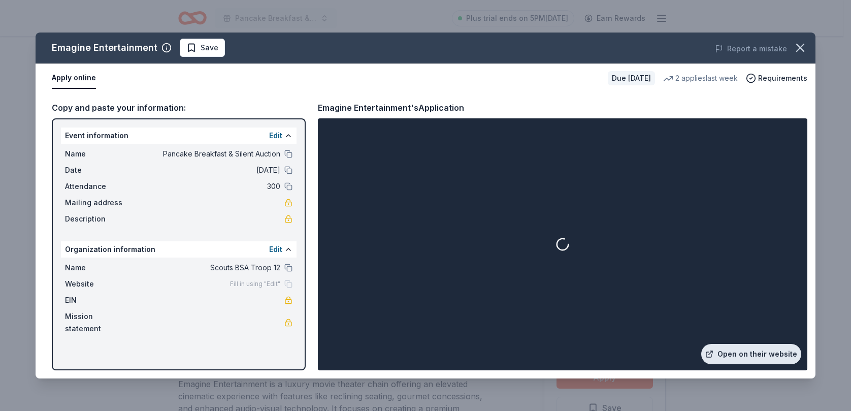
click at [738, 351] on link "Open on their website" at bounding box center [751, 354] width 100 height 20
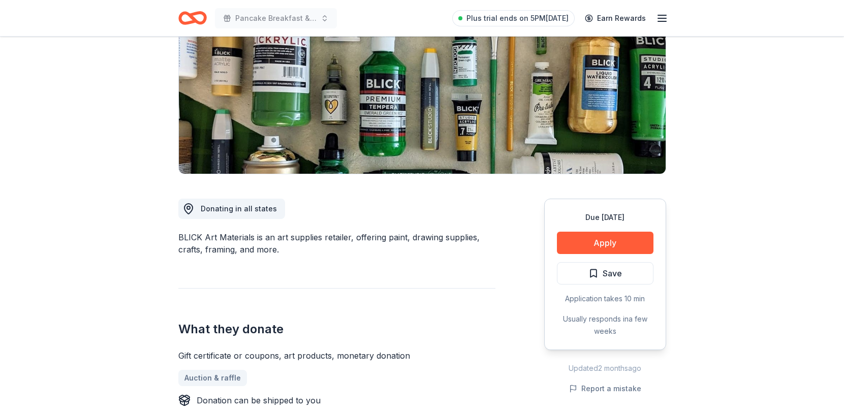
scroll to position [152, 0]
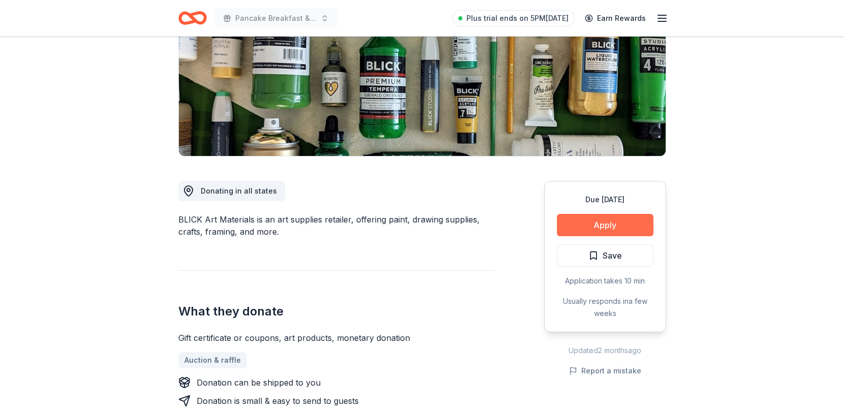
click at [614, 221] on button "Apply" at bounding box center [605, 225] width 96 height 22
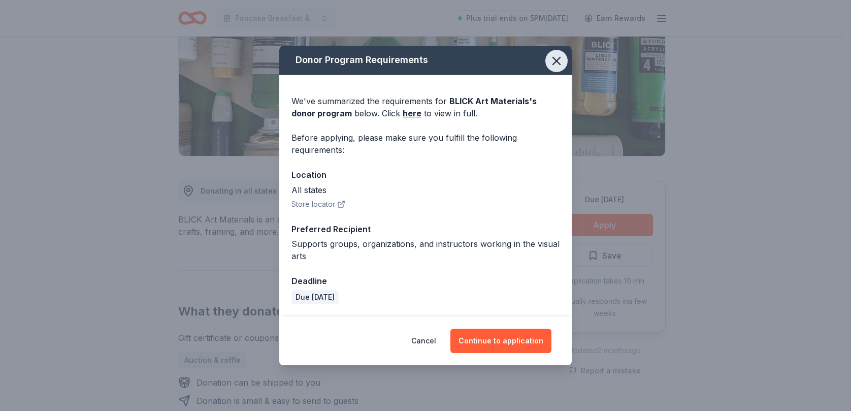
click at [556, 56] on icon "button" at bounding box center [556, 61] width 14 height 14
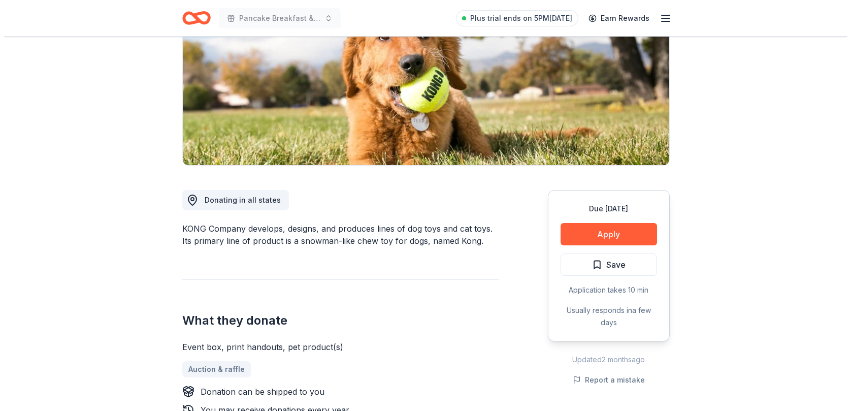
scroll to position [203, 0]
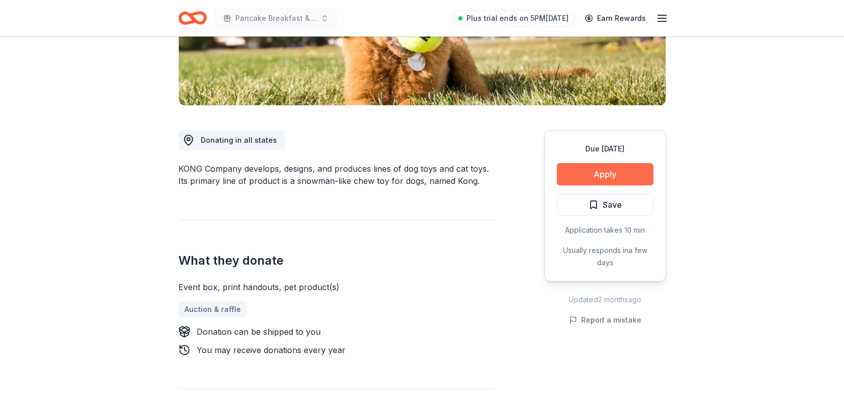
click at [590, 174] on button "Apply" at bounding box center [605, 174] width 96 height 22
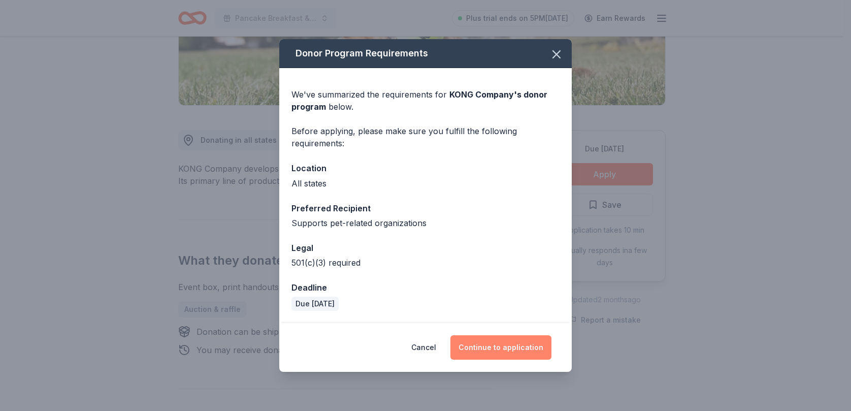
click at [494, 343] on button "Continue to application" at bounding box center [500, 347] width 101 height 24
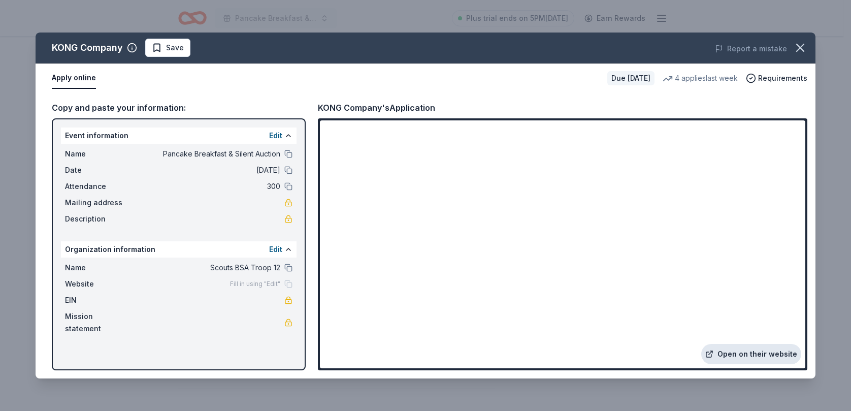
click at [739, 358] on link "Open on their website" at bounding box center [751, 354] width 100 height 20
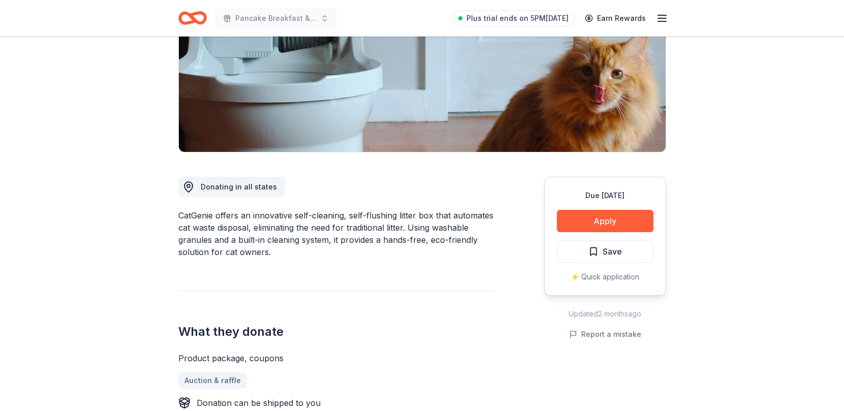
scroll to position [203, 0]
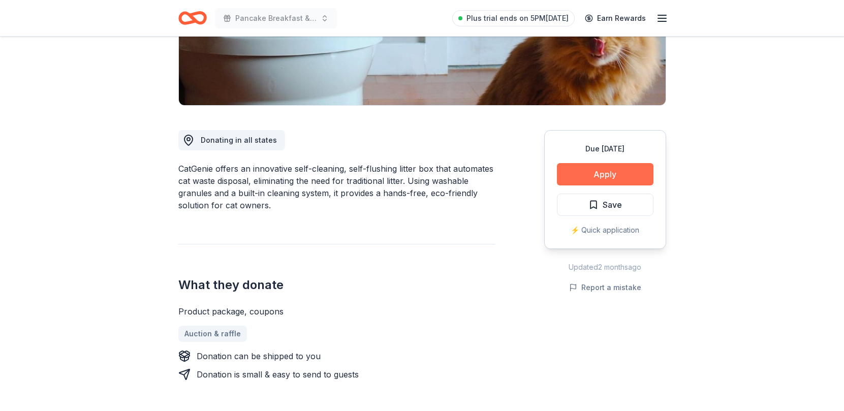
click at [598, 169] on button "Apply" at bounding box center [605, 174] width 96 height 22
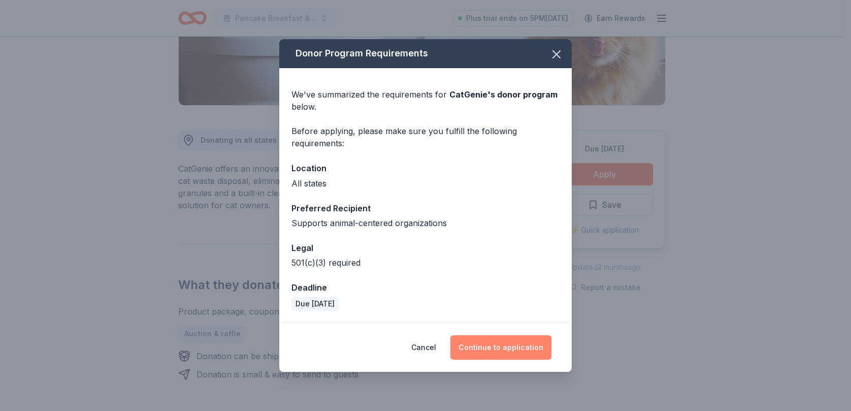
click at [495, 347] on button "Continue to application" at bounding box center [500, 347] width 101 height 24
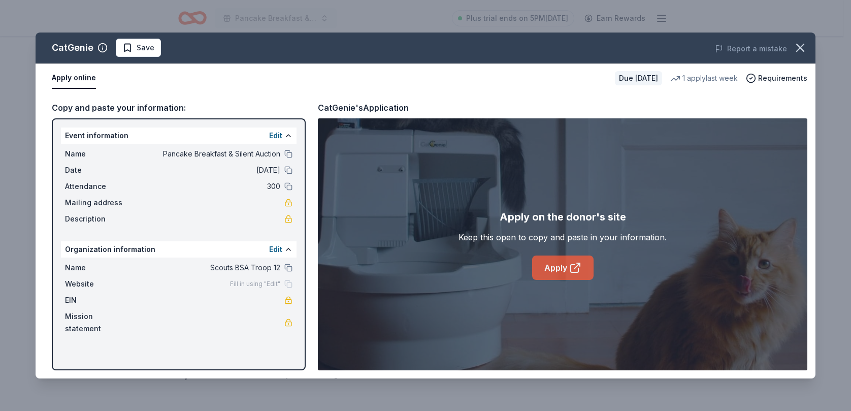
click at [558, 263] on link "Apply" at bounding box center [562, 267] width 61 height 24
click at [802, 45] on icon "button" at bounding box center [800, 48] width 14 height 14
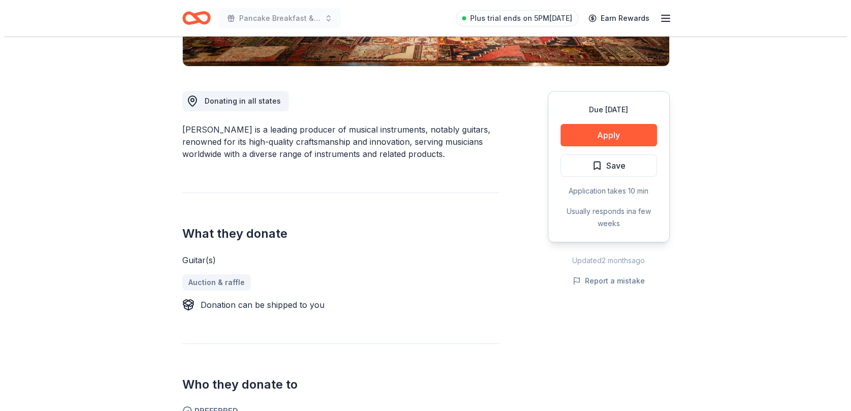
scroll to position [254, 0]
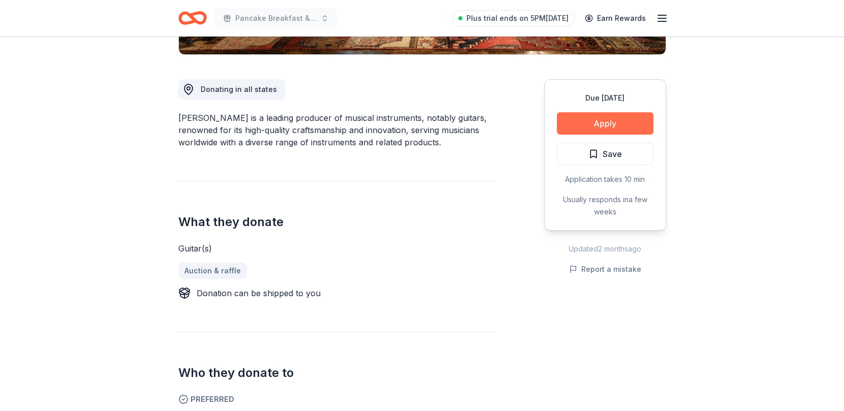
click at [577, 123] on button "Apply" at bounding box center [605, 123] width 96 height 22
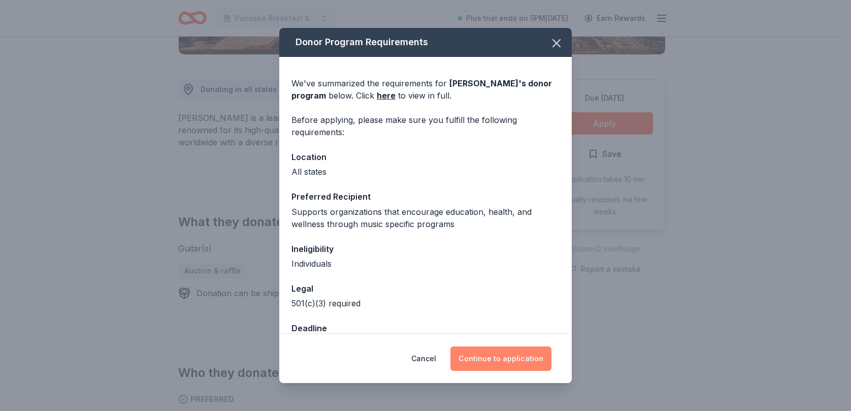
click at [497, 359] on button "Continue to application" at bounding box center [500, 358] width 101 height 24
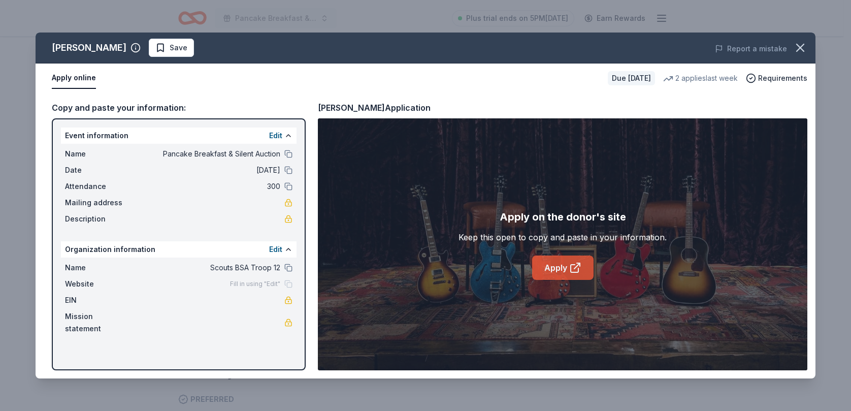
click at [576, 267] on icon at bounding box center [577, 266] width 6 height 6
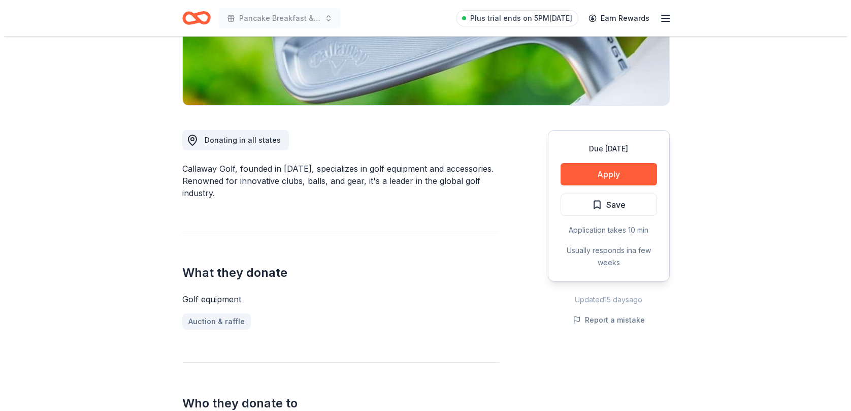
scroll to position [254, 0]
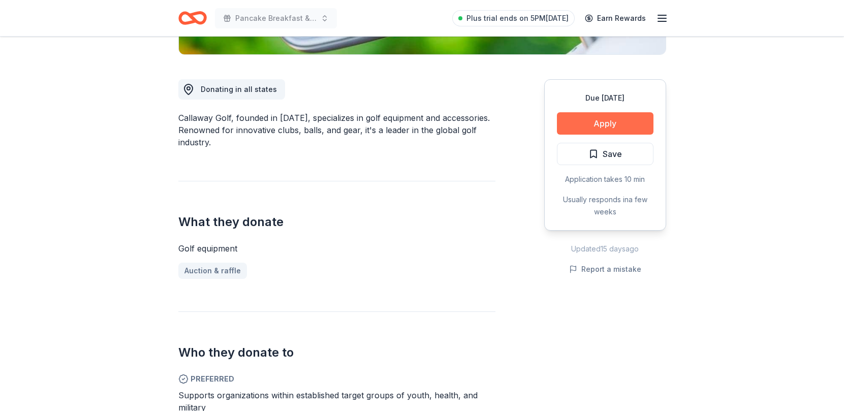
click at [591, 116] on button "Apply" at bounding box center [605, 123] width 96 height 22
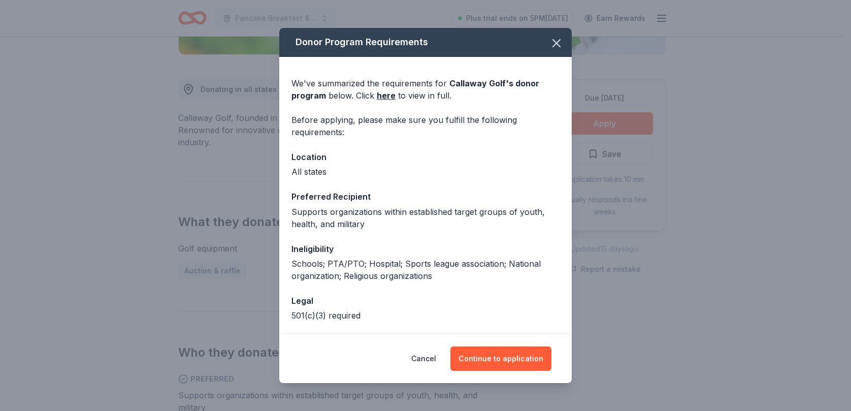
scroll to position [42, 0]
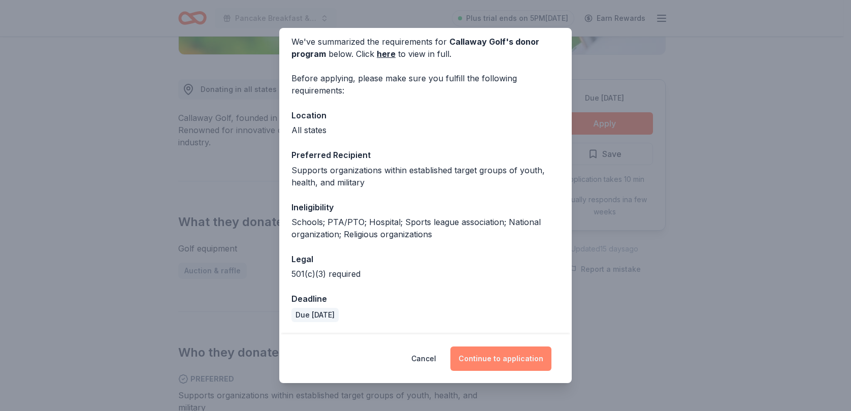
click at [481, 355] on button "Continue to application" at bounding box center [500, 358] width 101 height 24
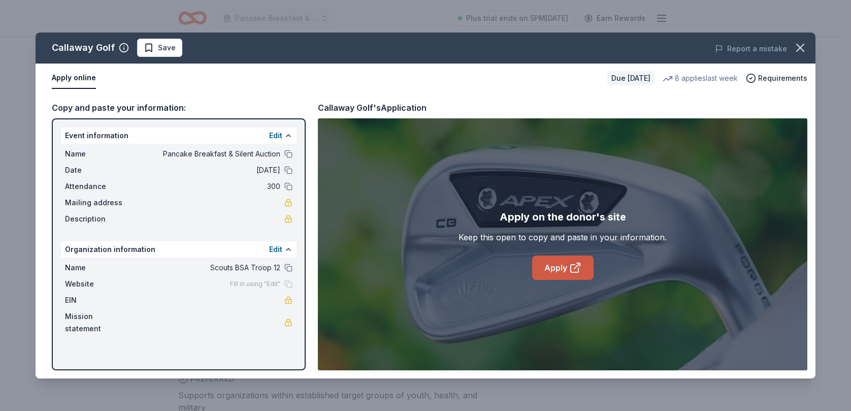
click at [552, 267] on link "Apply" at bounding box center [562, 267] width 61 height 24
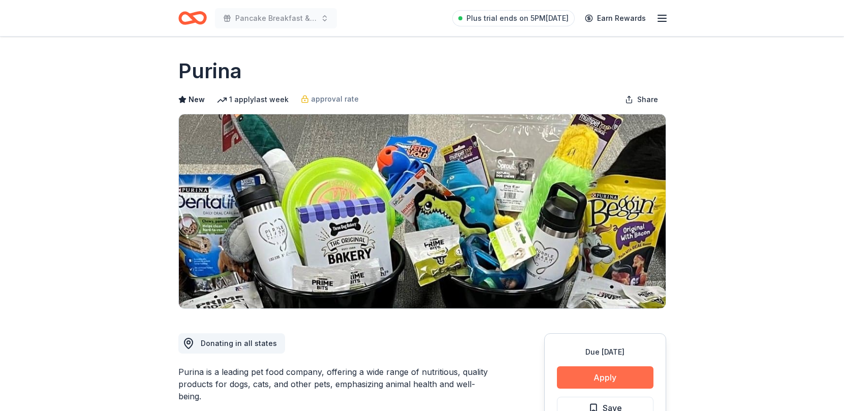
click at [601, 373] on button "Apply" at bounding box center [605, 377] width 96 height 22
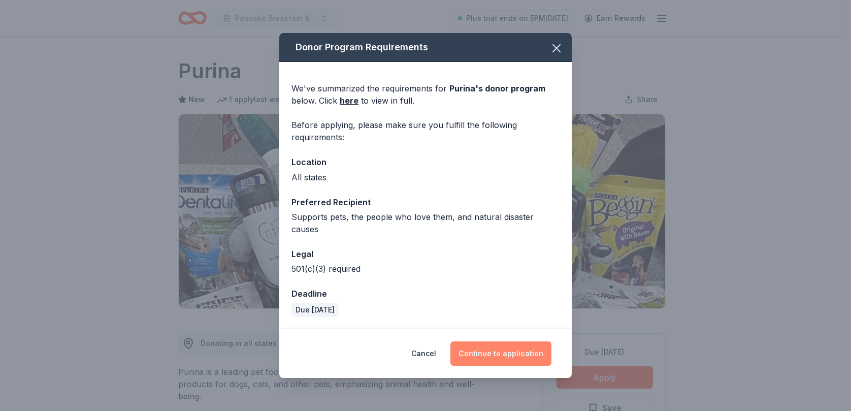
click at [512, 348] on button "Continue to application" at bounding box center [500, 353] width 101 height 24
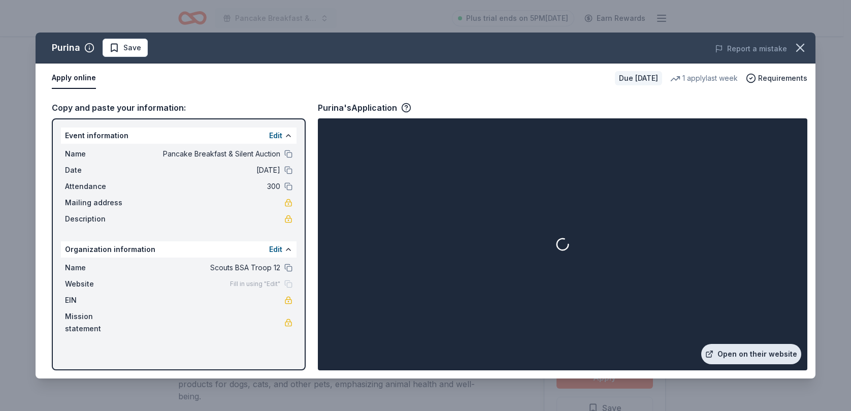
click at [739, 353] on link "Open on their website" at bounding box center [751, 354] width 100 height 20
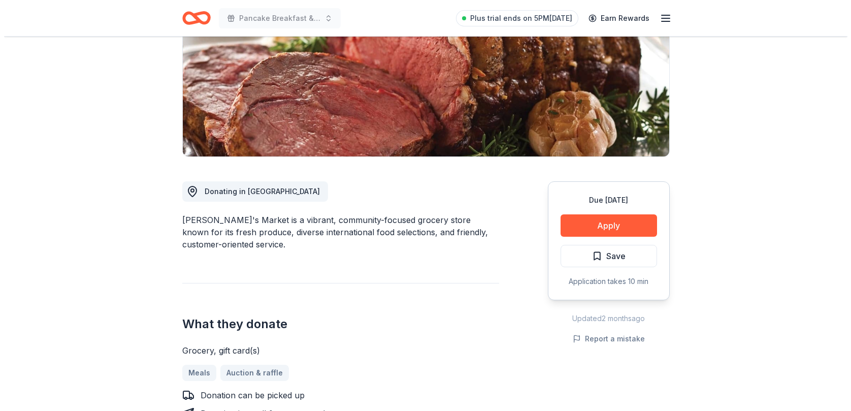
scroll to position [152, 0]
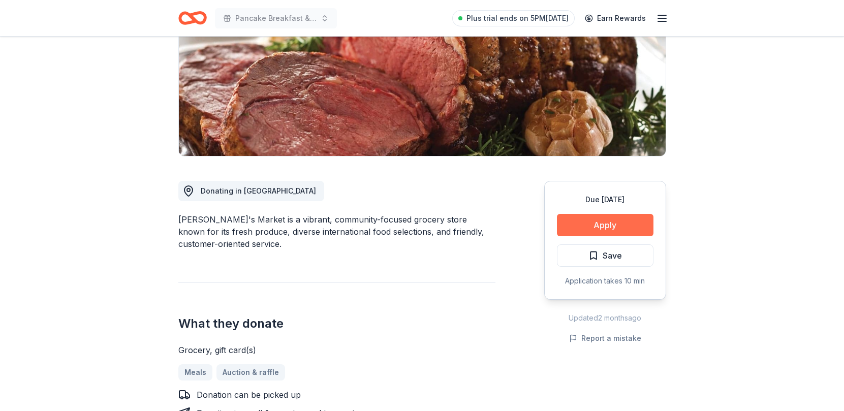
click at [614, 226] on button "Apply" at bounding box center [605, 225] width 96 height 22
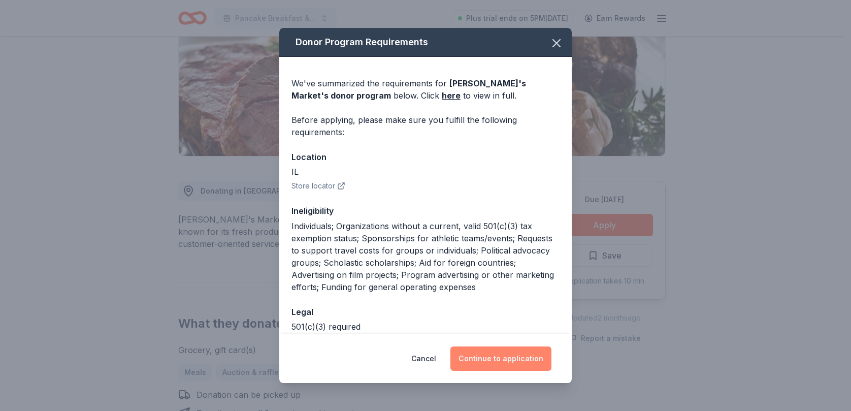
click at [510, 355] on button "Continue to application" at bounding box center [500, 358] width 101 height 24
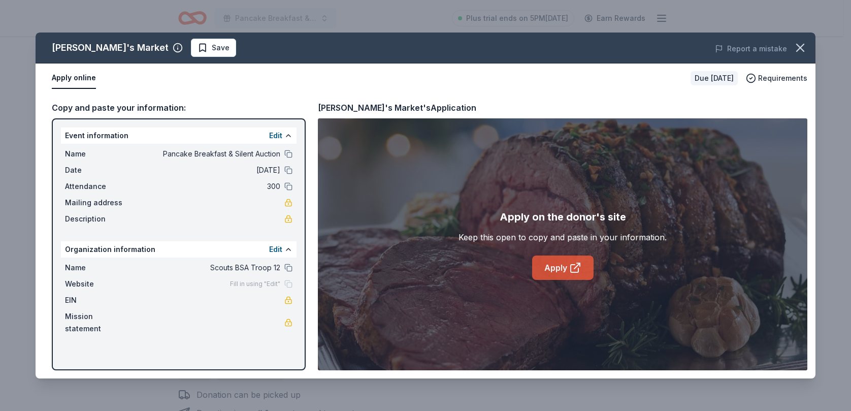
click at [557, 274] on link "Apply" at bounding box center [562, 267] width 61 height 24
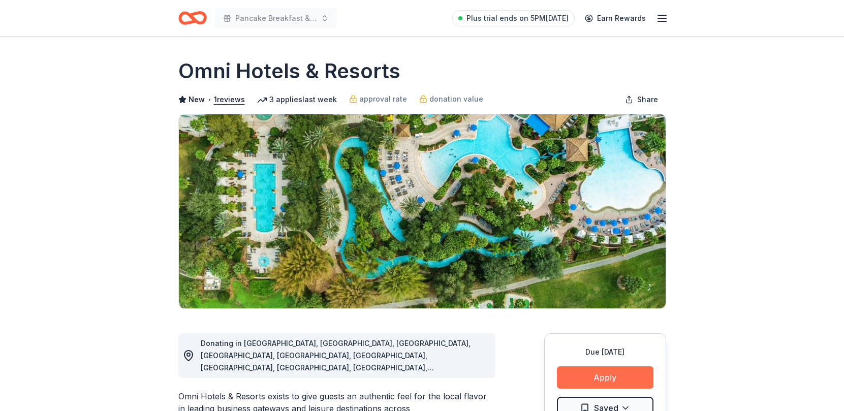
click at [577, 375] on button "Apply" at bounding box center [605, 377] width 96 height 22
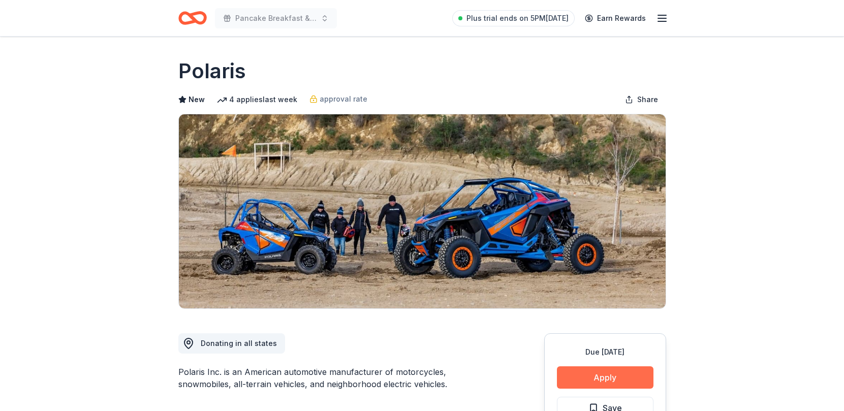
click at [608, 373] on button "Apply" at bounding box center [605, 377] width 96 height 22
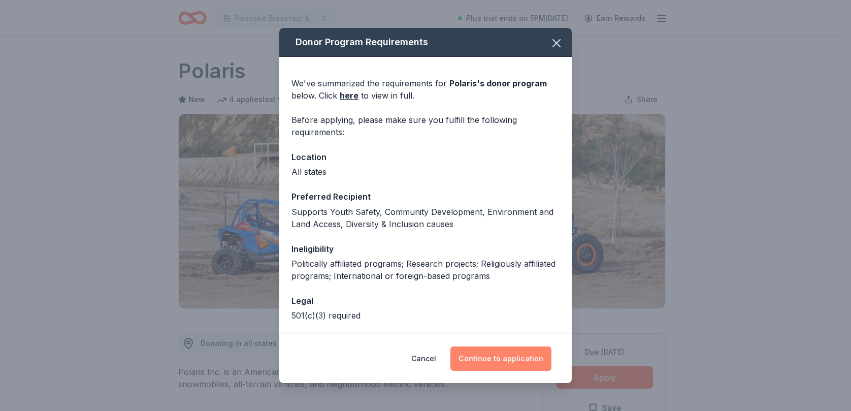
click at [492, 360] on button "Continue to application" at bounding box center [500, 358] width 101 height 24
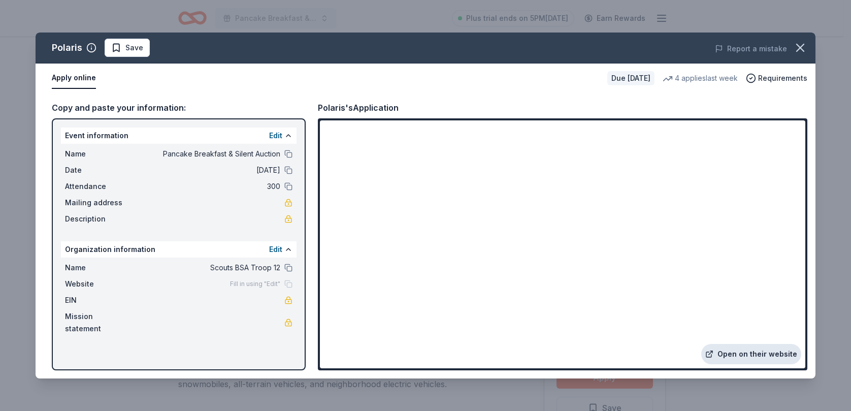
click at [749, 354] on link "Open on their website" at bounding box center [751, 354] width 100 height 20
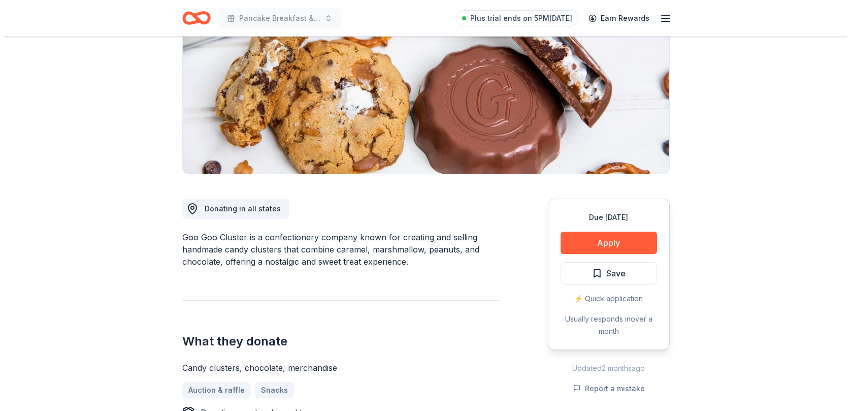
scroll to position [152, 0]
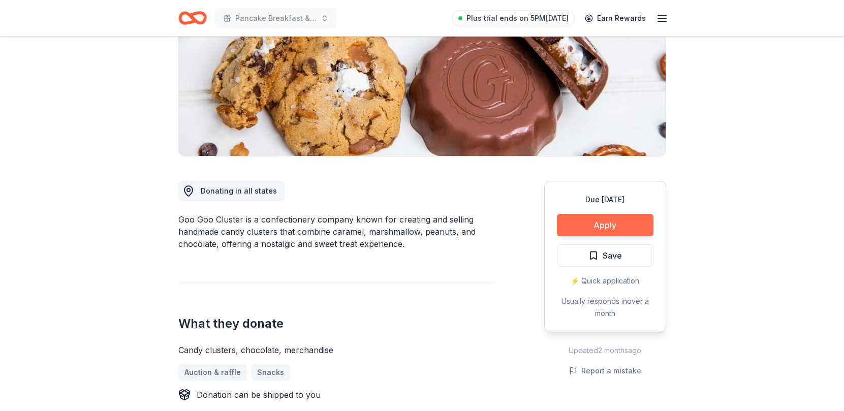
click at [597, 221] on button "Apply" at bounding box center [605, 225] width 96 height 22
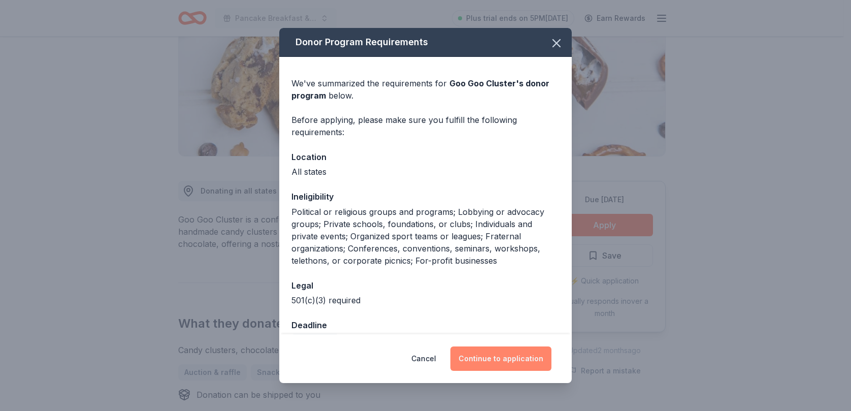
click at [517, 348] on button "Continue to application" at bounding box center [500, 358] width 101 height 24
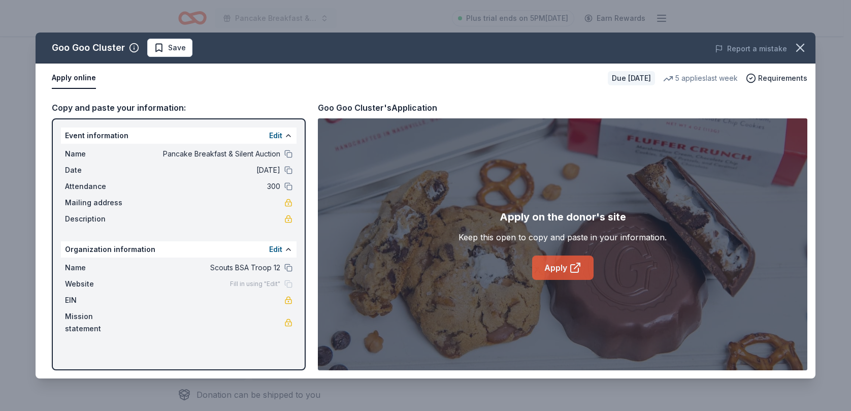
click at [571, 271] on icon at bounding box center [575, 269] width 8 height 8
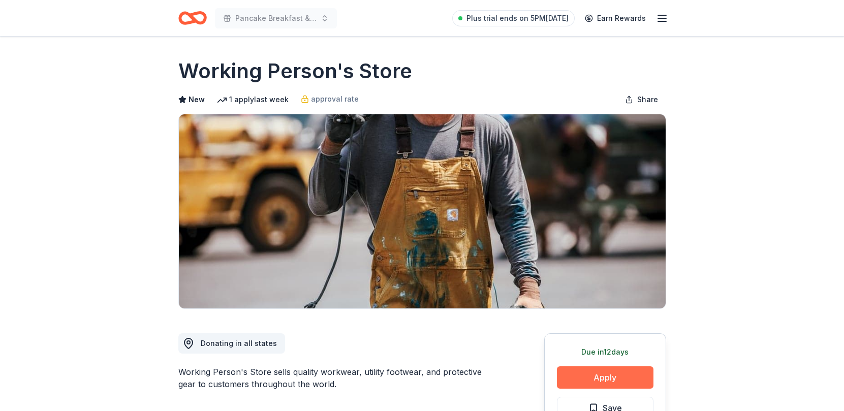
click at [620, 379] on button "Apply" at bounding box center [605, 377] width 96 height 22
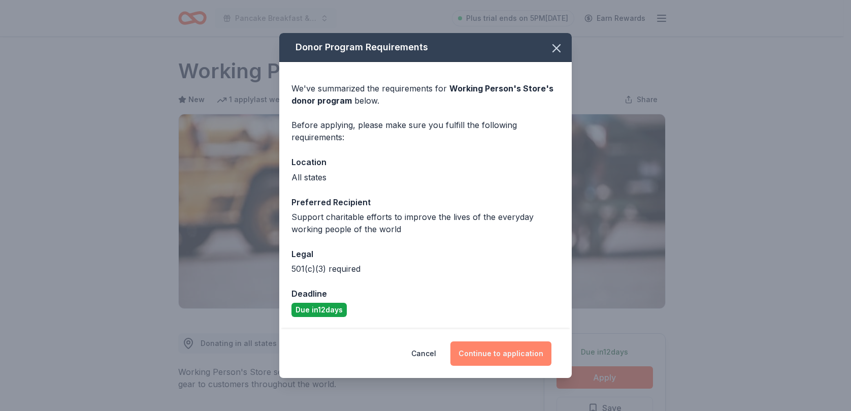
click at [521, 345] on button "Continue to application" at bounding box center [500, 353] width 101 height 24
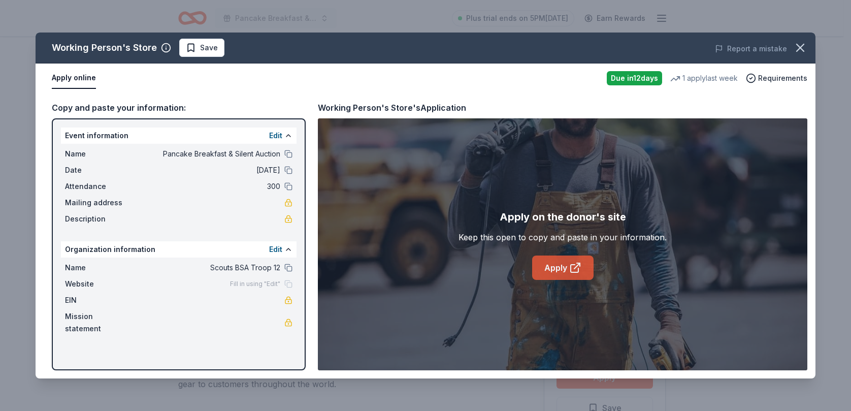
click at [566, 267] on link "Apply" at bounding box center [562, 267] width 61 height 24
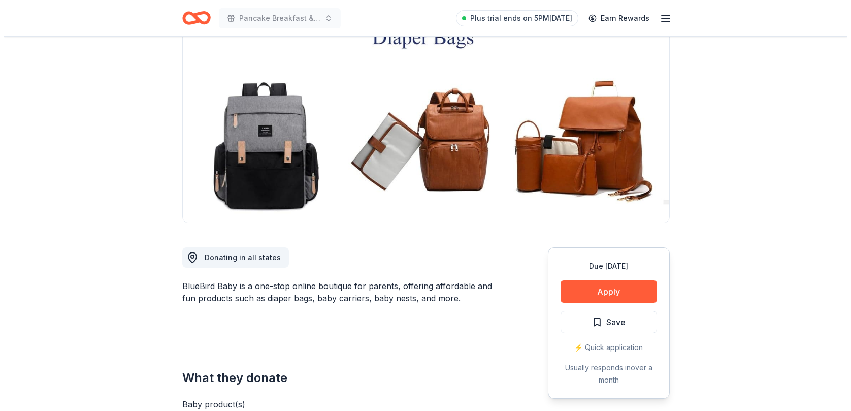
scroll to position [152, 0]
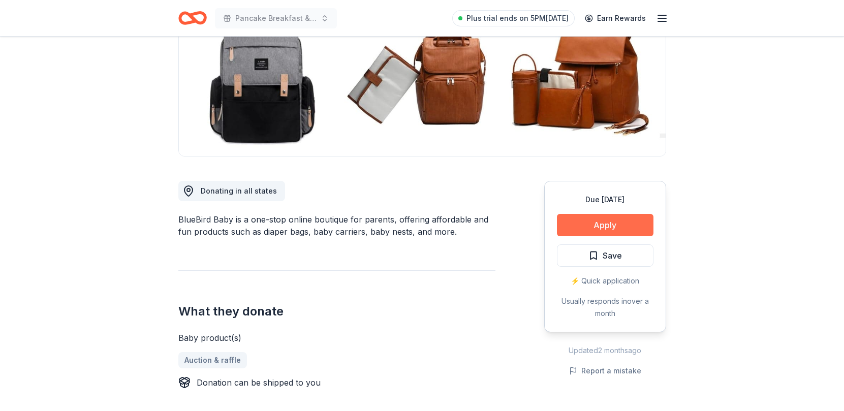
click at [619, 233] on button "Apply" at bounding box center [605, 225] width 96 height 22
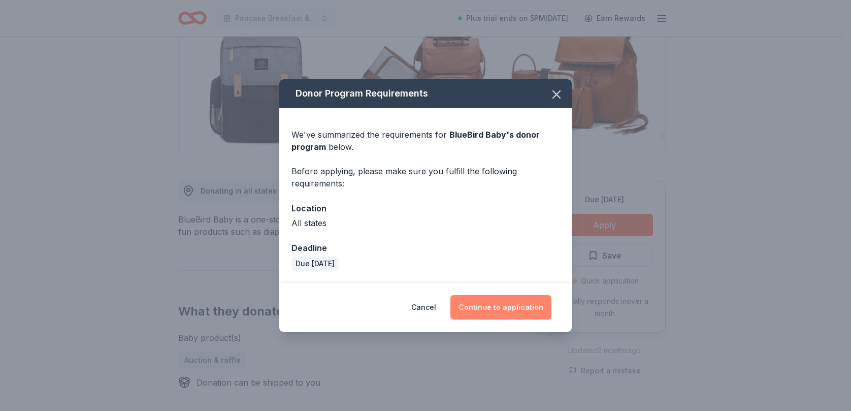
click at [512, 315] on button "Continue to application" at bounding box center [500, 307] width 101 height 24
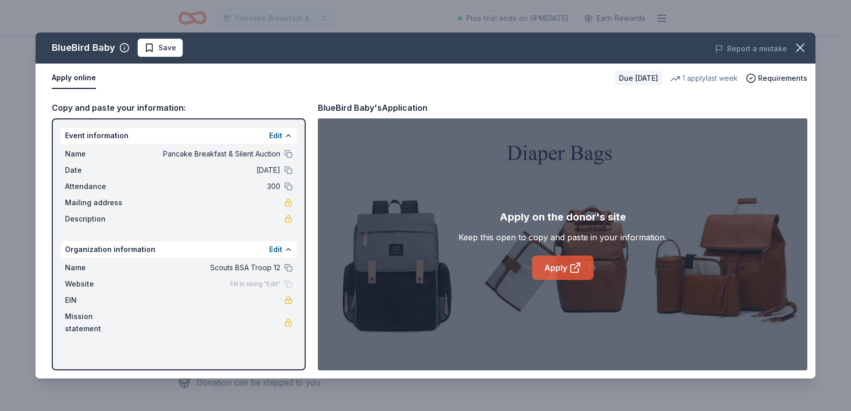
click at [578, 270] on icon at bounding box center [575, 268] width 12 height 12
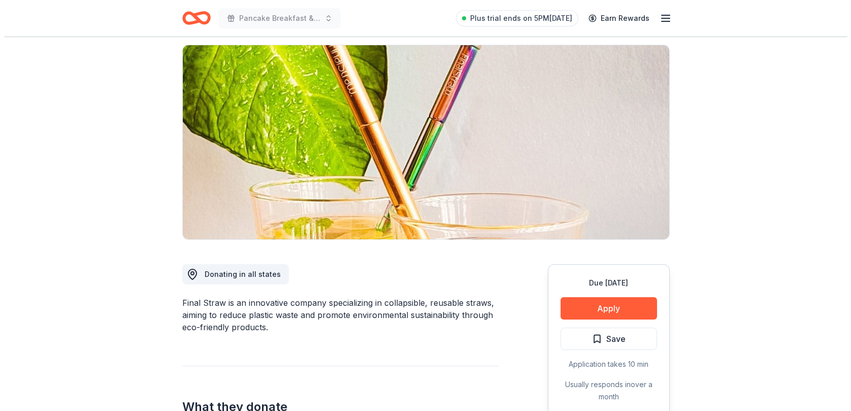
scroll to position [203, 0]
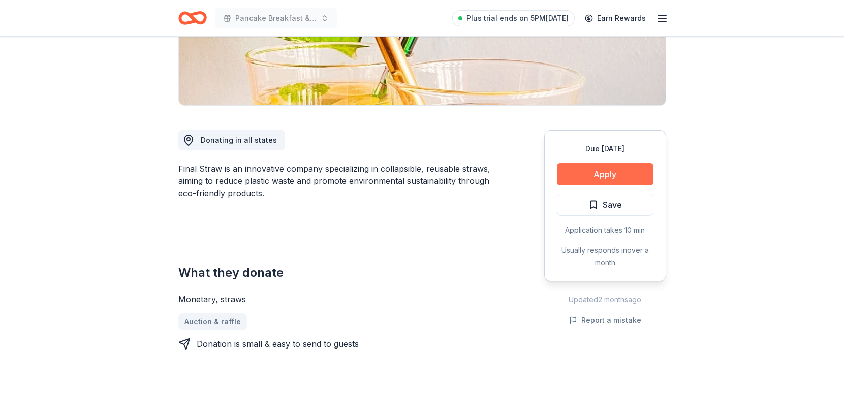
click at [571, 174] on button "Apply" at bounding box center [605, 174] width 96 height 22
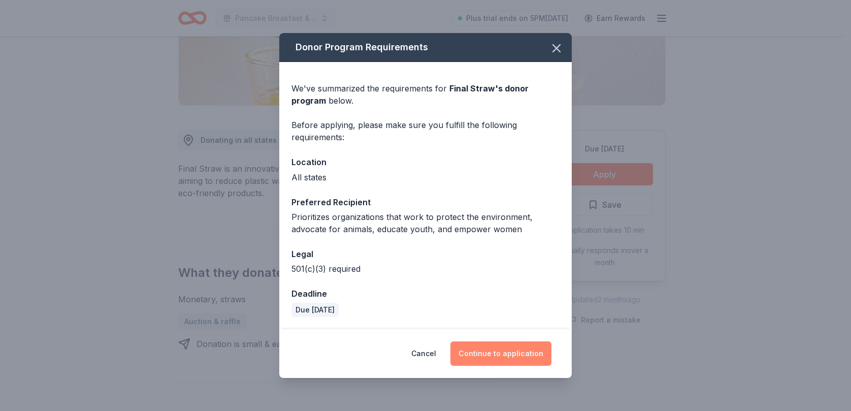
click at [494, 356] on button "Continue to application" at bounding box center [500, 353] width 101 height 24
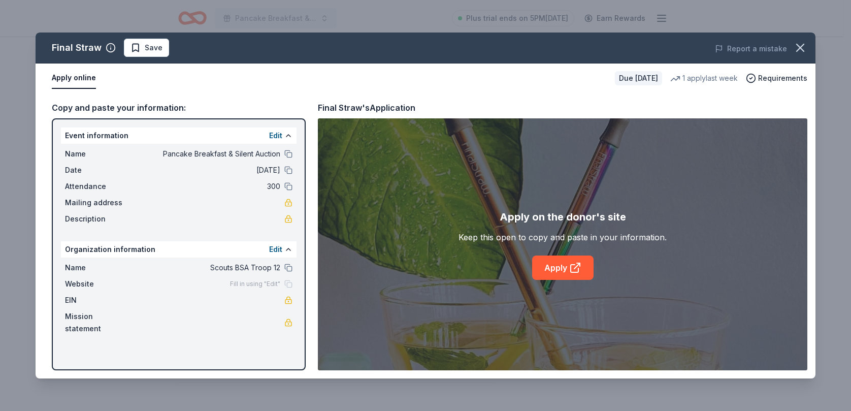
click at [541, 251] on div "Apply on the donor's site Keep this open to copy and paste in your information.…" at bounding box center [563, 244] width 208 height 71
click at [550, 267] on link "Apply" at bounding box center [562, 267] width 61 height 24
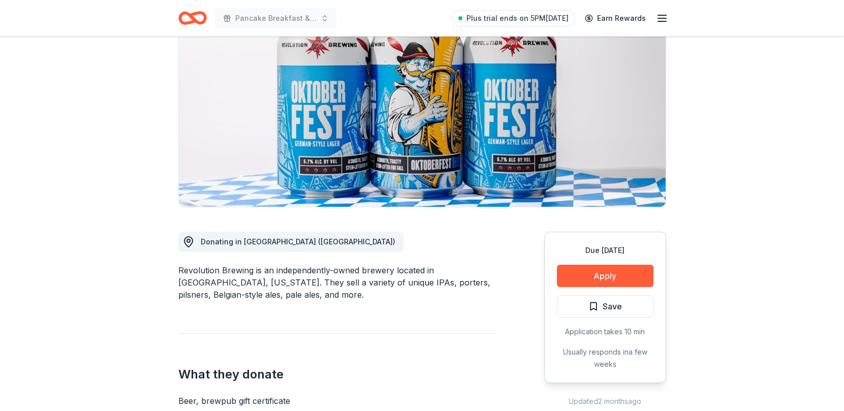
scroll to position [152, 0]
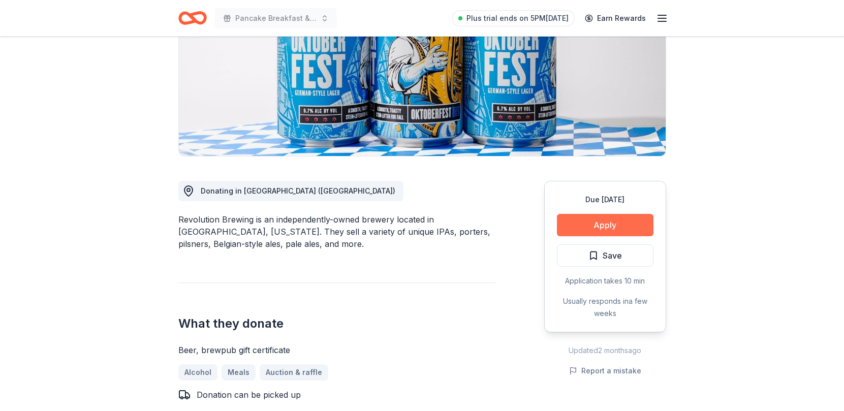
click at [612, 224] on button "Apply" at bounding box center [605, 225] width 96 height 22
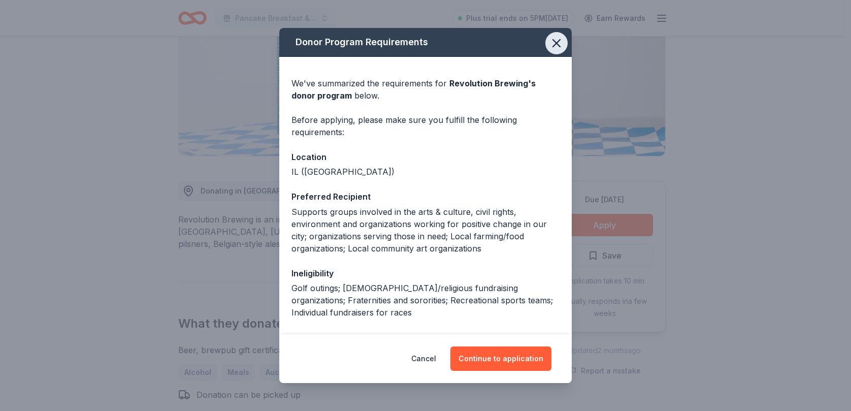
click at [553, 44] on icon "button" at bounding box center [556, 43] width 7 height 7
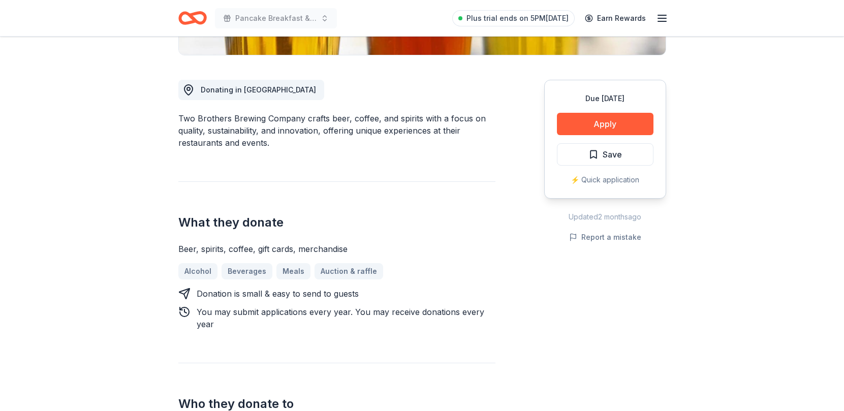
scroll to position [254, 0]
click at [613, 125] on button "Apply" at bounding box center [605, 123] width 96 height 22
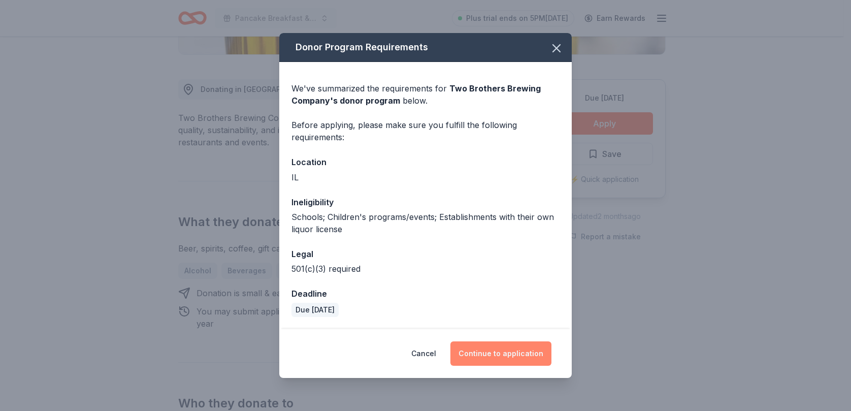
click at [501, 355] on button "Continue to application" at bounding box center [500, 353] width 101 height 24
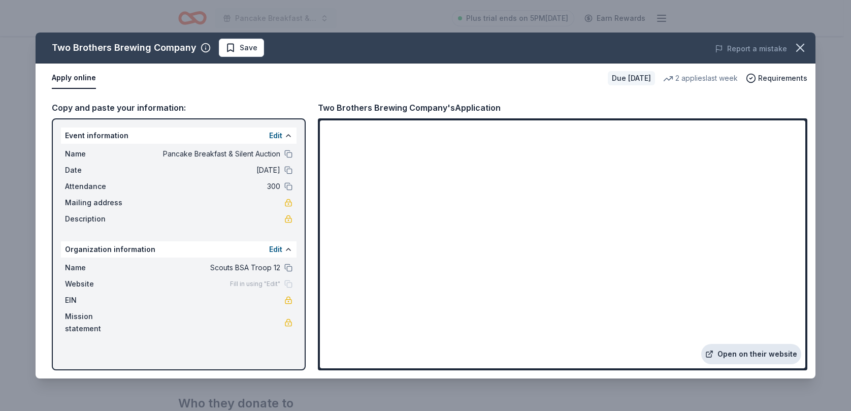
click at [756, 358] on link "Open on their website" at bounding box center [751, 354] width 100 height 20
click at [800, 53] on icon "button" at bounding box center [800, 48] width 14 height 14
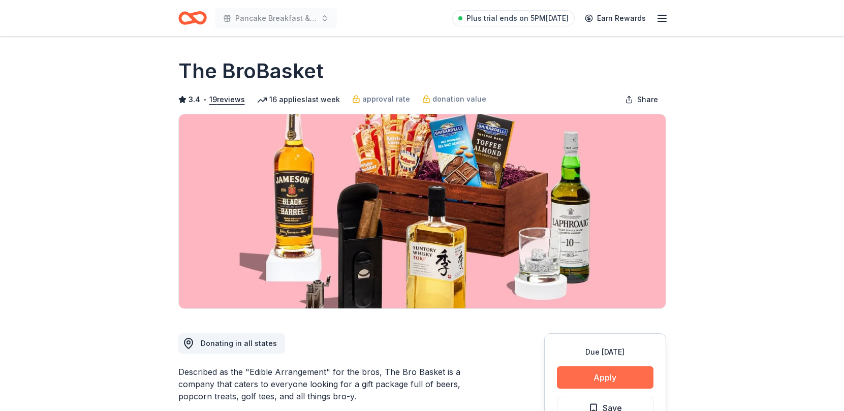
click at [614, 376] on button "Apply" at bounding box center [605, 377] width 96 height 22
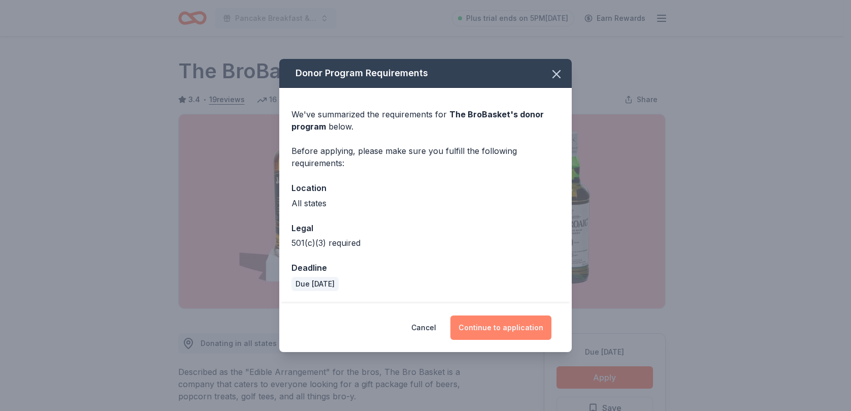
click at [478, 328] on button "Continue to application" at bounding box center [500, 327] width 101 height 24
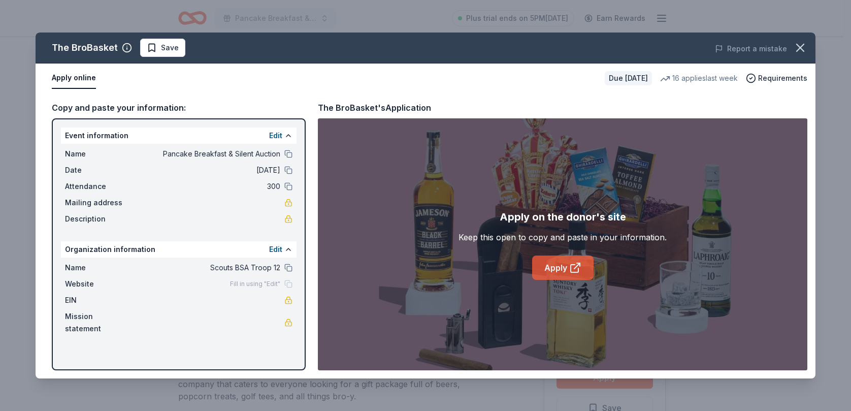
click at [563, 272] on link "Apply" at bounding box center [562, 267] width 61 height 24
click at [799, 51] on icon "button" at bounding box center [800, 48] width 14 height 14
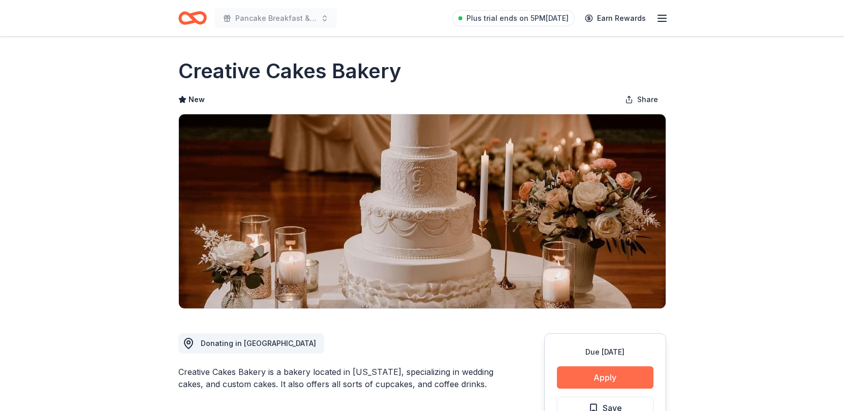
click at [577, 370] on button "Apply" at bounding box center [605, 377] width 96 height 22
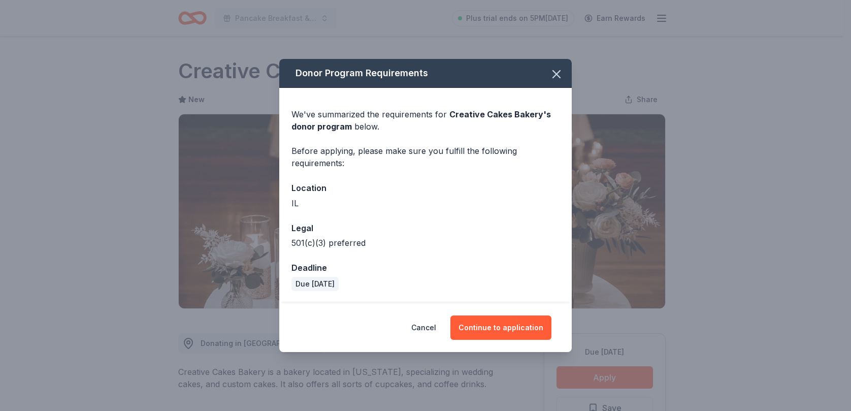
click at [509, 313] on div "Cancel Continue to application" at bounding box center [425, 327] width 293 height 49
click at [510, 321] on button "Continue to application" at bounding box center [500, 327] width 101 height 24
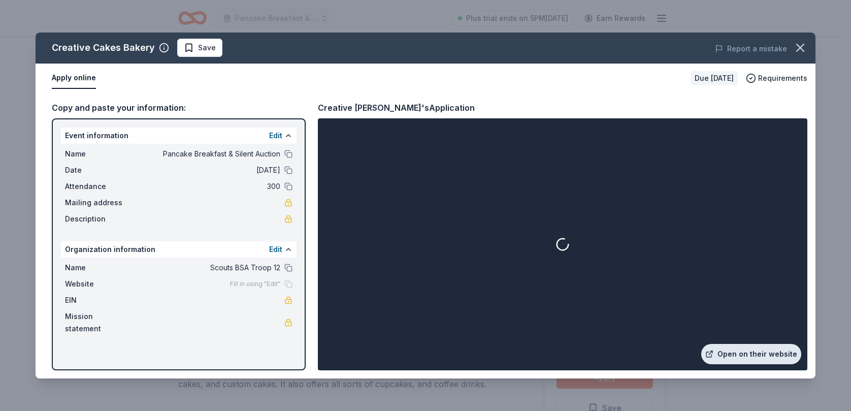
click at [748, 351] on link "Open on their website" at bounding box center [751, 354] width 100 height 20
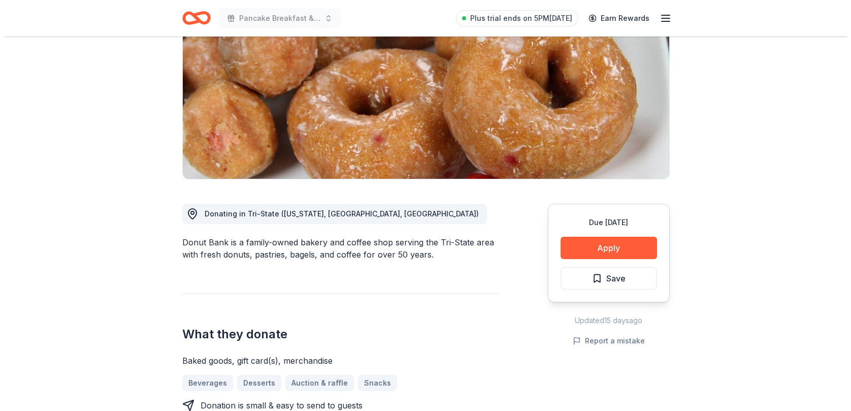
scroll to position [152, 0]
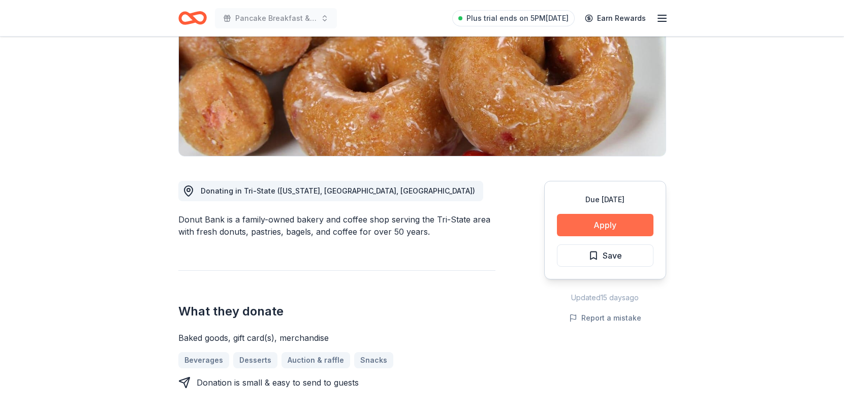
click at [590, 226] on button "Apply" at bounding box center [605, 225] width 96 height 22
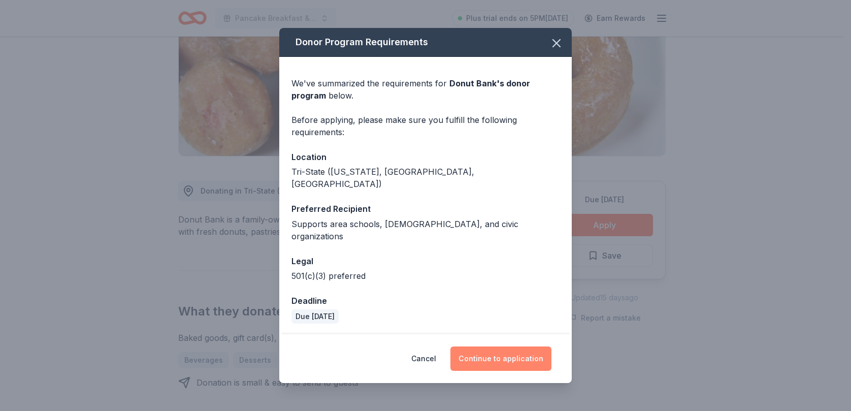
click at [496, 348] on button "Continue to application" at bounding box center [500, 358] width 101 height 24
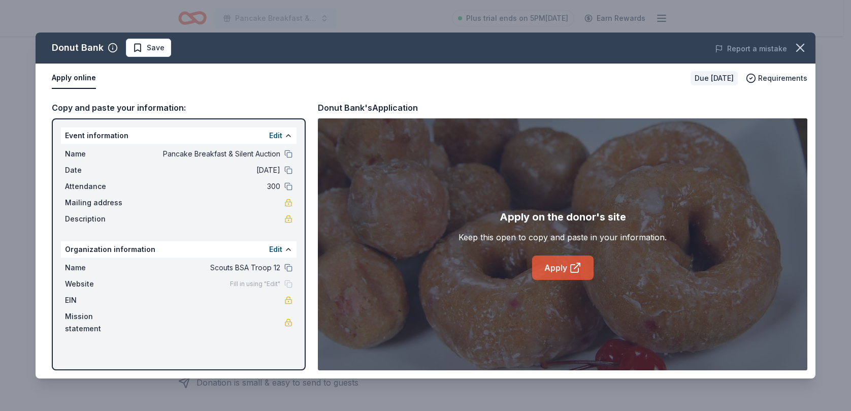
click at [550, 267] on link "Apply" at bounding box center [562, 267] width 61 height 24
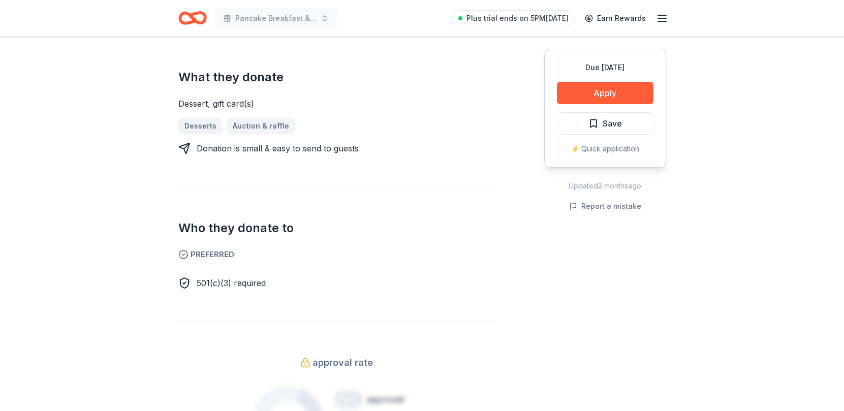
scroll to position [406, 0]
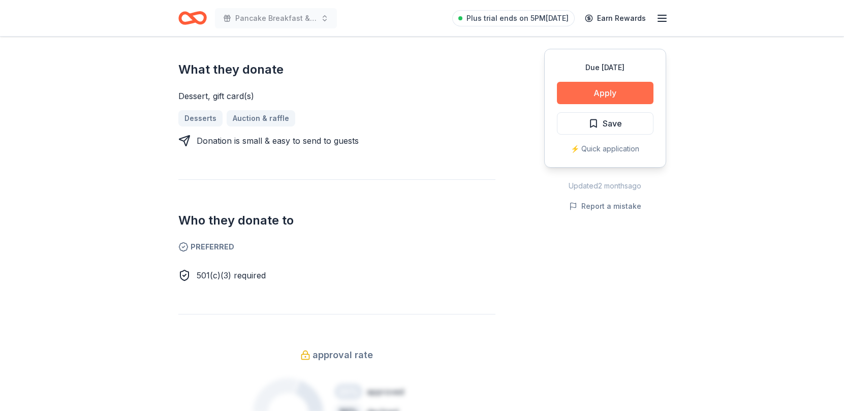
click at [597, 100] on button "Apply" at bounding box center [605, 93] width 96 height 22
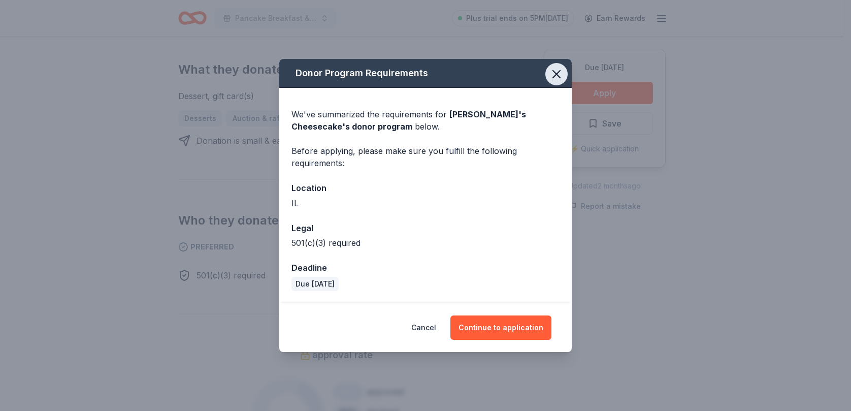
click at [559, 76] on icon "button" at bounding box center [556, 74] width 7 height 7
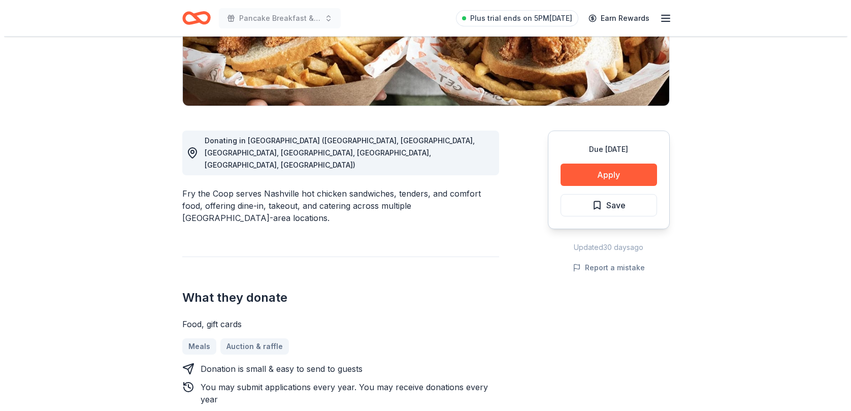
scroll to position [203, 0]
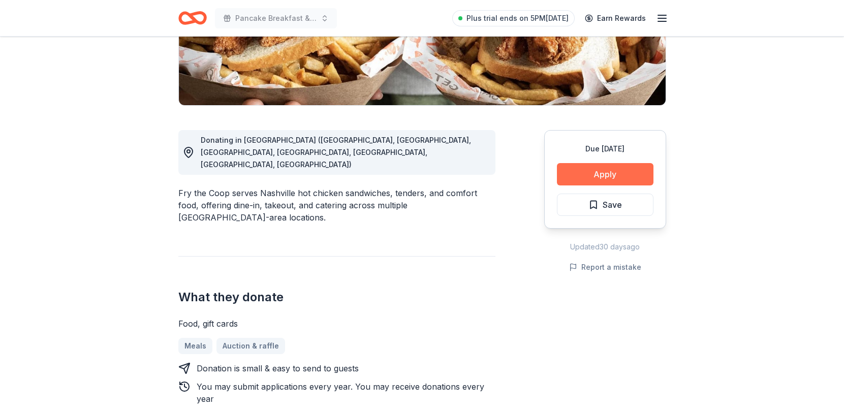
click at [604, 174] on button "Apply" at bounding box center [605, 174] width 96 height 22
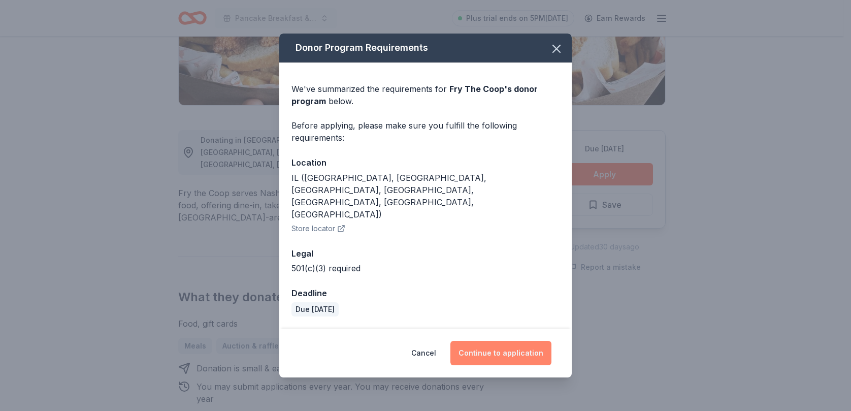
click at [504, 341] on button "Continue to application" at bounding box center [500, 353] width 101 height 24
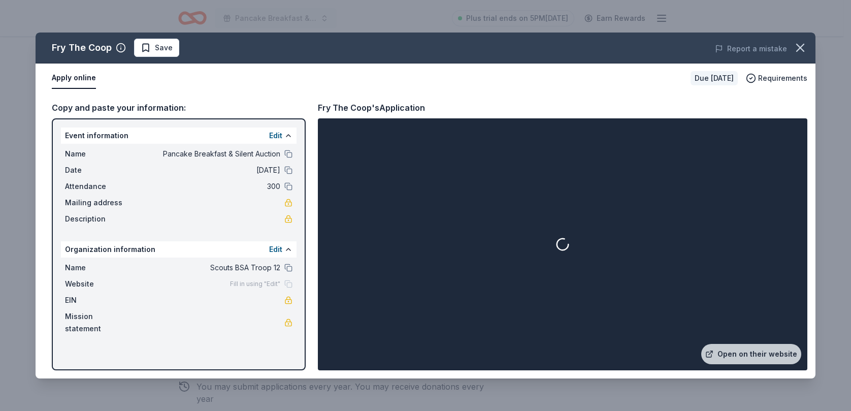
click at [735, 341] on div at bounding box center [562, 244] width 485 height 248
click at [736, 355] on link "Open on their website" at bounding box center [751, 354] width 100 height 20
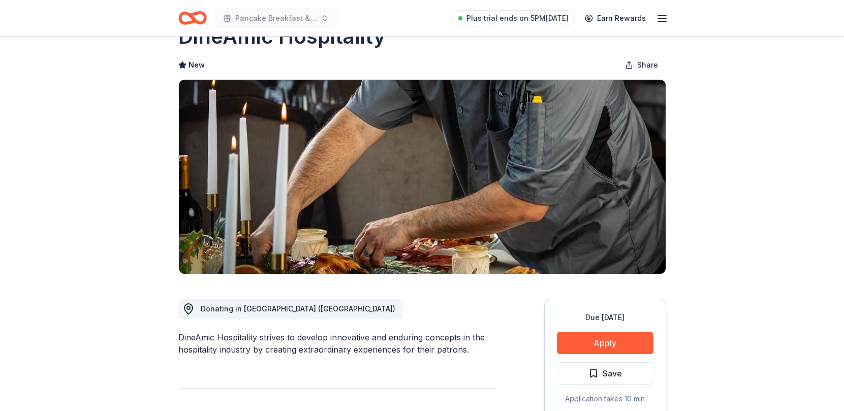
scroll to position [51, 0]
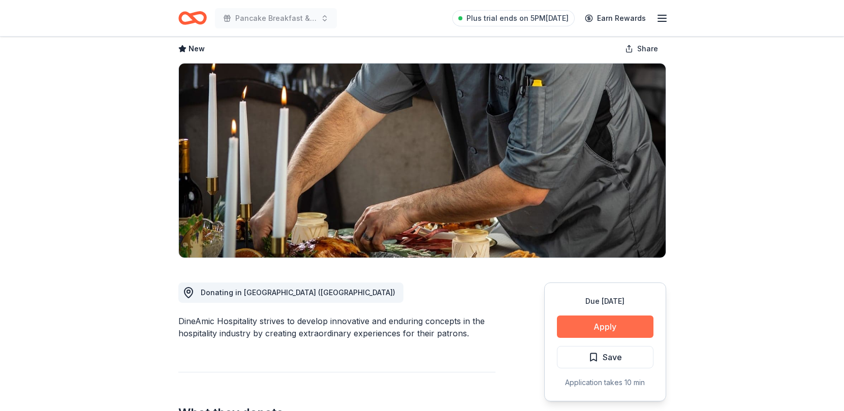
click at [603, 327] on button "Apply" at bounding box center [605, 326] width 96 height 22
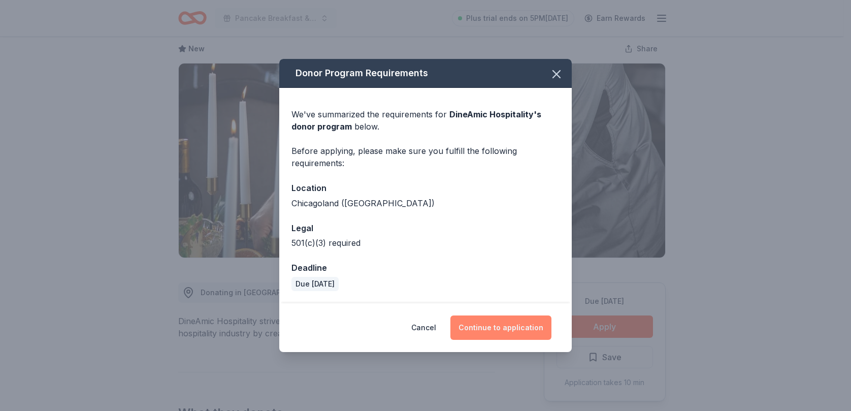
click at [496, 329] on button "Continue to application" at bounding box center [500, 327] width 101 height 24
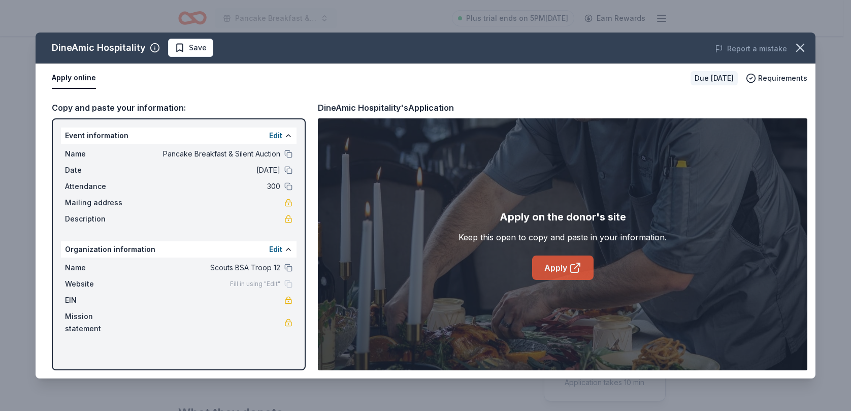
click at [556, 272] on link "Apply" at bounding box center [562, 267] width 61 height 24
click at [799, 45] on icon "button" at bounding box center [800, 48] width 14 height 14
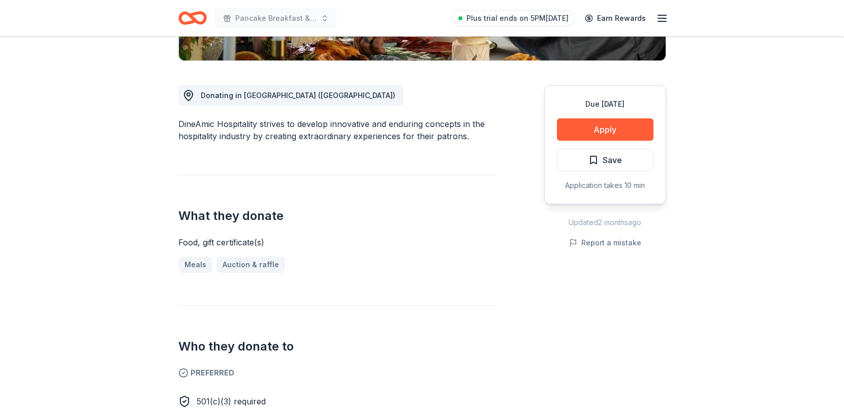
scroll to position [254, 0]
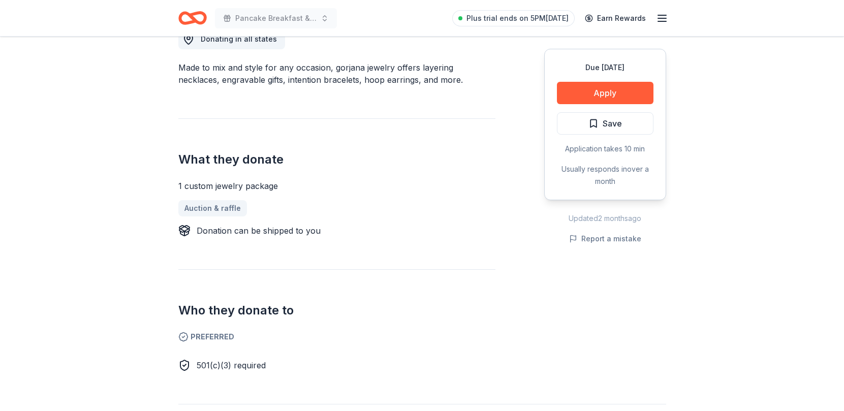
scroll to position [305, 0]
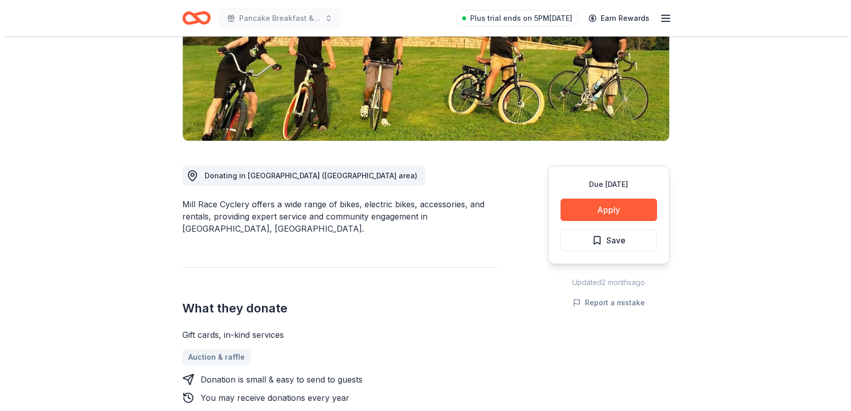
scroll to position [152, 0]
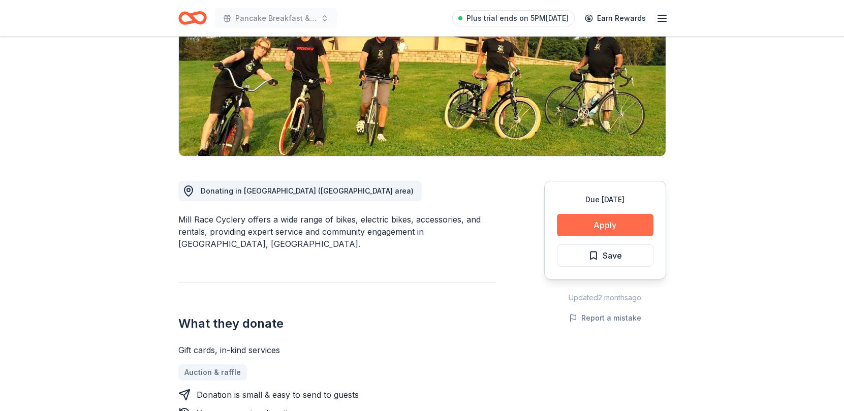
click at [603, 229] on button "Apply" at bounding box center [605, 225] width 96 height 22
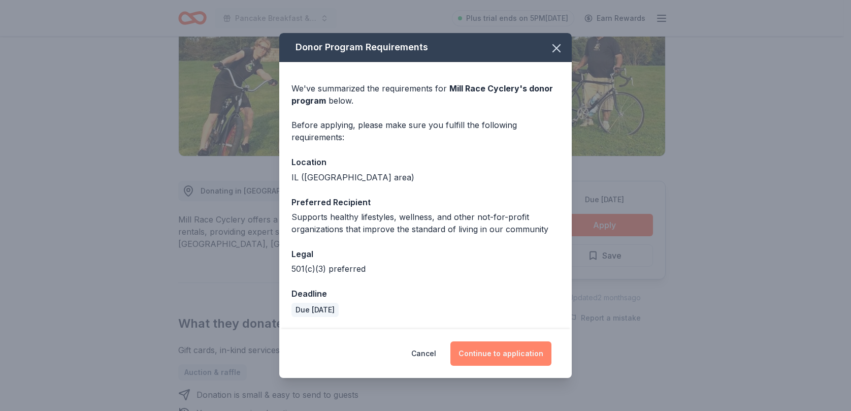
click at [505, 349] on button "Continue to application" at bounding box center [500, 353] width 101 height 24
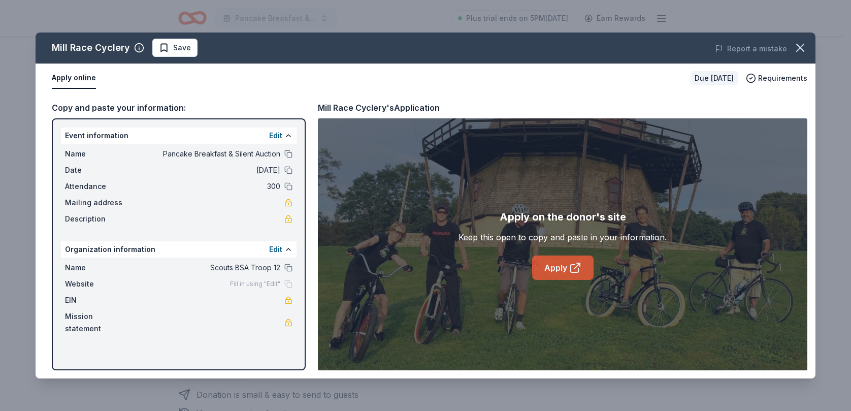
click at [550, 272] on link "Apply" at bounding box center [562, 267] width 61 height 24
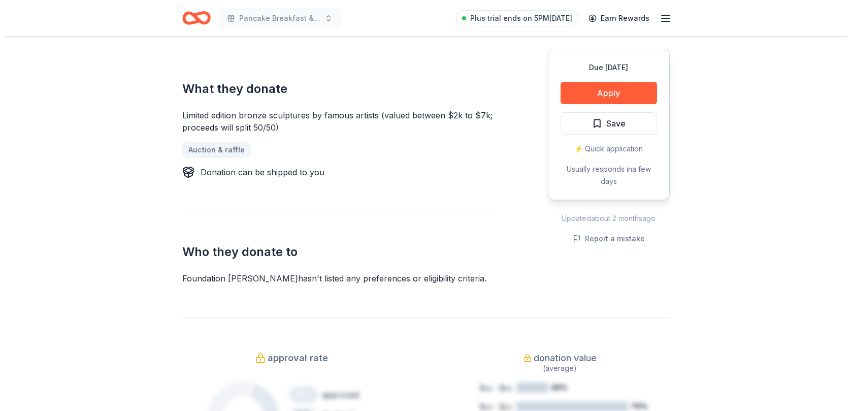
scroll to position [508, 0]
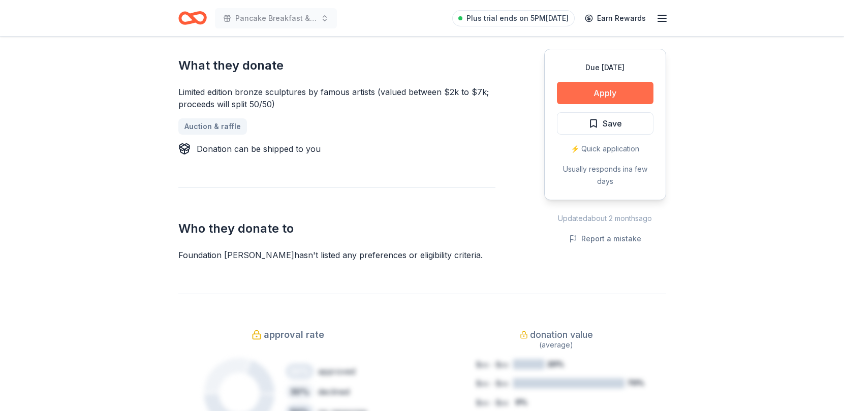
click at [604, 96] on button "Apply" at bounding box center [605, 93] width 96 height 22
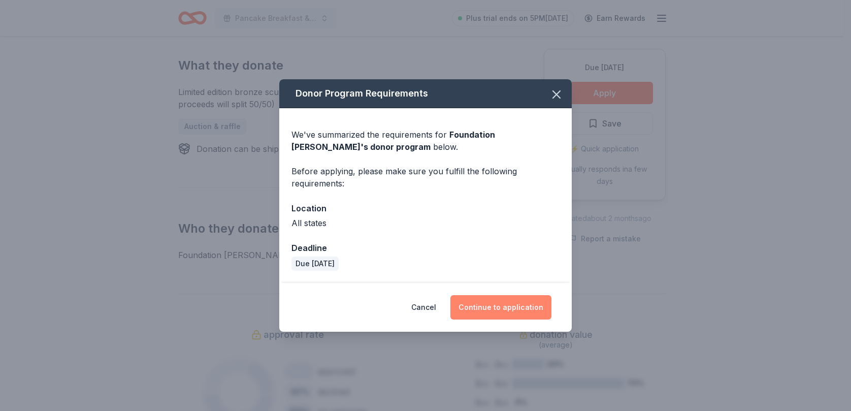
click at [532, 305] on button "Continue to application" at bounding box center [500, 307] width 101 height 24
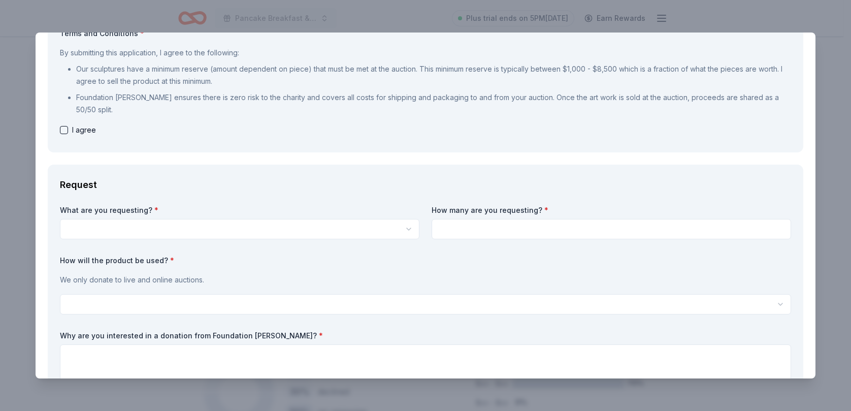
scroll to position [0, 0]
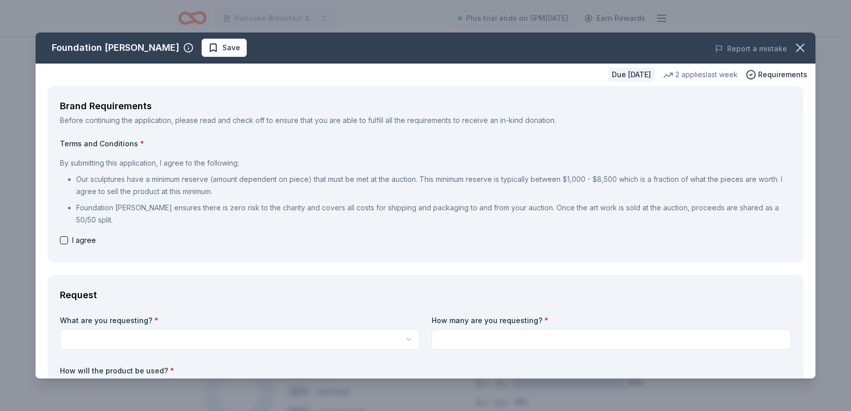
click at [62, 242] on button "button" at bounding box center [64, 240] width 8 height 8
checkbox input "true"
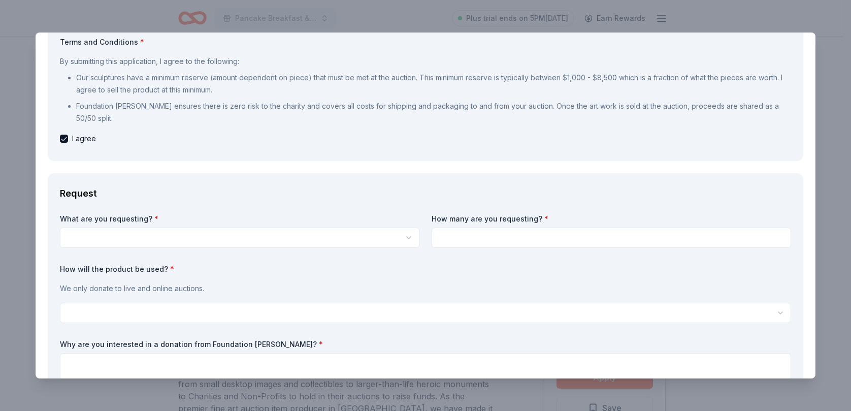
click at [210, 233] on html "Pancake Breakfast & Silent Auction Plus trial ends on 5PM[DATE] Earn Rewards Du…" at bounding box center [425, 205] width 851 height 411
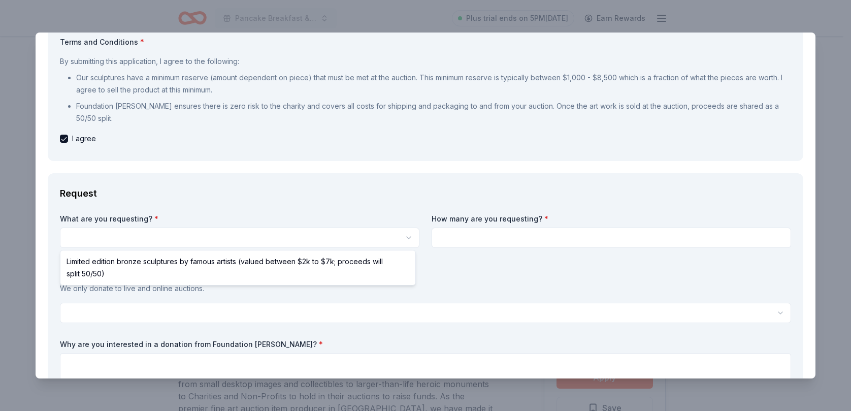
select select "Limited edition bronze sculptures by famous artists (valued between $2k to $7k;…"
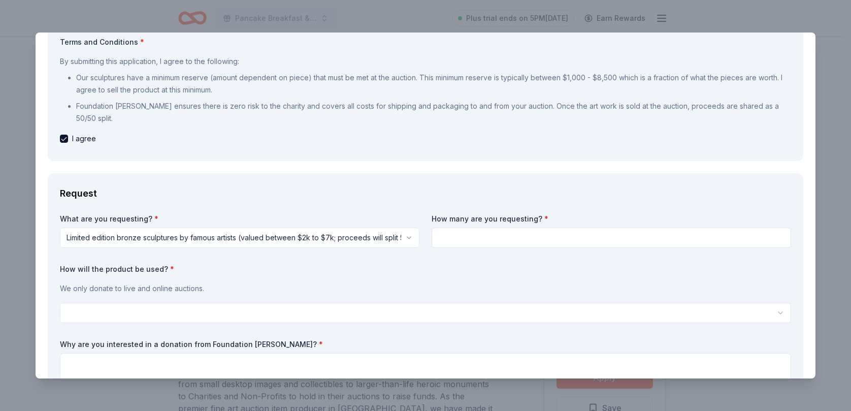
click at [462, 241] on input at bounding box center [612, 238] width 360 height 20
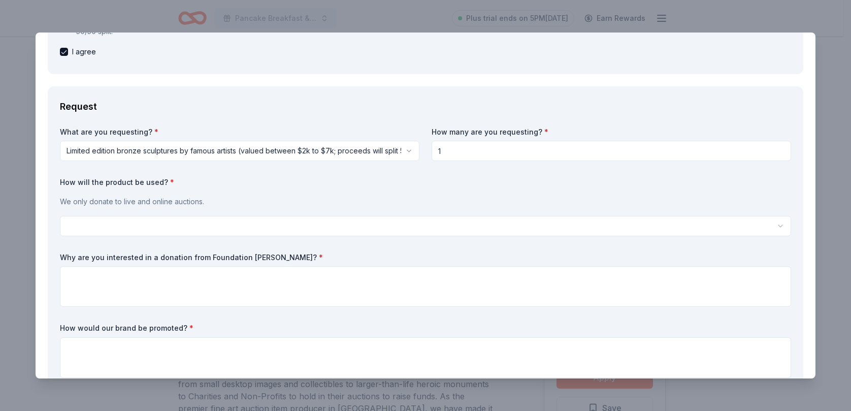
scroll to position [203, 0]
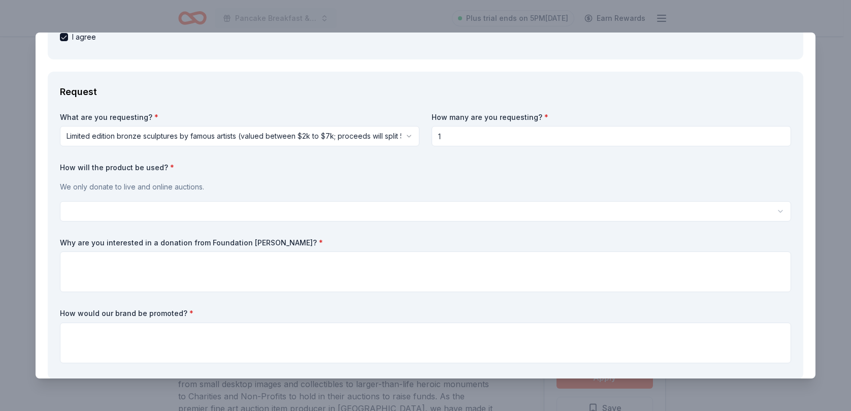
type input "1"
click at [237, 214] on html "Pancake Breakfast & Silent Auction Plus trial ends on 5PM[DATE] Earn Rewards Du…" at bounding box center [425, 205] width 851 height 411
click at [219, 217] on html "Pancake Breakfast & Silent Auction Plus trial ends on 5PM[DATE] Earn Rewards Du…" at bounding box center [425, 205] width 851 height 411
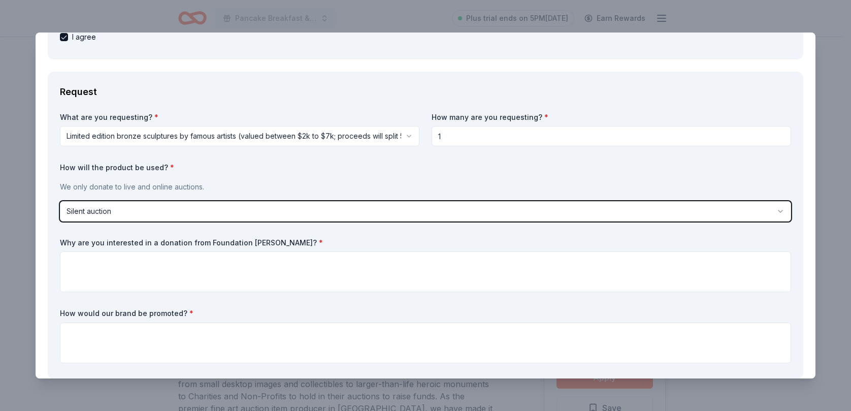
click at [214, 215] on html "Pancake Breakfast & Silent Auction Plus trial ends on 5PM[DATE] Earn Rewards Du…" at bounding box center [425, 205] width 851 height 411
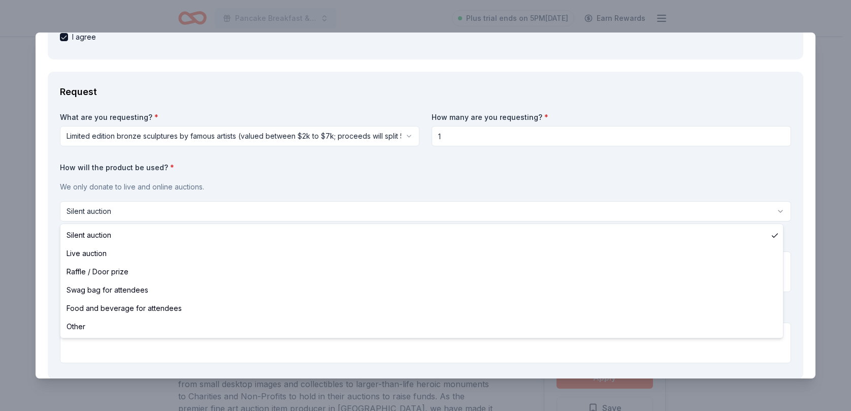
click at [135, 216] on html "Pancake Breakfast & Silent Auction Plus trial ends on 5PM[DATE] Earn Rewards Du…" at bounding box center [425, 205] width 851 height 411
click at [115, 207] on html "Pancake Breakfast & Silent Auction Plus trial ends on 5PM, 8/19 Earn Rewards Du…" at bounding box center [425, 205] width 851 height 411
select select "silentAuction"
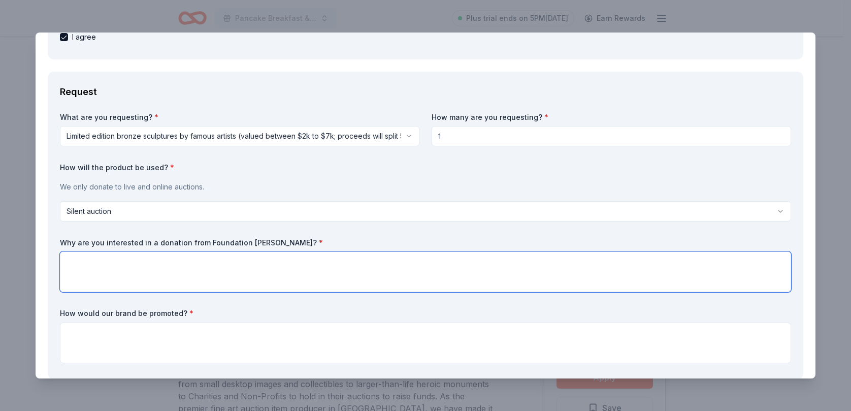
click at [114, 266] on textarea at bounding box center [425, 271] width 731 height 41
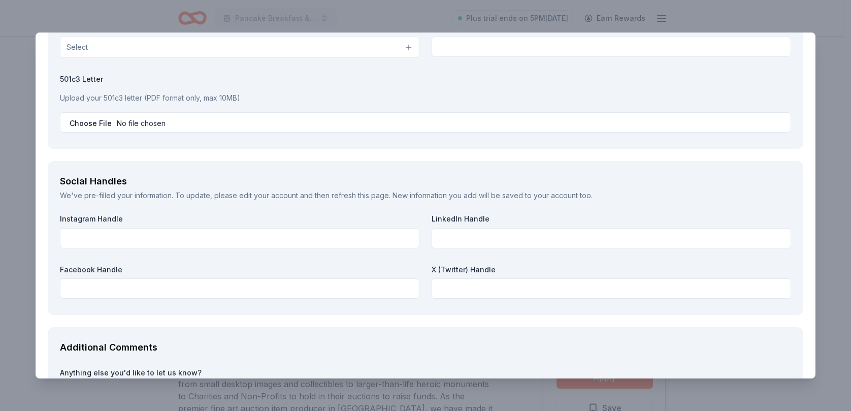
scroll to position [1371, 0]
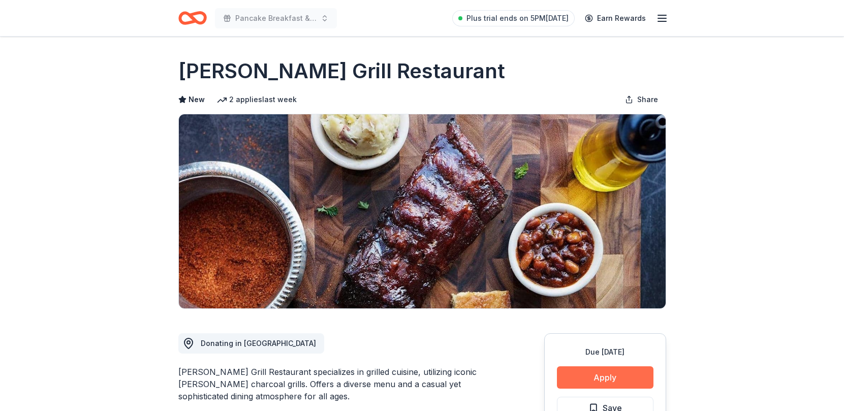
click at [591, 376] on button "Apply" at bounding box center [605, 377] width 96 height 22
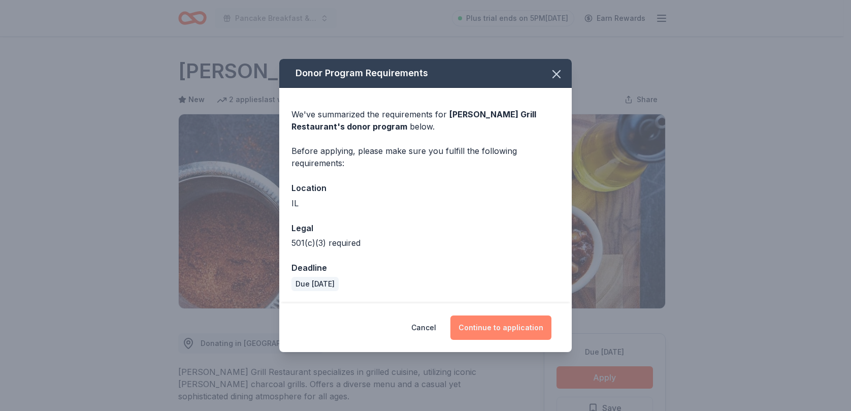
click at [504, 326] on button "Continue to application" at bounding box center [500, 327] width 101 height 24
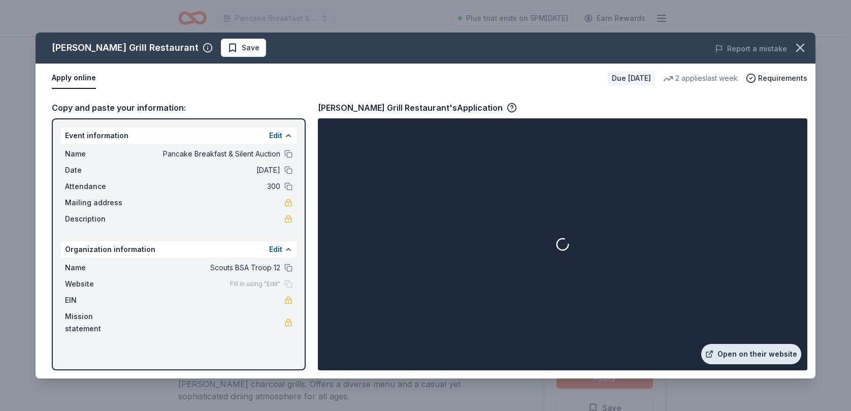
click at [735, 354] on link "Open on their website" at bounding box center [751, 354] width 100 height 20
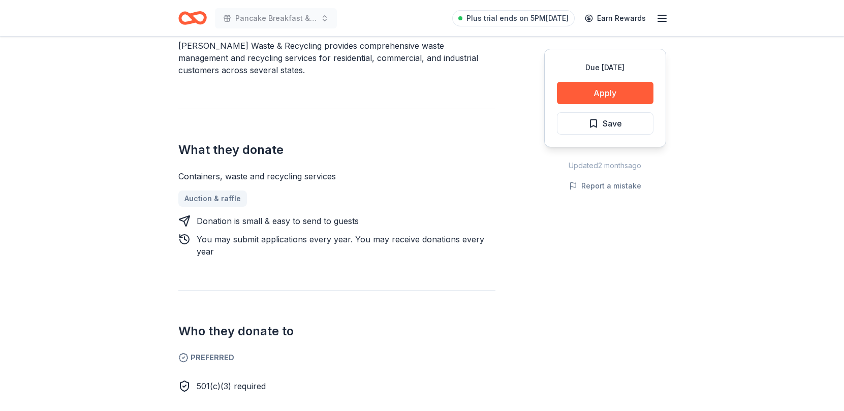
scroll to position [355, 0]
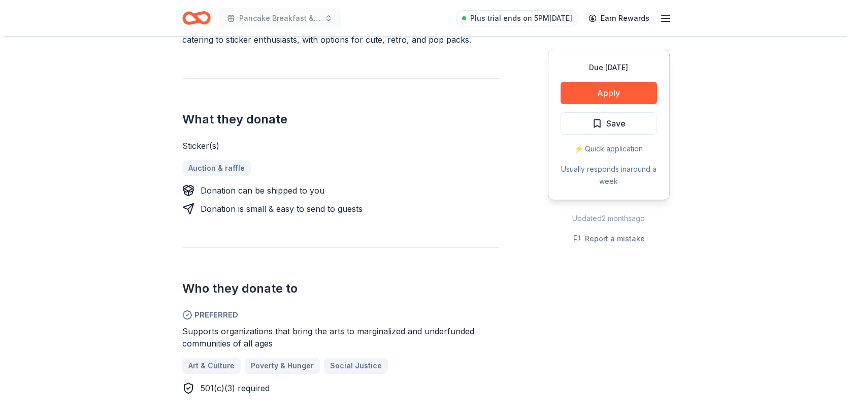
scroll to position [355, 0]
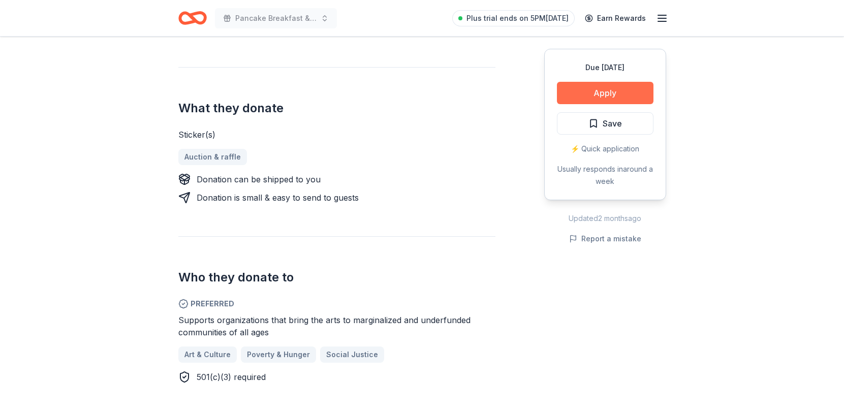
click at [580, 92] on button "Apply" at bounding box center [605, 93] width 96 height 22
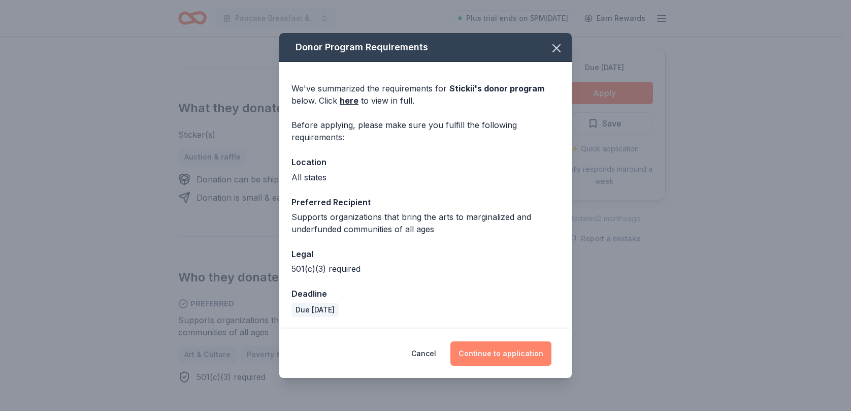
click at [495, 355] on button "Continue to application" at bounding box center [500, 353] width 101 height 24
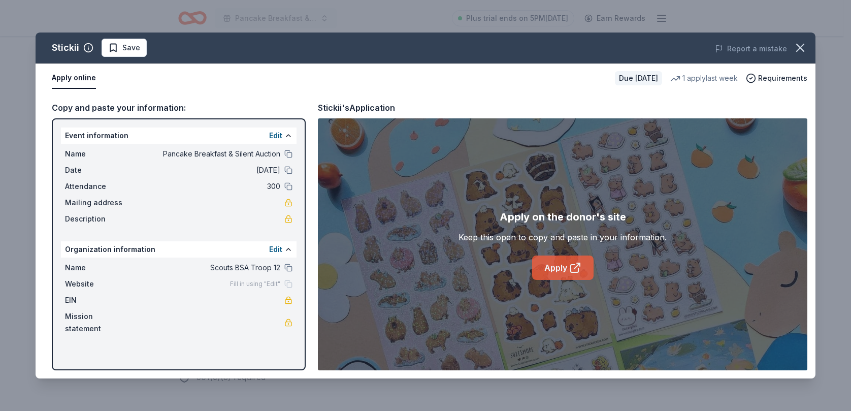
click at [569, 274] on link "Apply" at bounding box center [562, 267] width 61 height 24
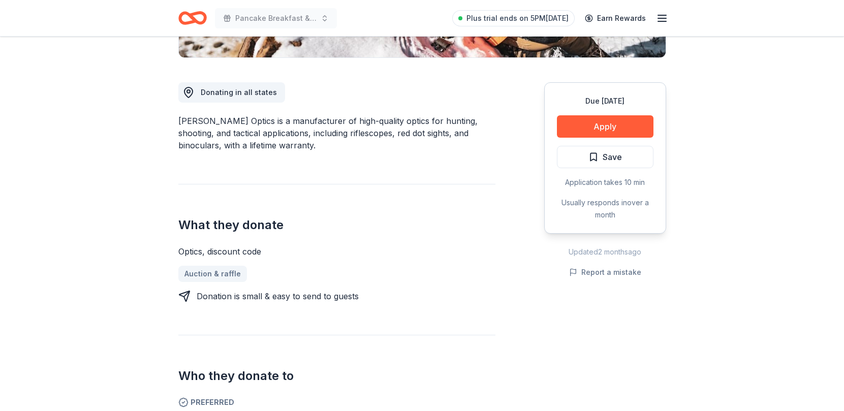
scroll to position [203, 0]
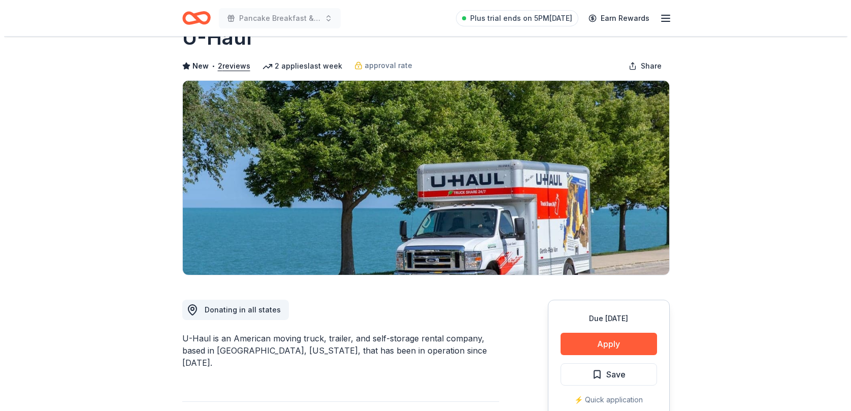
scroll to position [102, 0]
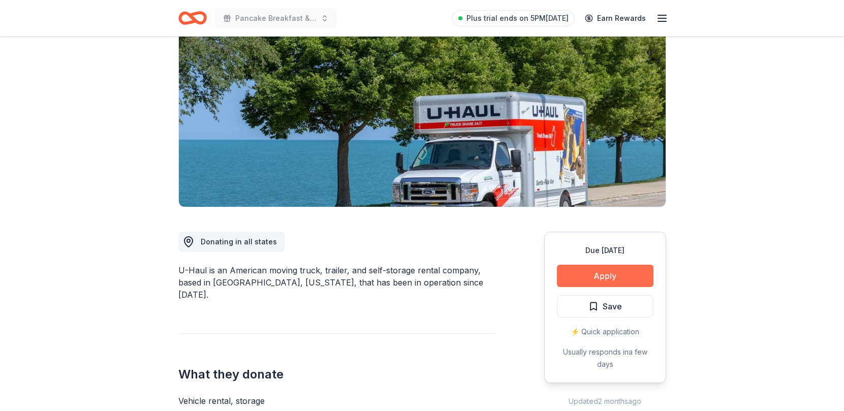
click at [622, 283] on button "Apply" at bounding box center [605, 276] width 96 height 22
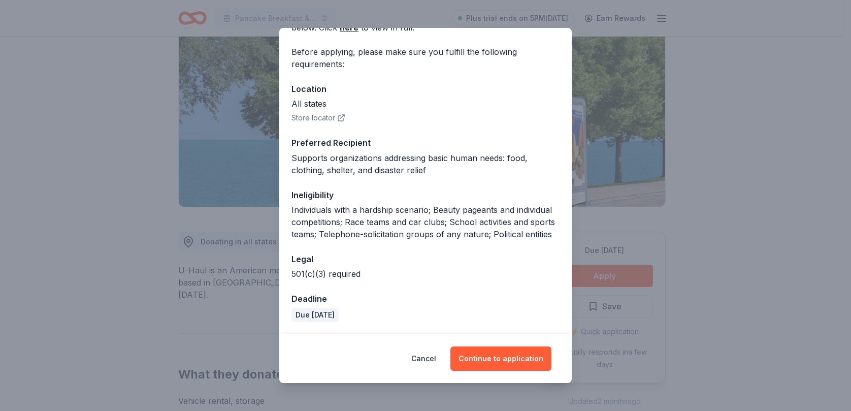
scroll to position [80, 0]
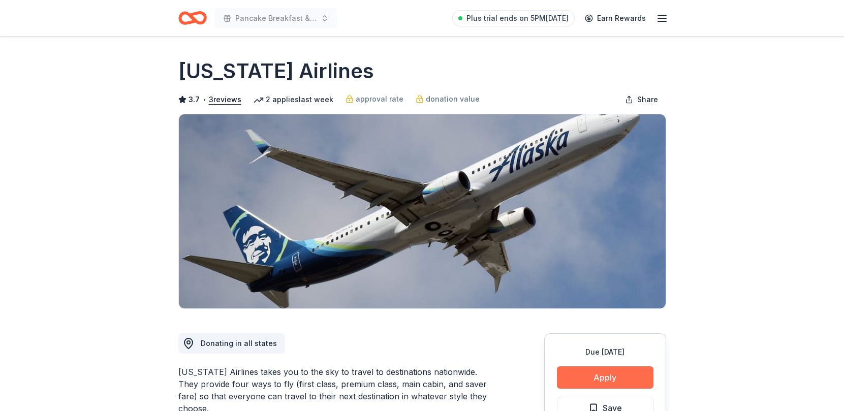
click at [597, 370] on button "Apply" at bounding box center [605, 377] width 96 height 22
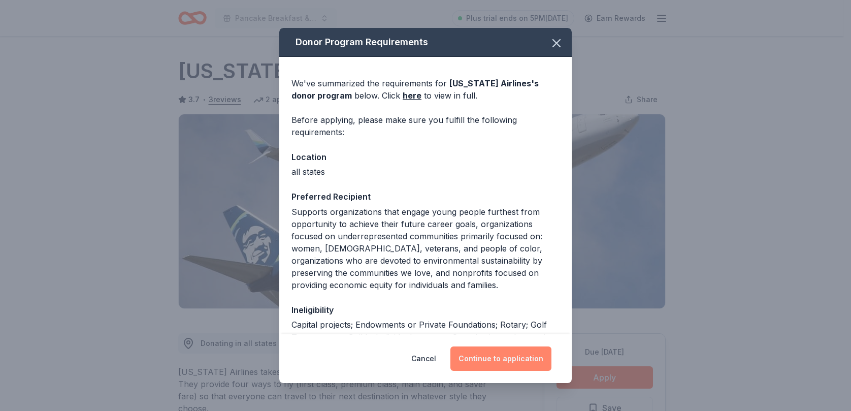
click at [502, 358] on button "Continue to application" at bounding box center [500, 358] width 101 height 24
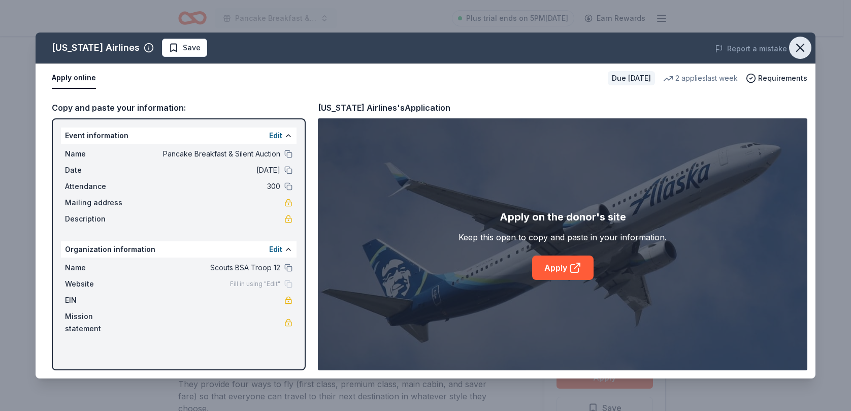
click at [799, 41] on icon "button" at bounding box center [800, 48] width 14 height 14
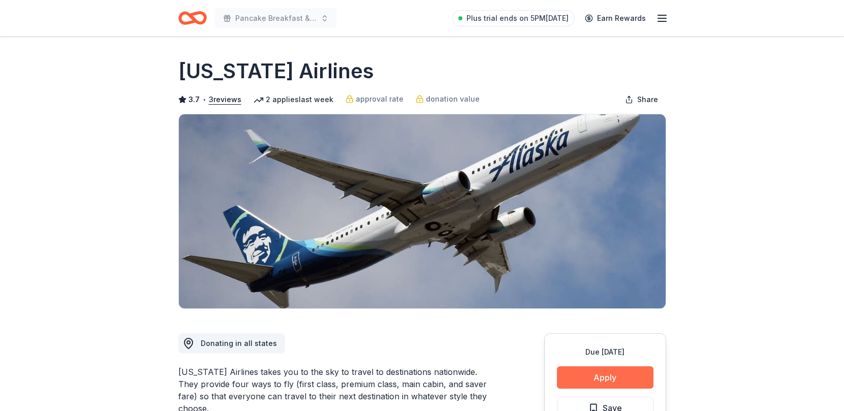
click at [593, 380] on button "Apply" at bounding box center [605, 377] width 96 height 22
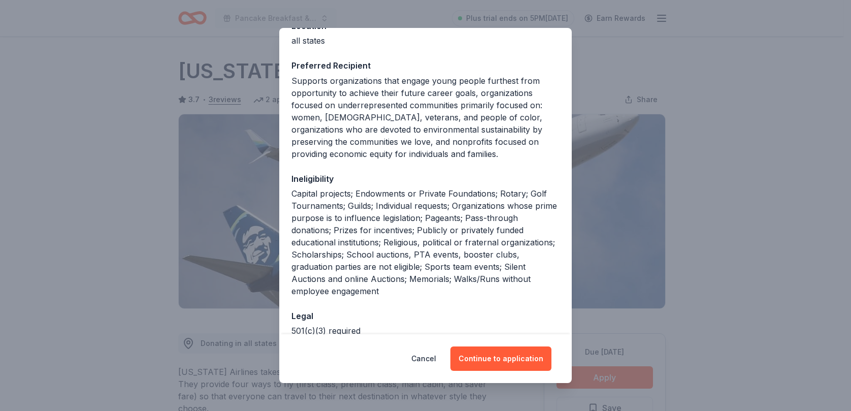
scroll to position [188, 0]
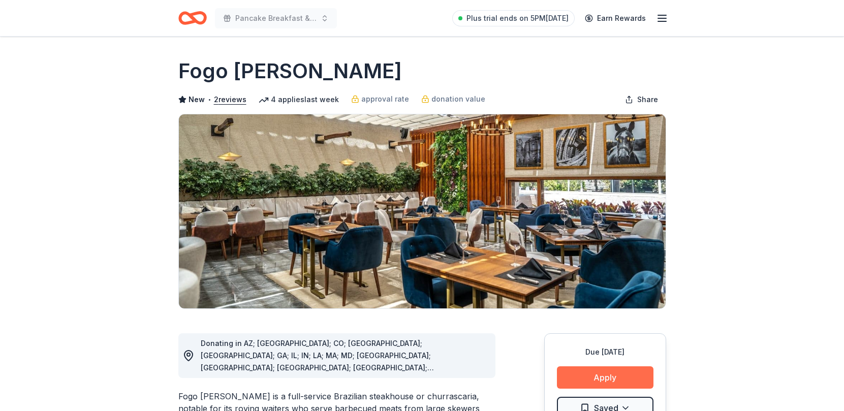
click at [604, 375] on button "Apply" at bounding box center [605, 377] width 96 height 22
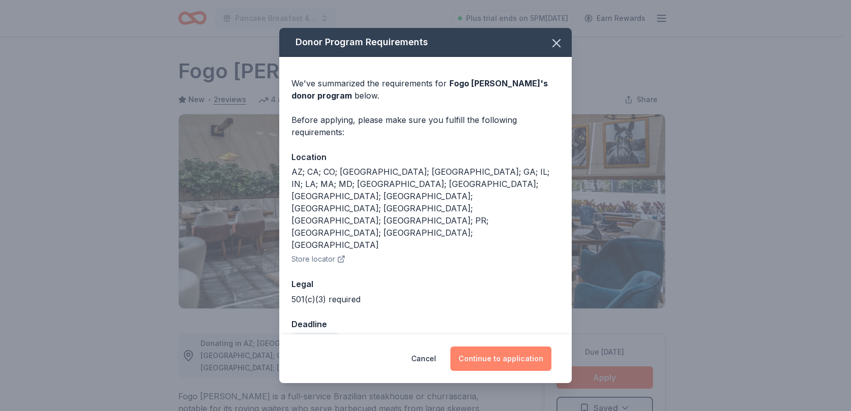
click at [490, 346] on button "Continue to application" at bounding box center [500, 358] width 101 height 24
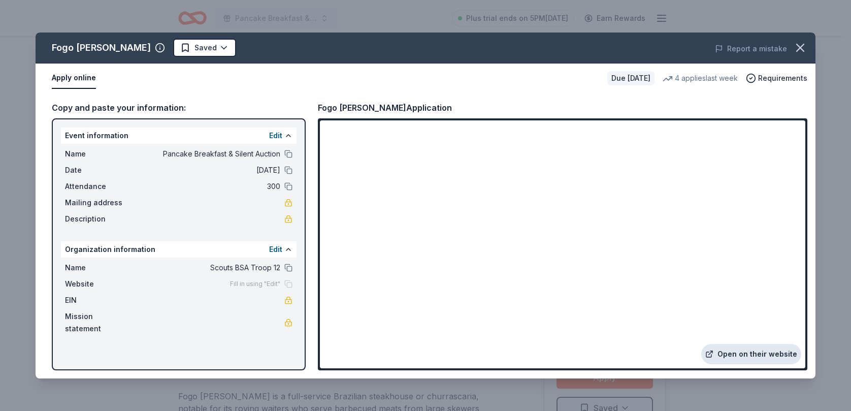
click at [752, 352] on link "Open on their website" at bounding box center [751, 354] width 100 height 20
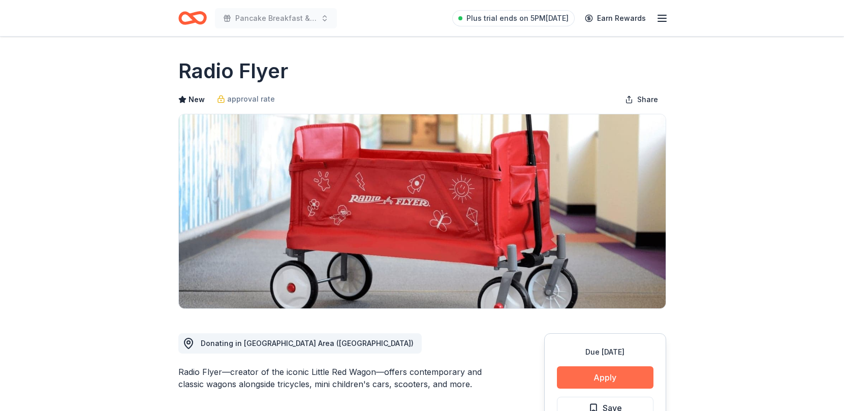
click at [612, 372] on button "Apply" at bounding box center [605, 377] width 96 height 22
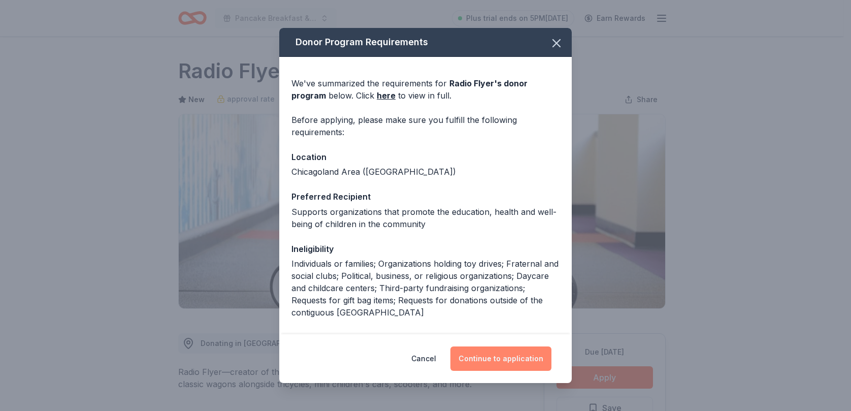
click at [505, 353] on button "Continue to application" at bounding box center [500, 358] width 101 height 24
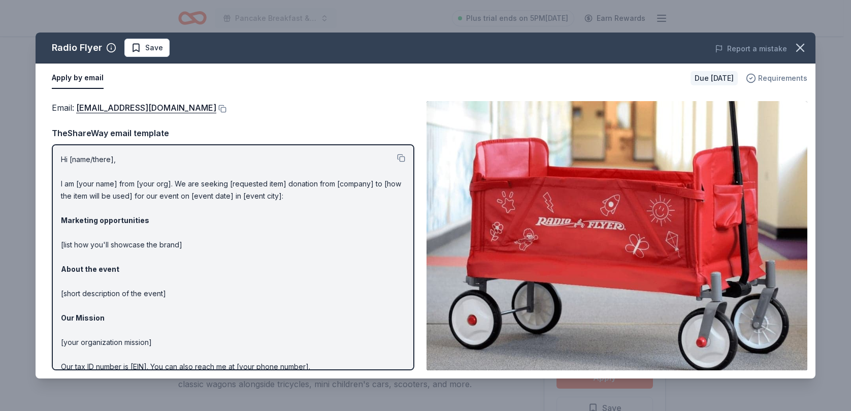
click at [780, 80] on span "Requirements" at bounding box center [782, 78] width 49 height 12
drag, startPoint x: 74, startPoint y: 108, endPoint x: 225, endPoint y: 121, distance: 151.9
click at [225, 122] on div "Email : donations@radioflyer.com TheShareWay email template Hi [name/there], I …" at bounding box center [233, 235] width 363 height 269
drag, startPoint x: 223, startPoint y: 111, endPoint x: 76, endPoint y: 104, distance: 147.4
click at [75, 98] on div "Email : donations@radioflyer.com Email : donations@radioflyer.com TheShareWay e…" at bounding box center [426, 235] width 780 height 285
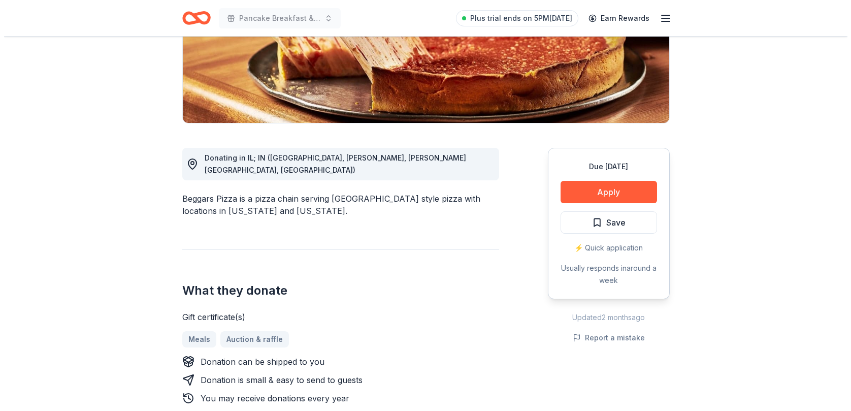
scroll to position [203, 0]
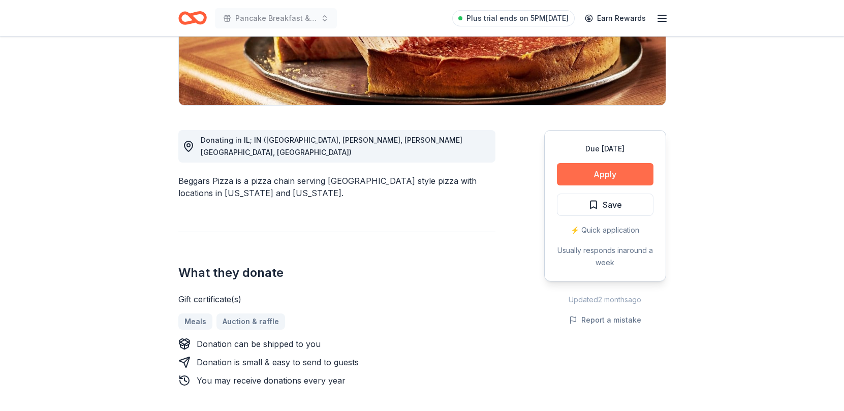
click at [596, 176] on button "Apply" at bounding box center [605, 174] width 96 height 22
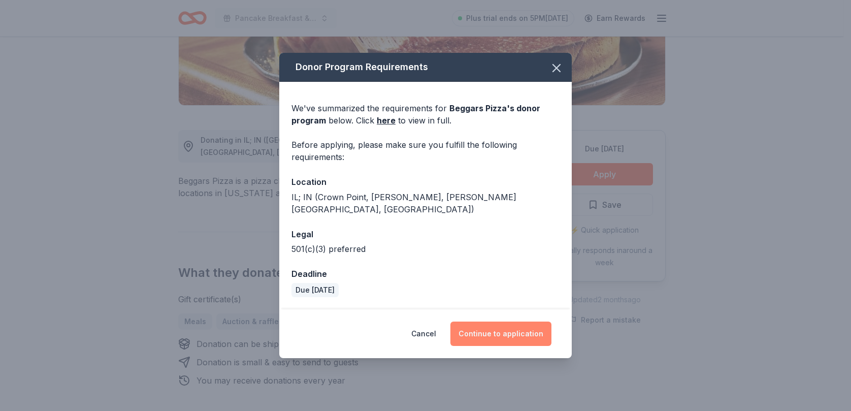
click at [496, 325] on button "Continue to application" at bounding box center [500, 333] width 101 height 24
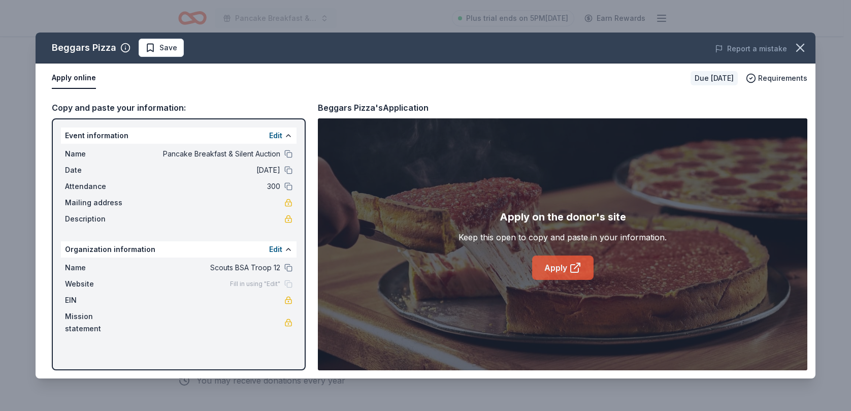
click at [552, 268] on link "Apply" at bounding box center [562, 267] width 61 height 24
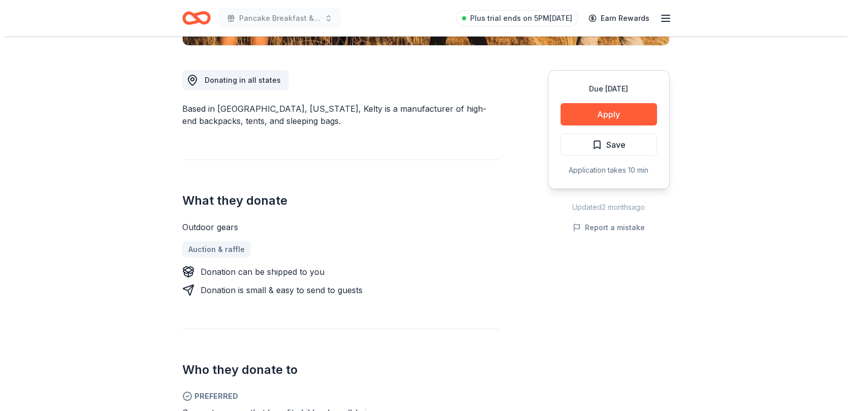
scroll to position [305, 0]
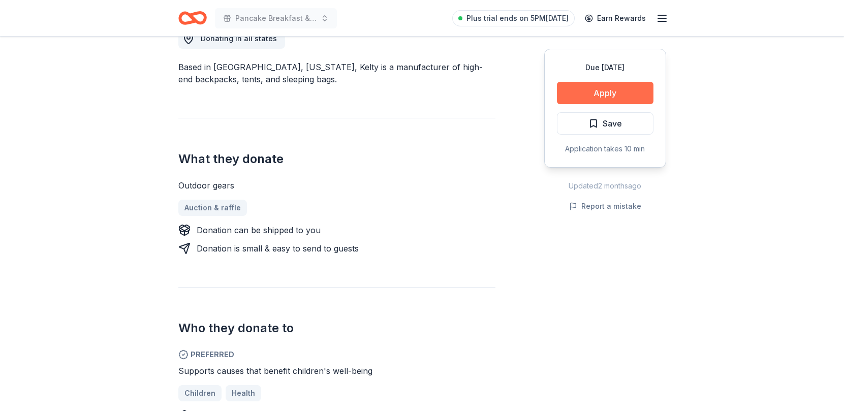
click at [588, 98] on button "Apply" at bounding box center [605, 93] width 96 height 22
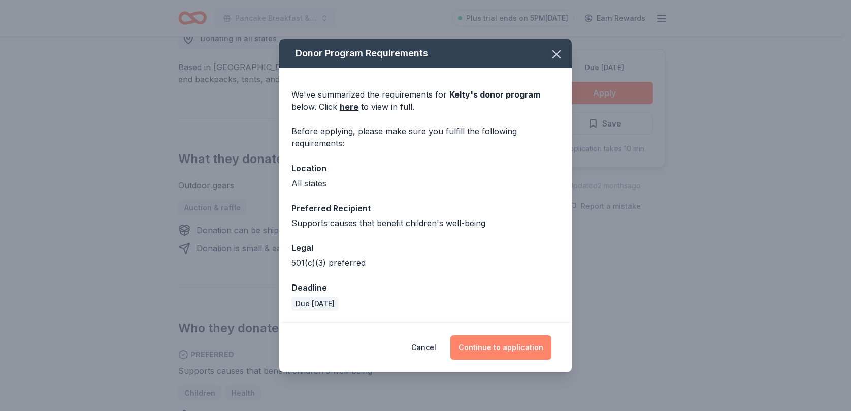
click at [487, 350] on button "Continue to application" at bounding box center [500, 347] width 101 height 24
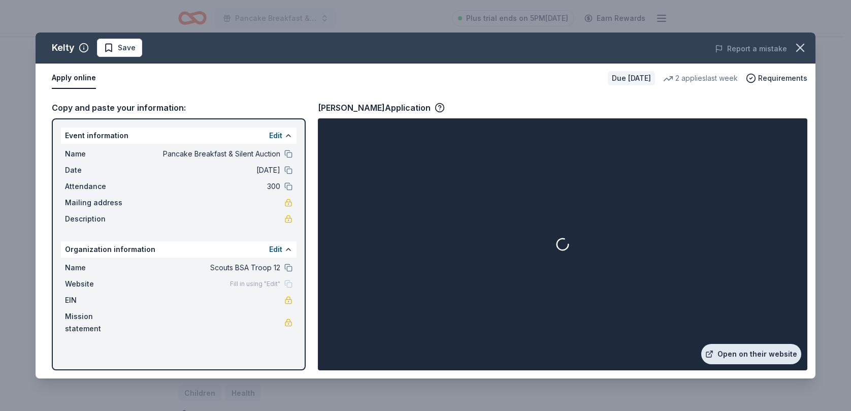
click at [745, 351] on link "Open on their website" at bounding box center [751, 354] width 100 height 20
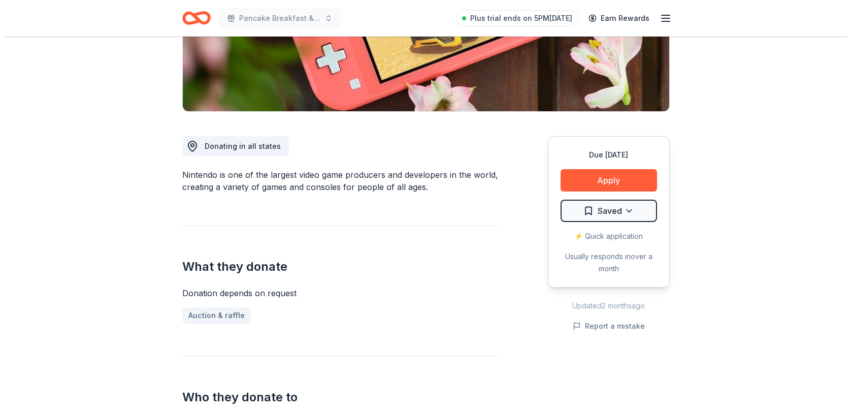
scroll to position [203, 0]
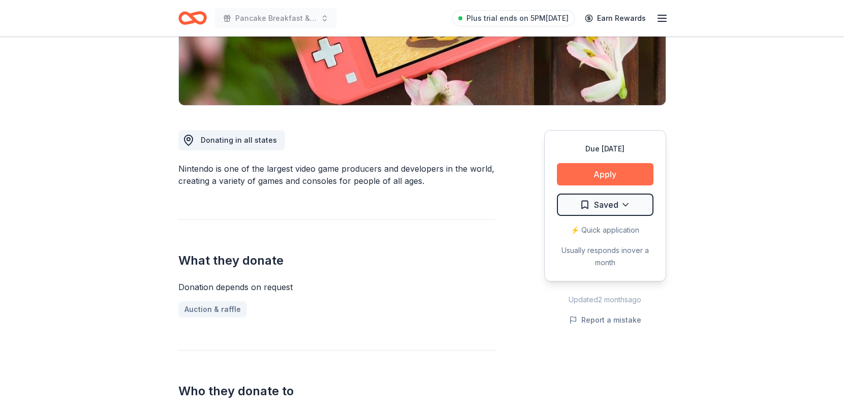
click at [582, 180] on button "Apply" at bounding box center [605, 174] width 96 height 22
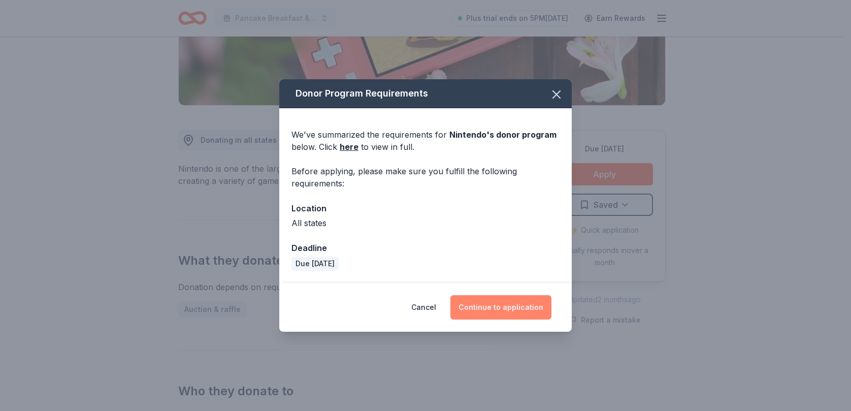
click at [495, 308] on button "Continue to application" at bounding box center [500, 307] width 101 height 24
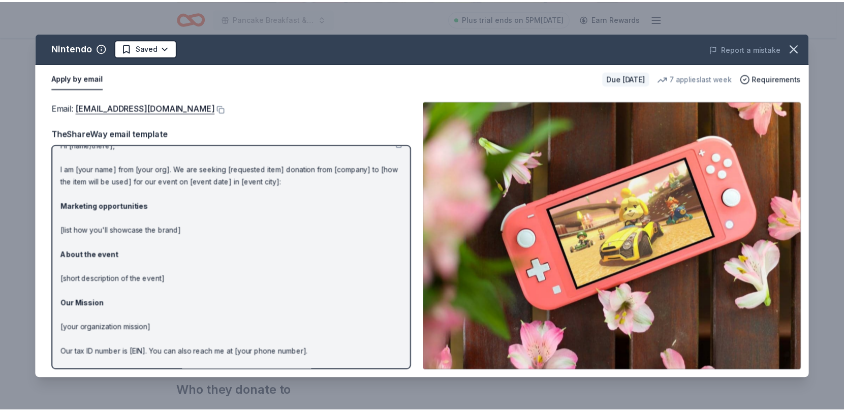
scroll to position [0, 0]
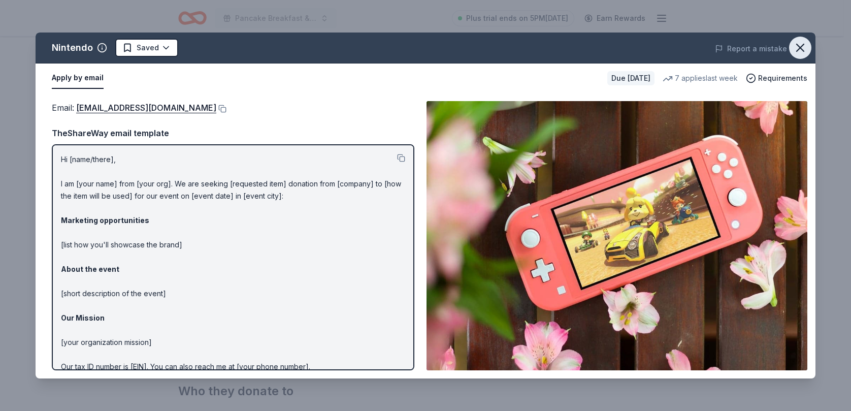
click at [798, 44] on icon "button" at bounding box center [800, 48] width 14 height 14
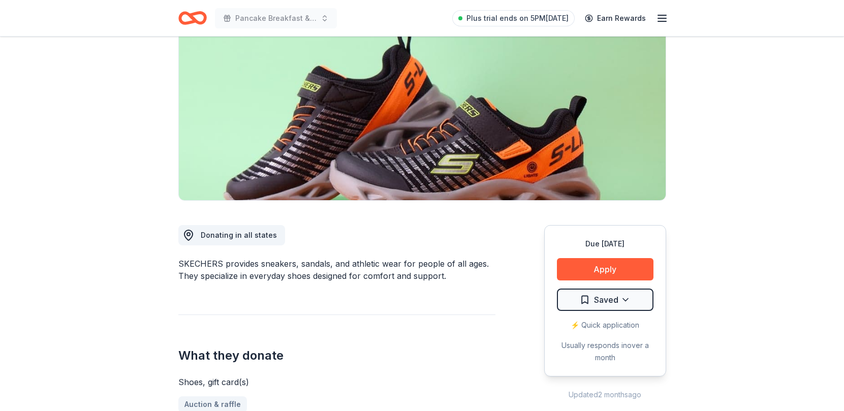
scroll to position [152, 0]
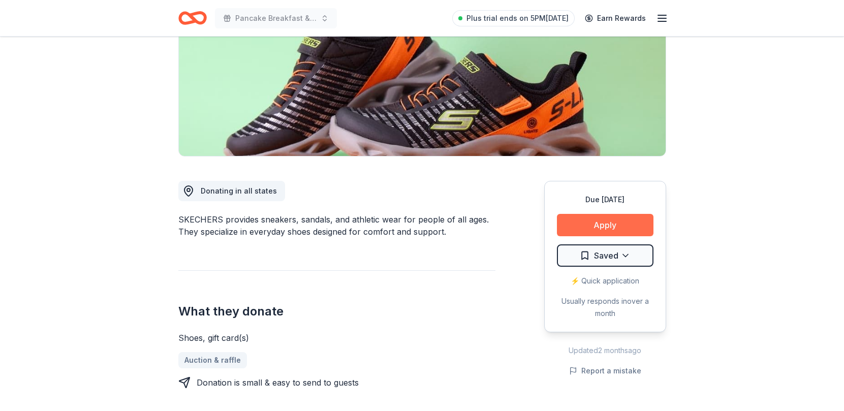
click at [566, 229] on button "Apply" at bounding box center [605, 225] width 96 height 22
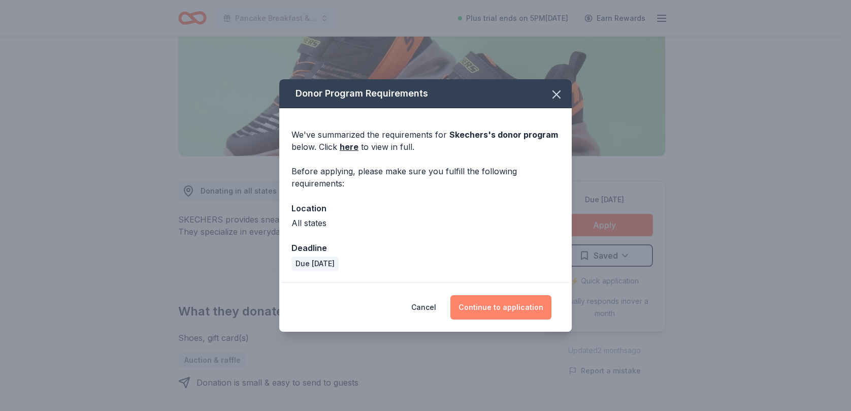
click at [471, 315] on button "Continue to application" at bounding box center [500, 307] width 101 height 24
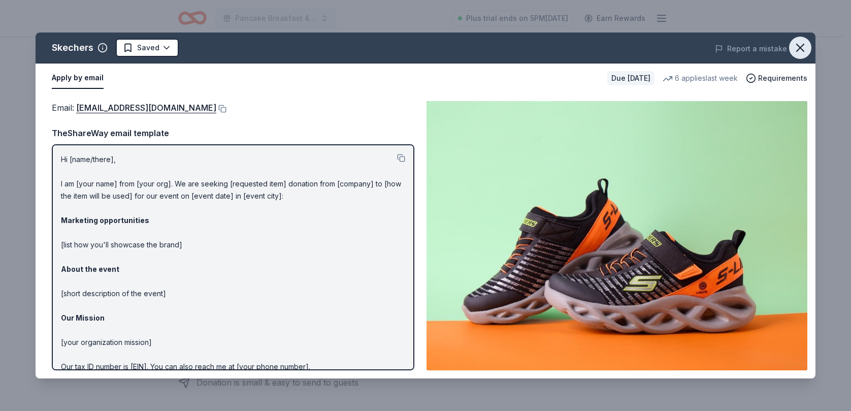
click at [799, 44] on icon "button" at bounding box center [800, 48] width 14 height 14
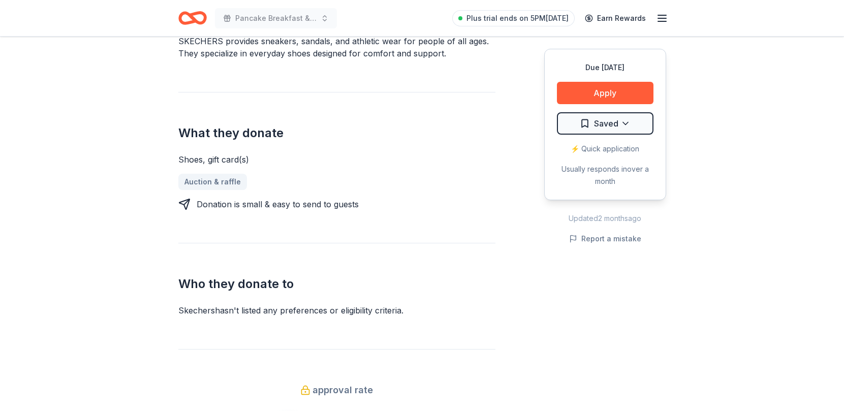
scroll to position [355, 0]
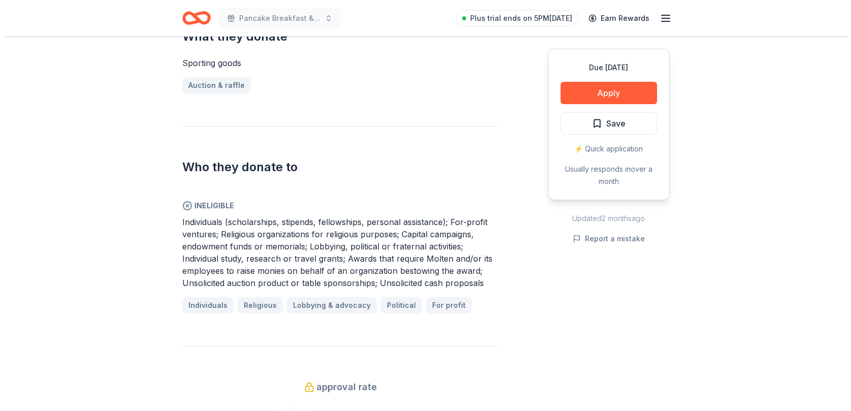
scroll to position [457, 0]
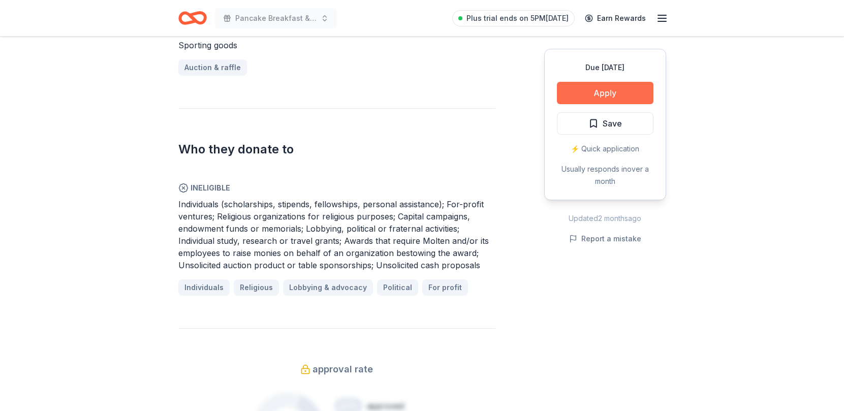
click at [618, 95] on button "Apply" at bounding box center [605, 93] width 96 height 22
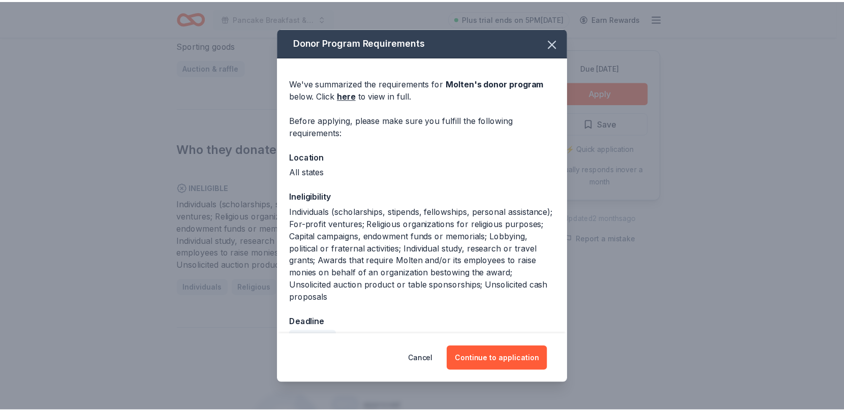
scroll to position [23, 0]
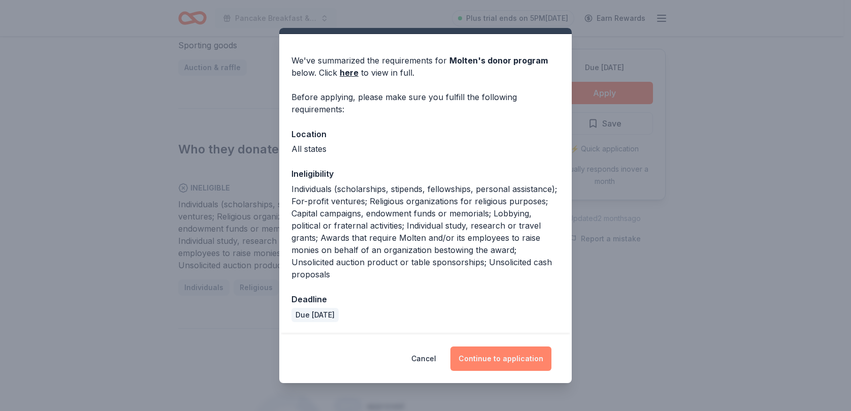
click at [513, 358] on button "Continue to application" at bounding box center [500, 358] width 101 height 24
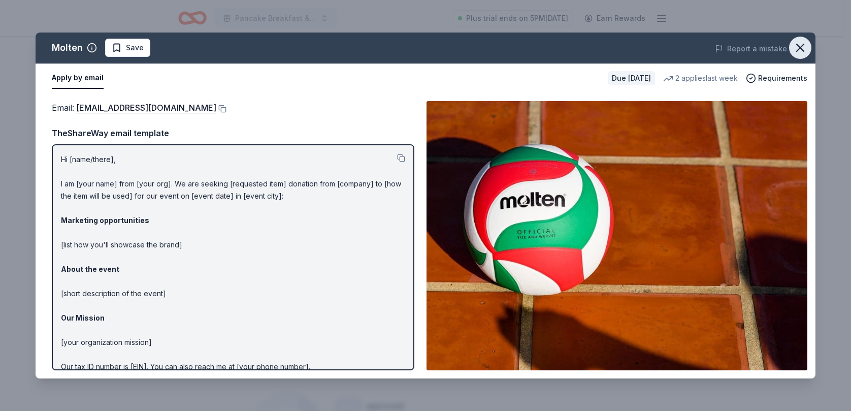
click at [801, 45] on icon "button" at bounding box center [800, 48] width 14 height 14
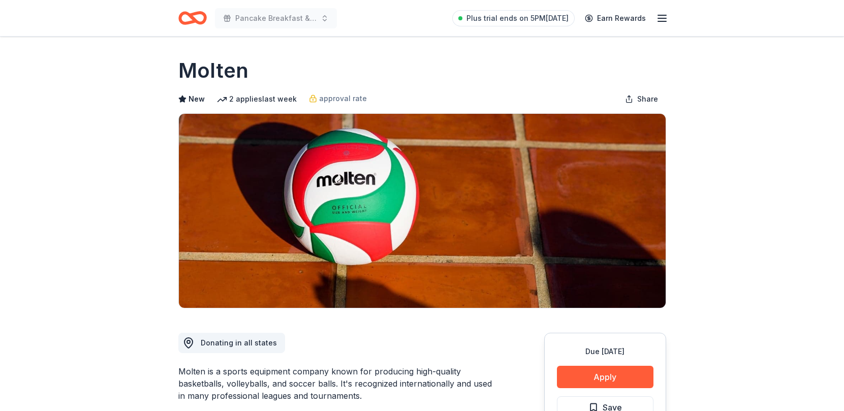
scroll to position [0, 0]
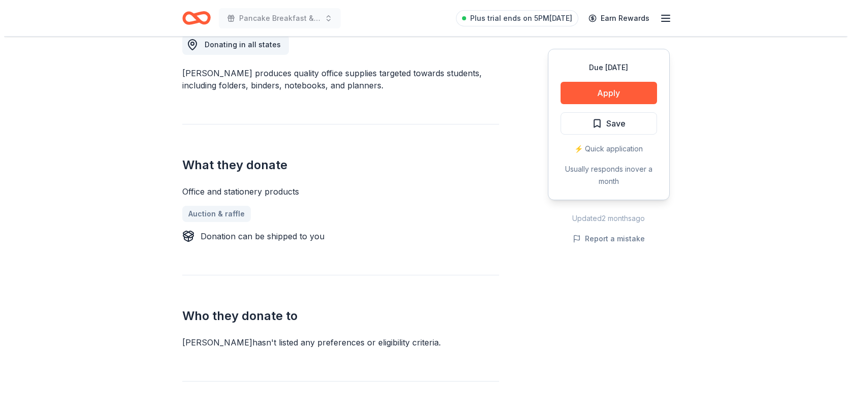
scroll to position [305, 0]
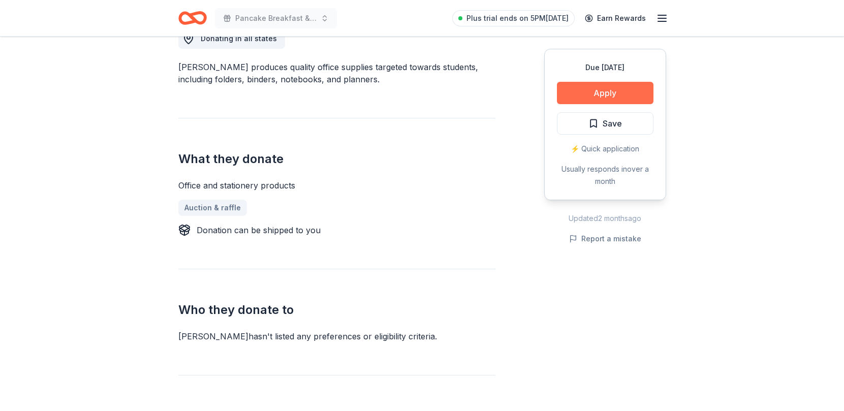
click at [582, 98] on button "Apply" at bounding box center [605, 93] width 96 height 22
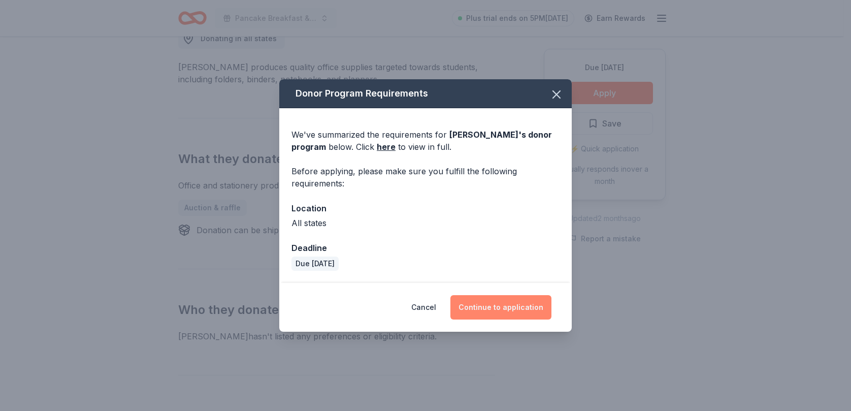
click at [497, 307] on button "Continue to application" at bounding box center [500, 307] width 101 height 24
